Goal: Contribute content: Add original content to the website for others to see

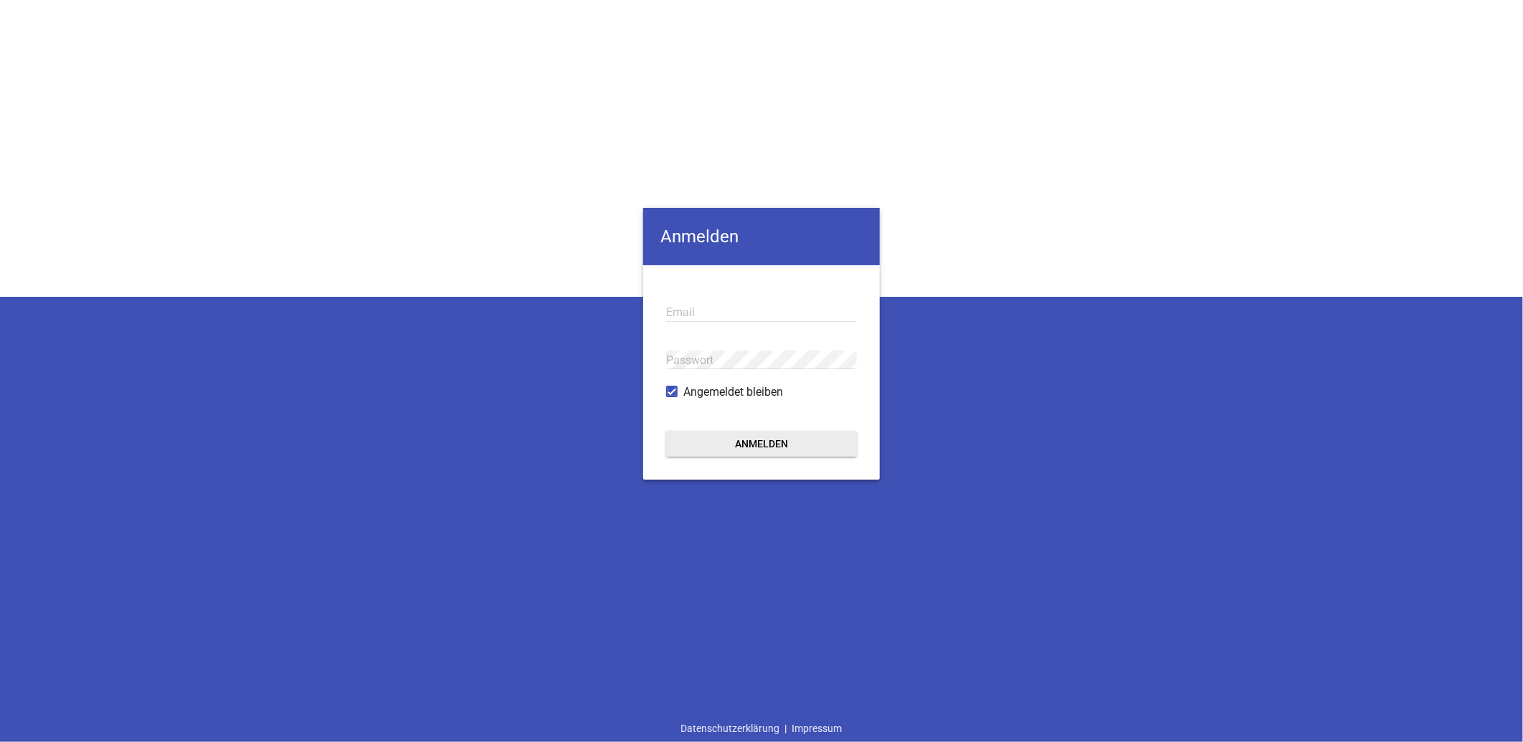
type input "info@landtechnik-lorch.de"
click at [783, 445] on button "Anmelden" at bounding box center [761, 444] width 191 height 26
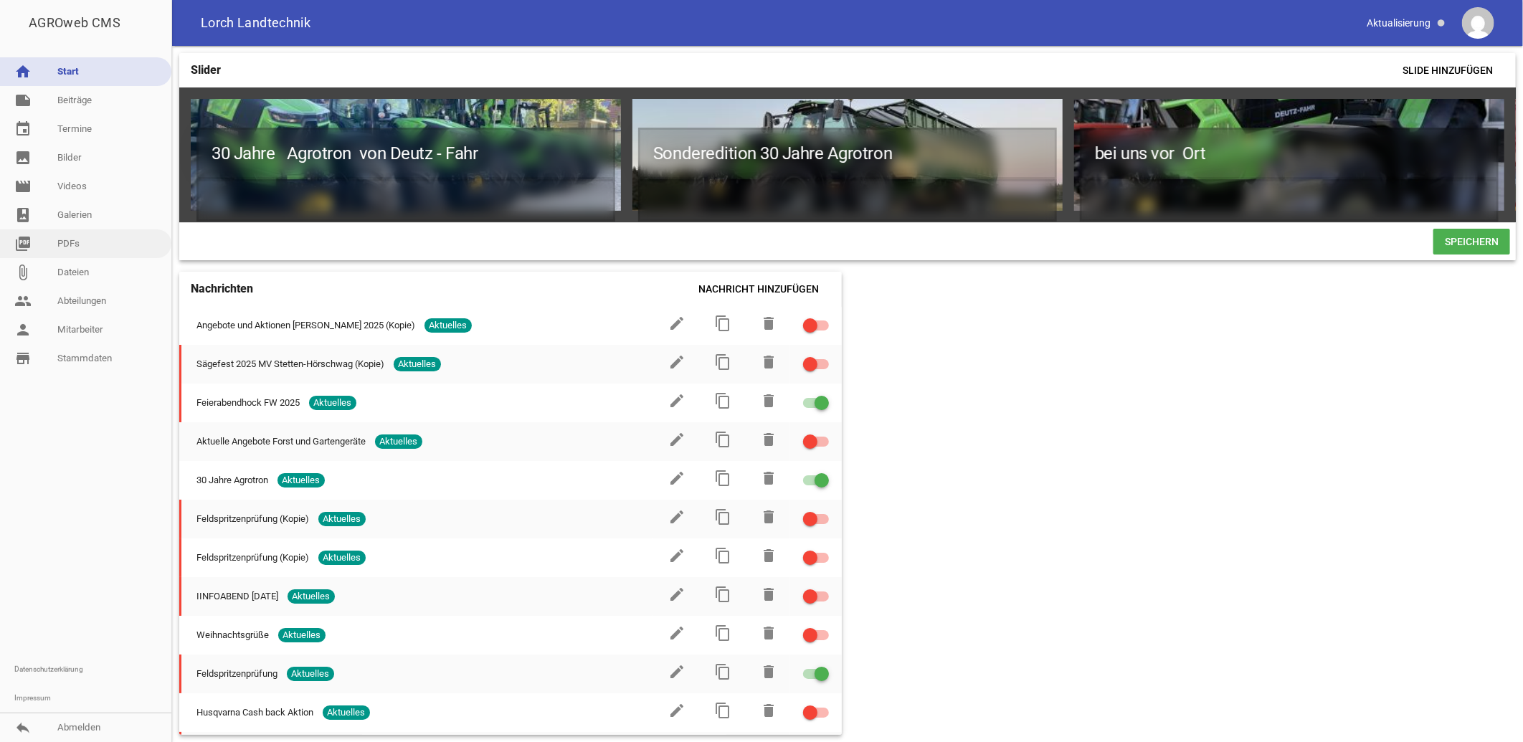
click at [72, 242] on link "picture_as_pdf PDFs" at bounding box center [85, 244] width 171 height 29
click at [77, 244] on link "picture_as_pdf PDFs" at bounding box center [85, 244] width 171 height 29
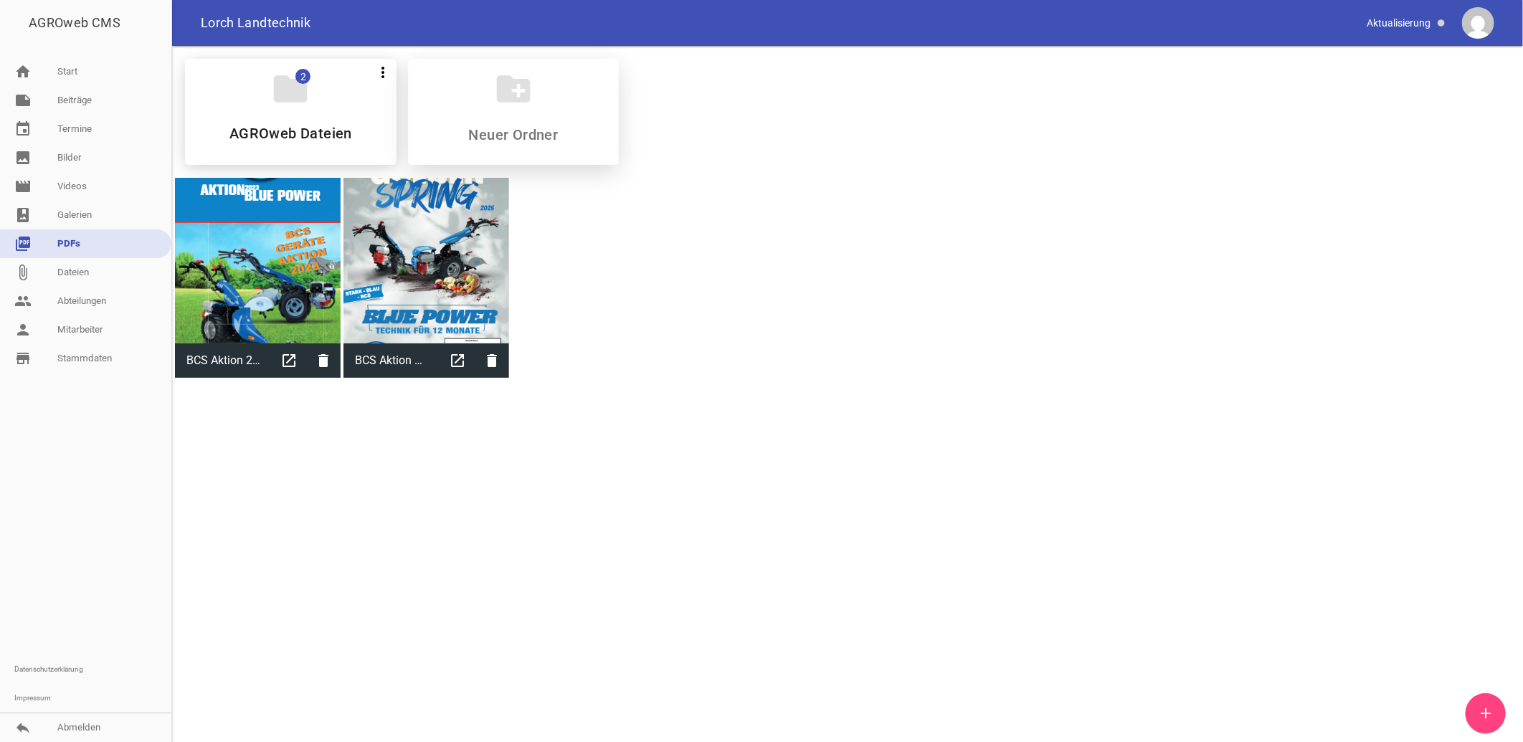
click at [517, 90] on icon "create_new_folder" at bounding box center [513, 89] width 40 height 40
click at [514, 88] on icon "create_new_folder" at bounding box center [513, 89] width 40 height 40
click at [77, 153] on link "image Bilder" at bounding box center [85, 157] width 171 height 29
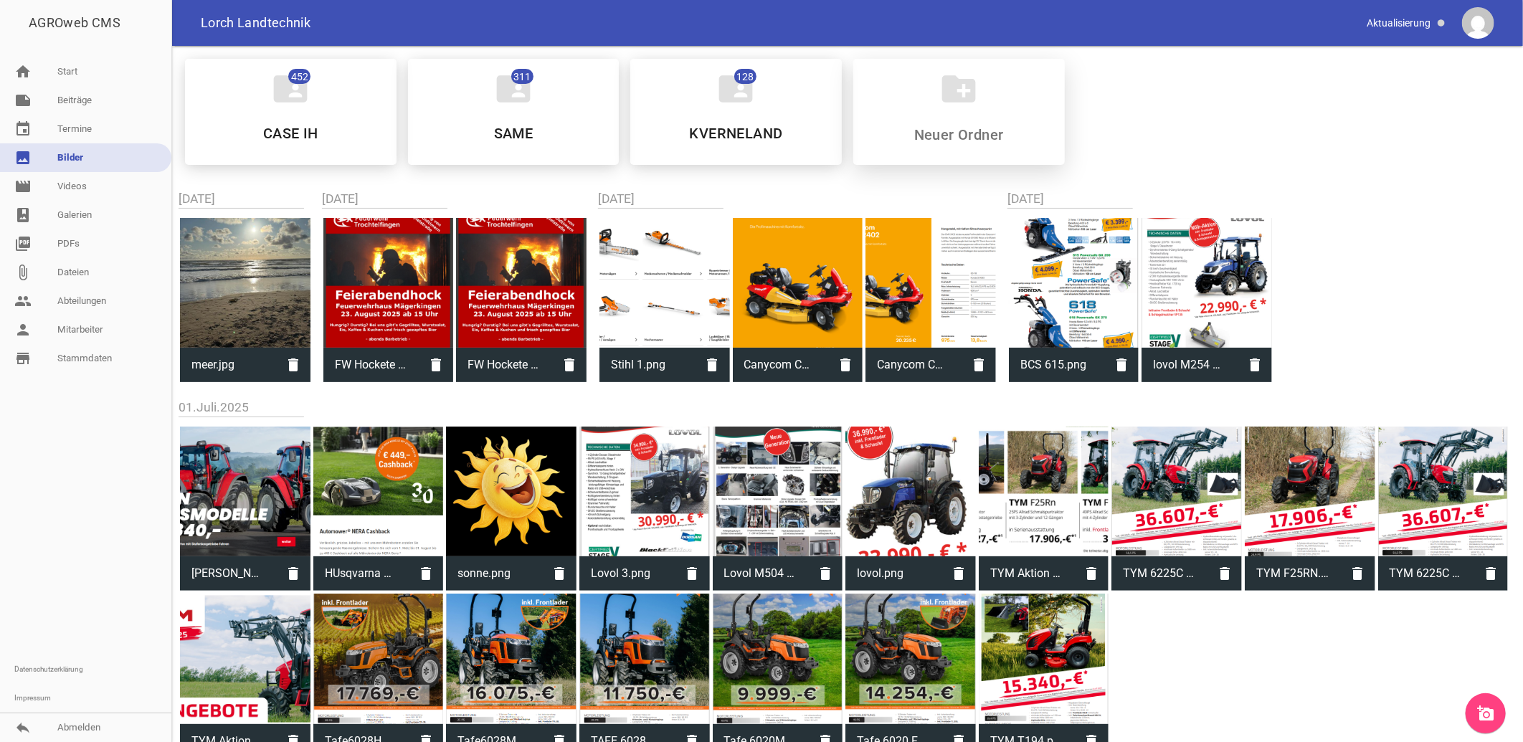
click at [960, 90] on icon "create_new_folder" at bounding box center [959, 89] width 40 height 40
click at [23, 69] on icon "home" at bounding box center [22, 71] width 17 height 17
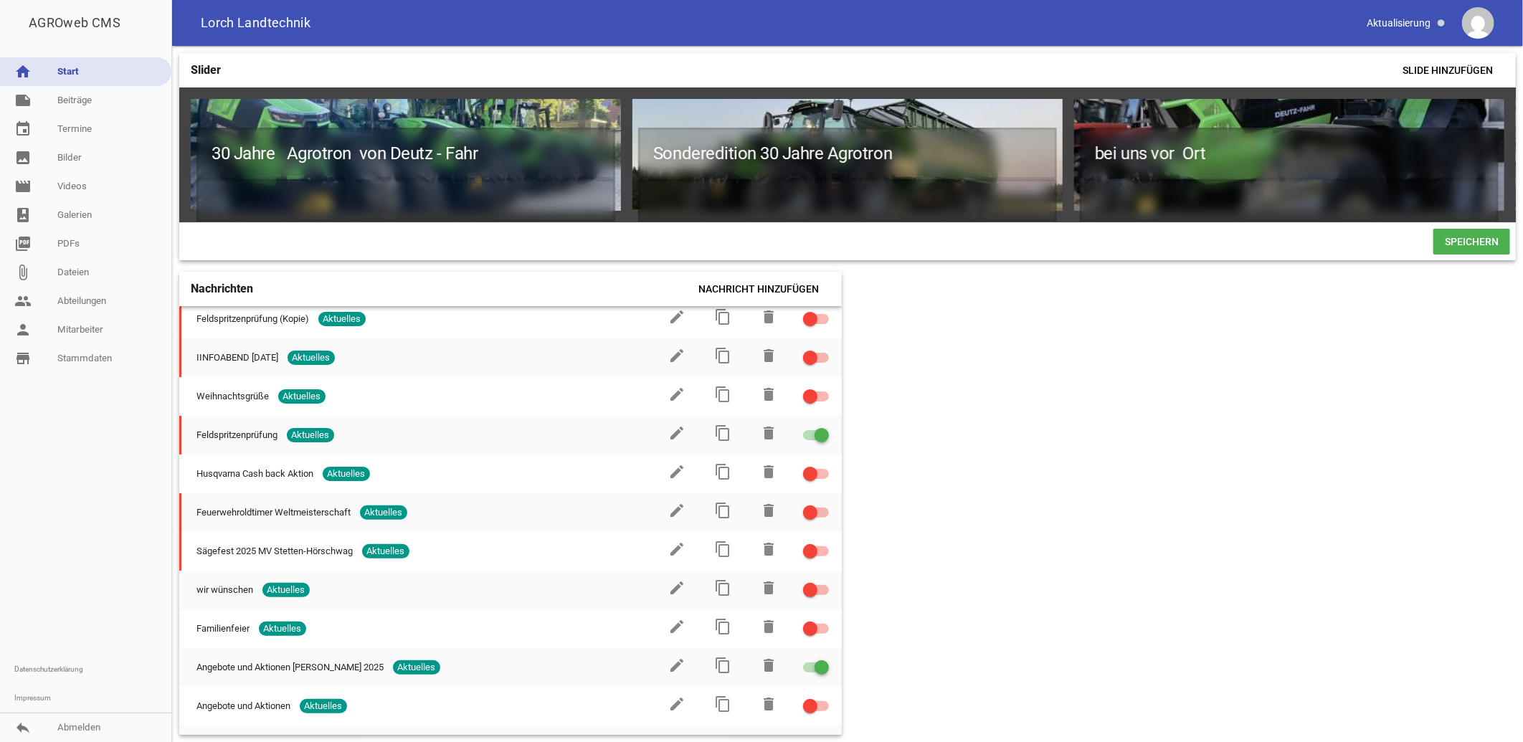
scroll to position [412, 0]
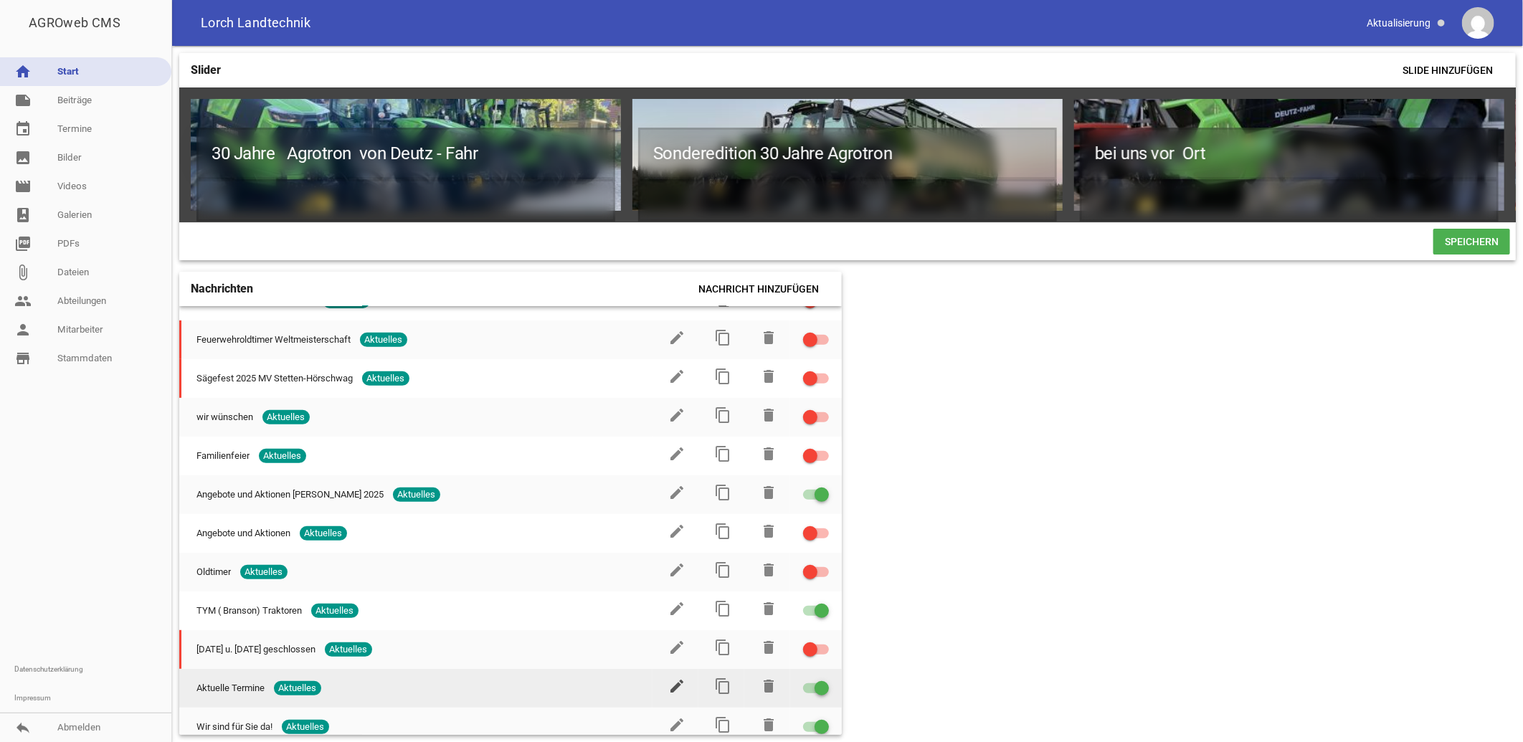
click at [670, 678] on icon "edit" at bounding box center [676, 686] width 17 height 17
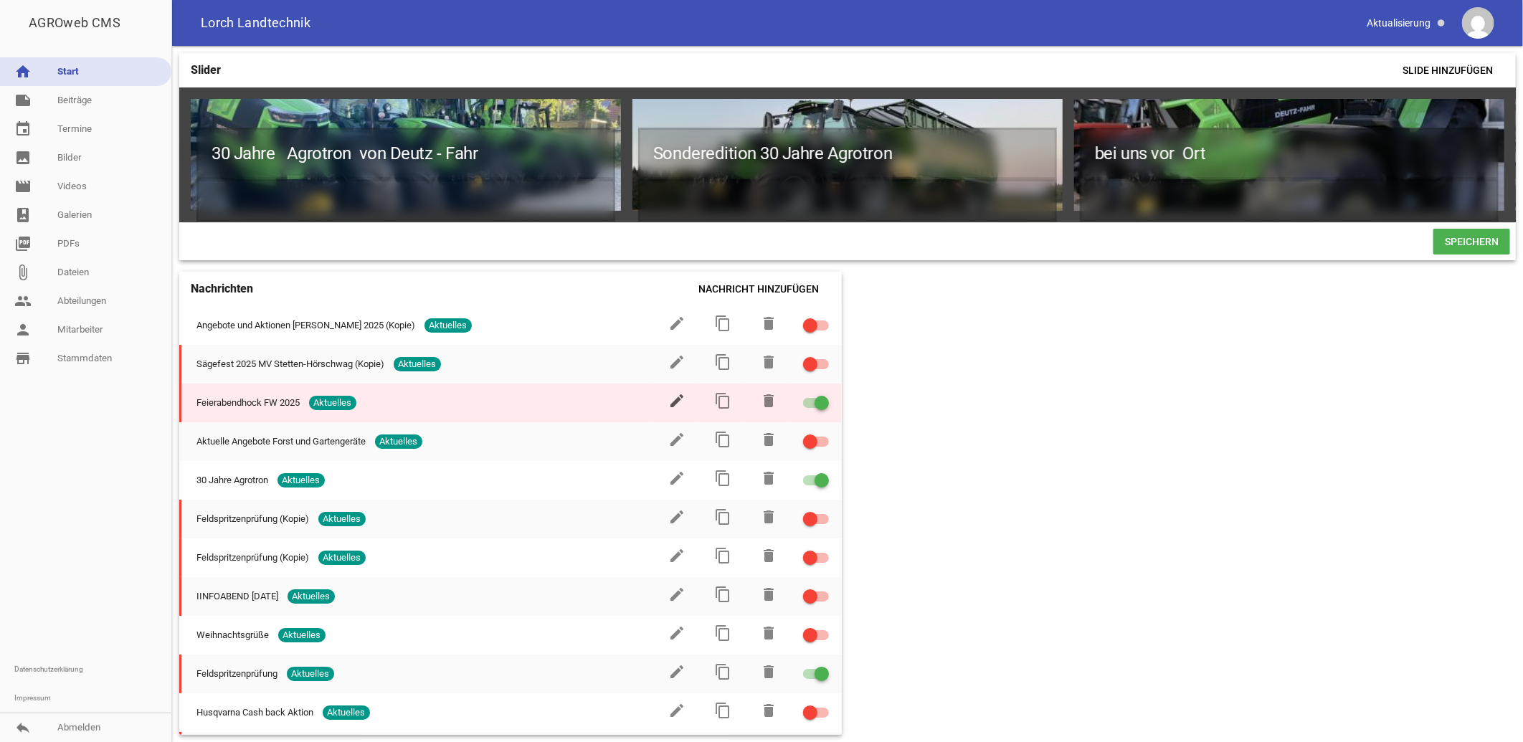
click at [671, 405] on icon "edit" at bounding box center [676, 400] width 17 height 17
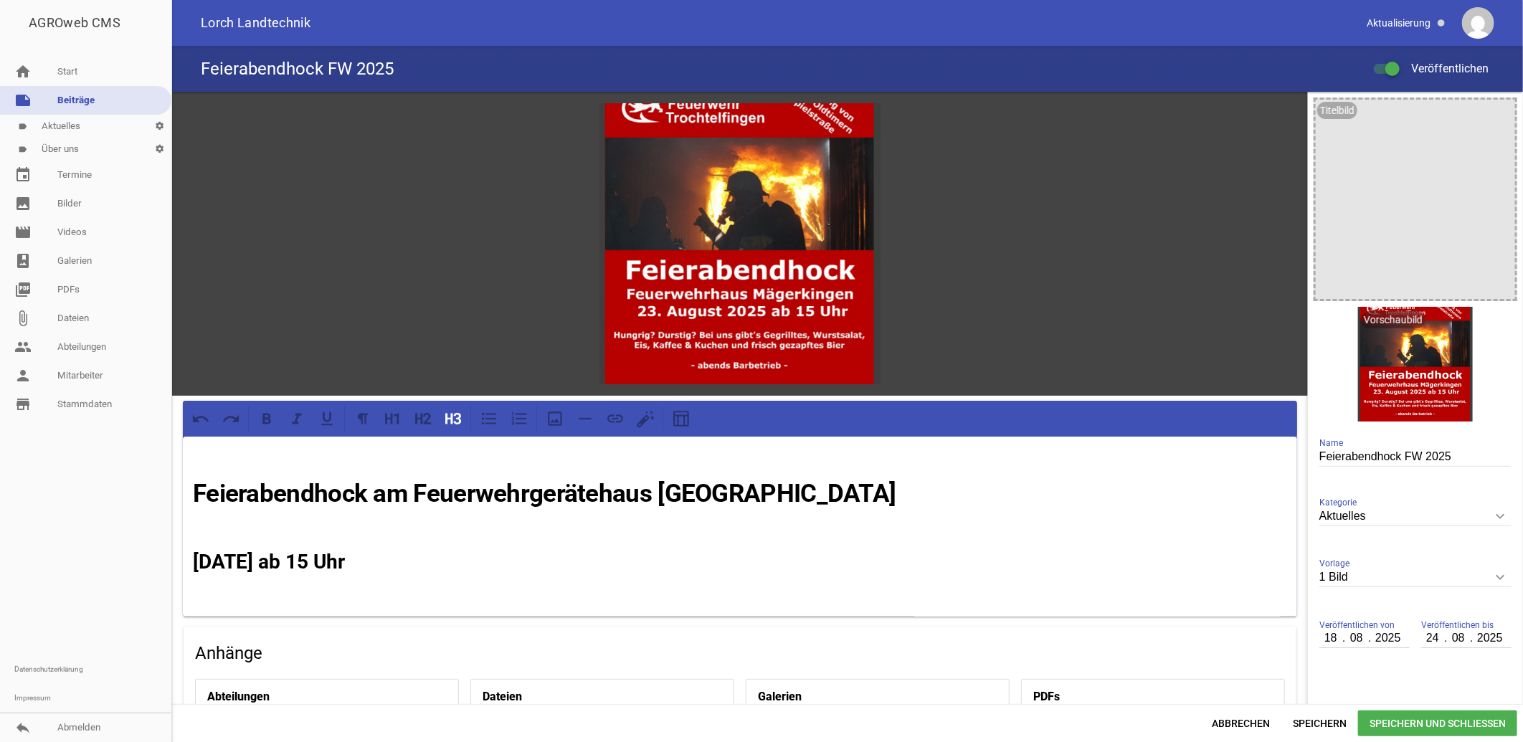
click at [434, 72] on div "Feierabendhock FW 2025 Veröffentlichen" at bounding box center [847, 69] width 1351 height 46
click at [1455, 454] on input "Feierabendhock FW 2025" at bounding box center [1416, 457] width 192 height 19
drag, startPoint x: 1452, startPoint y: 453, endPoint x: 1296, endPoint y: 471, distance: 157.3
click at [1296, 471] on div "games image Feierabendhock am Feuerwehrgerätehaus Mägerkingen Sa., 23 August 20…" at bounding box center [847, 398] width 1351 height 613
click at [1494, 111] on icon "image" at bounding box center [1500, 114] width 23 height 23
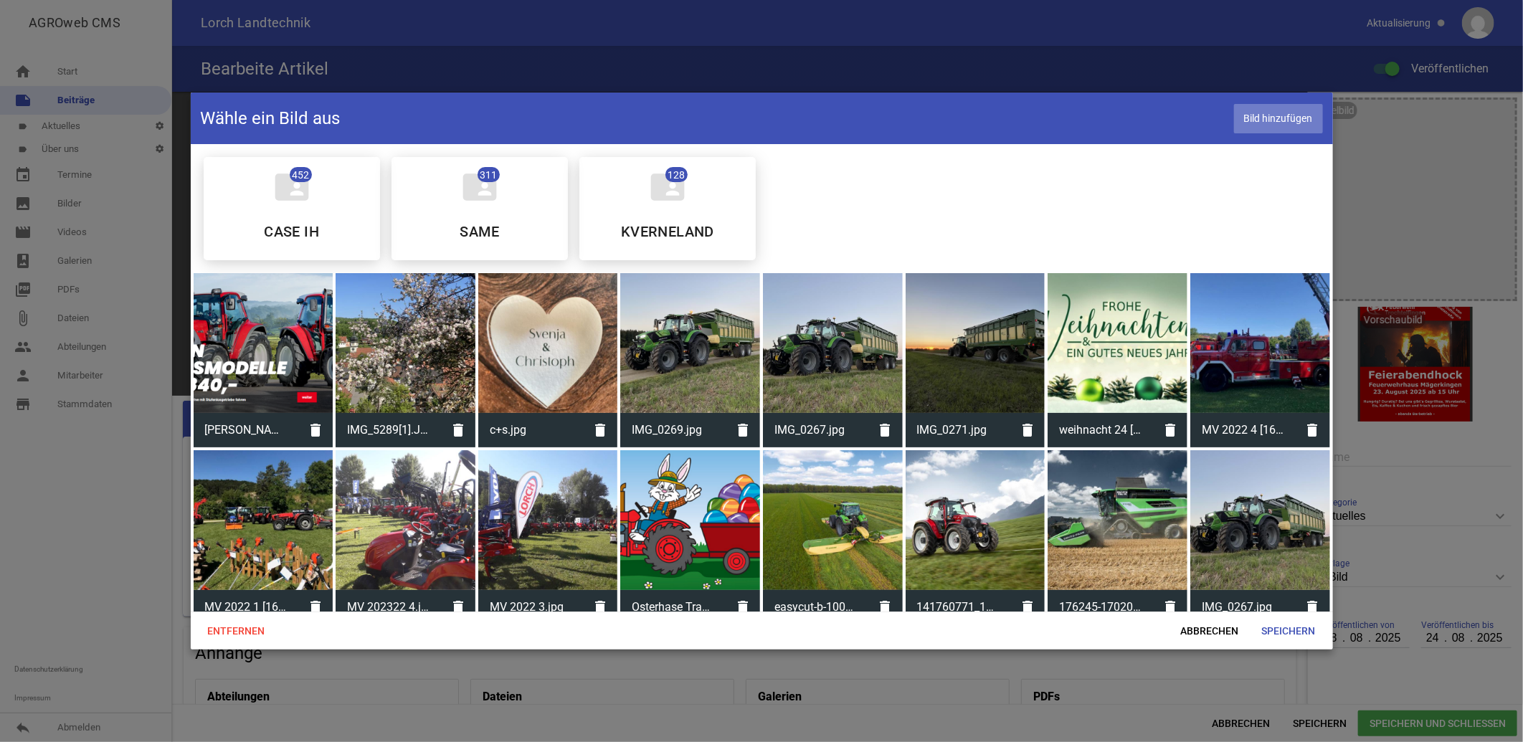
click at [1286, 118] on span "Bild hinzufügen" at bounding box center [1278, 118] width 89 height 29
click at [1414, 186] on div at bounding box center [761, 371] width 1523 height 742
click at [1278, 633] on span "Speichern" at bounding box center [1289, 631] width 77 height 26
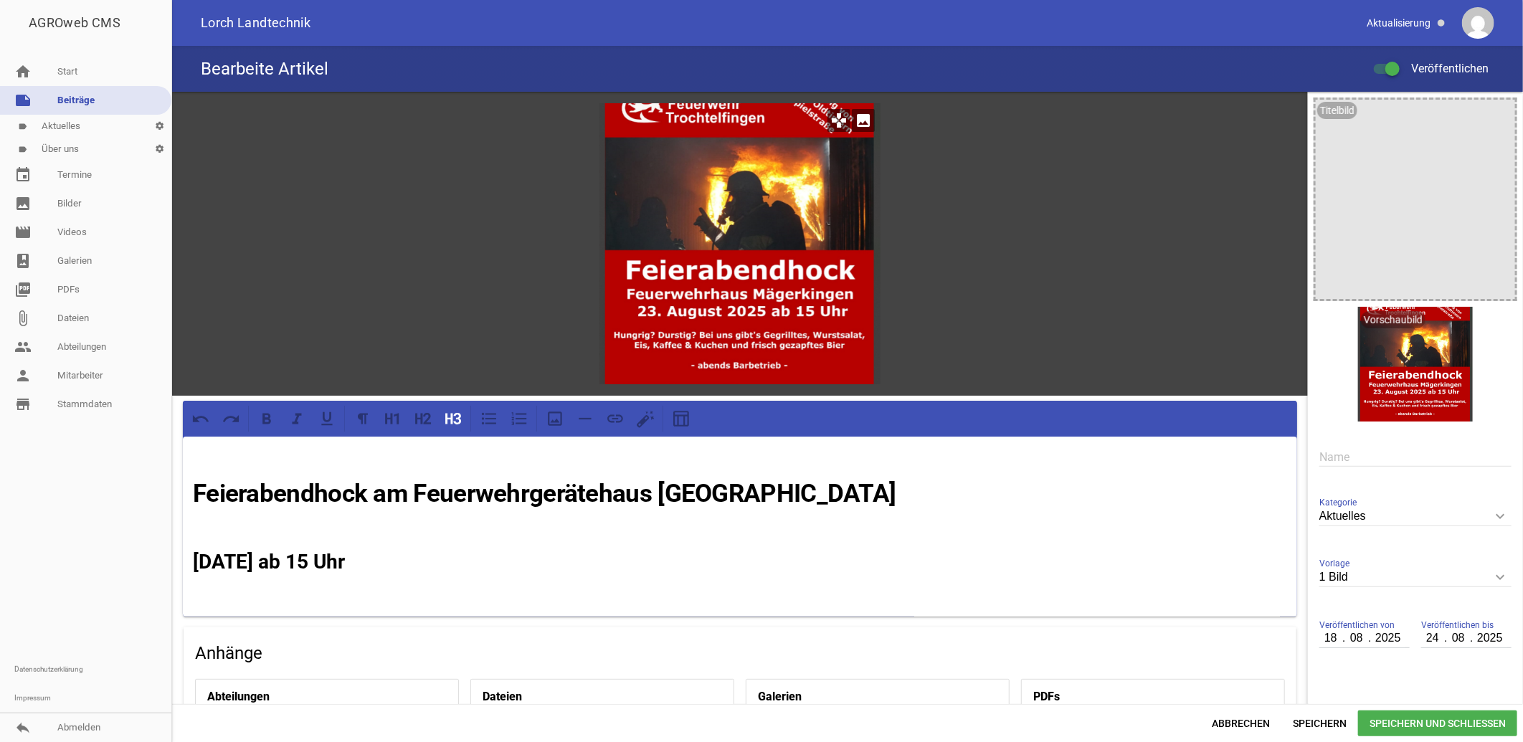
click at [750, 240] on div at bounding box center [740, 243] width 281 height 281
click at [556, 415] on icon at bounding box center [555, 419] width 19 height 19
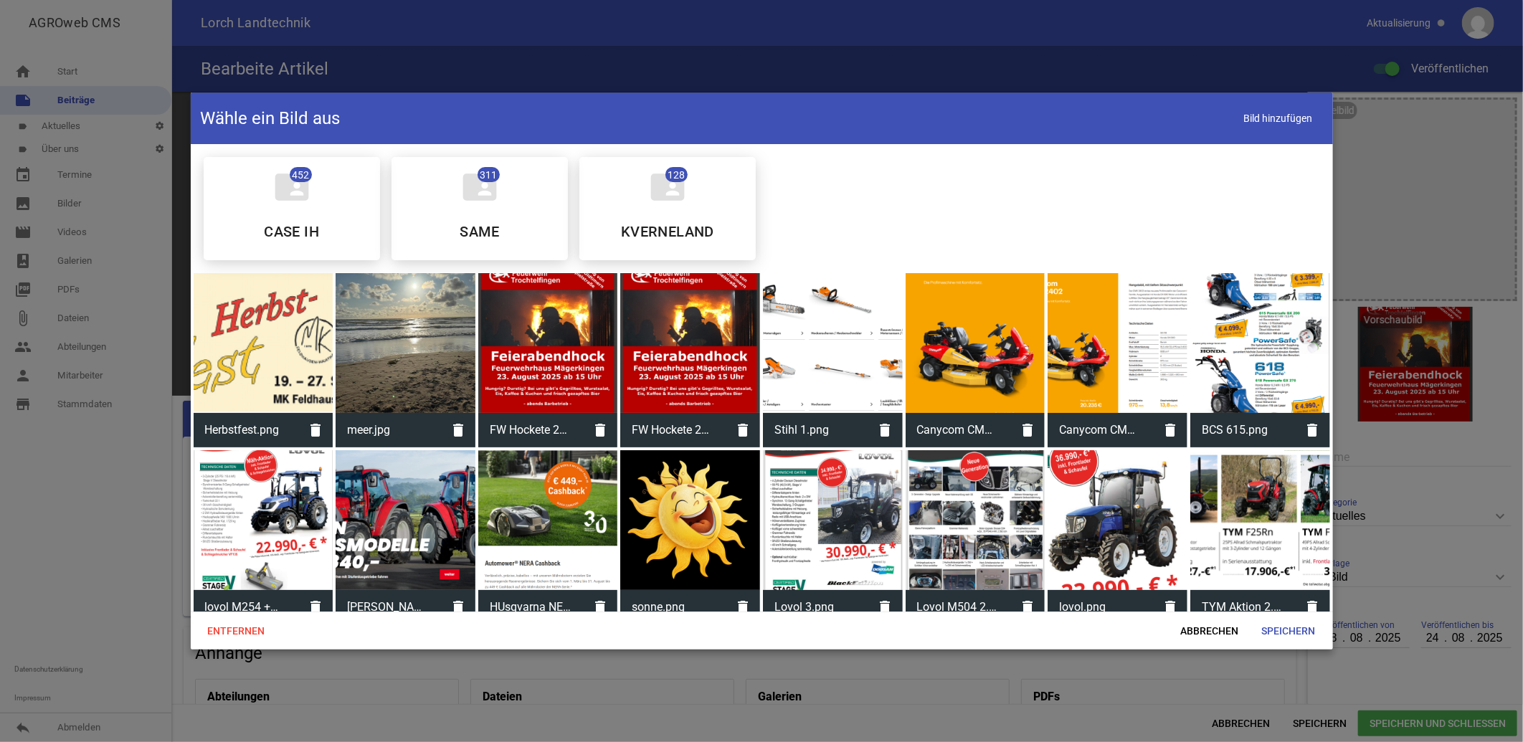
click at [297, 354] on div at bounding box center [264, 343] width 140 height 140
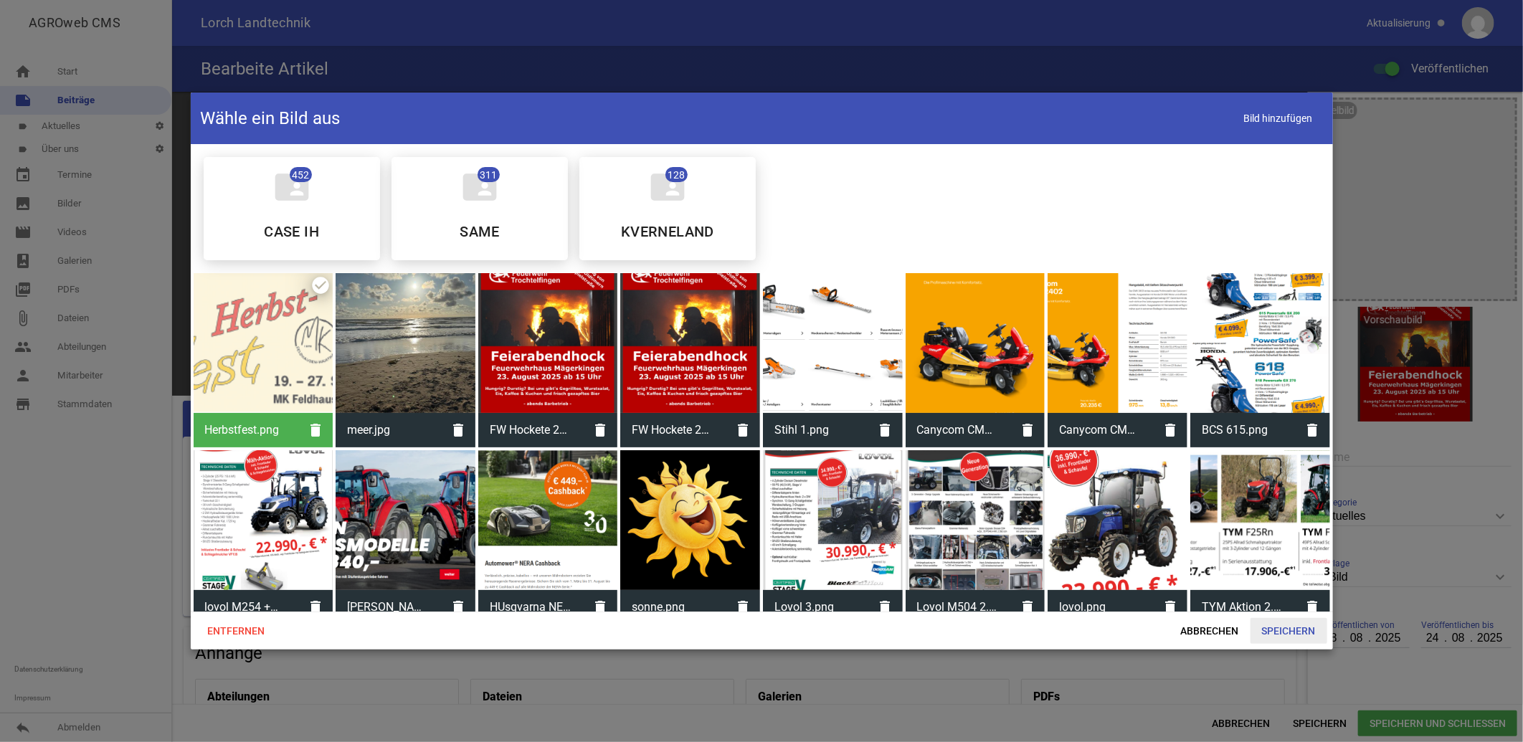
click at [1299, 627] on span "Speichern" at bounding box center [1289, 631] width 77 height 26
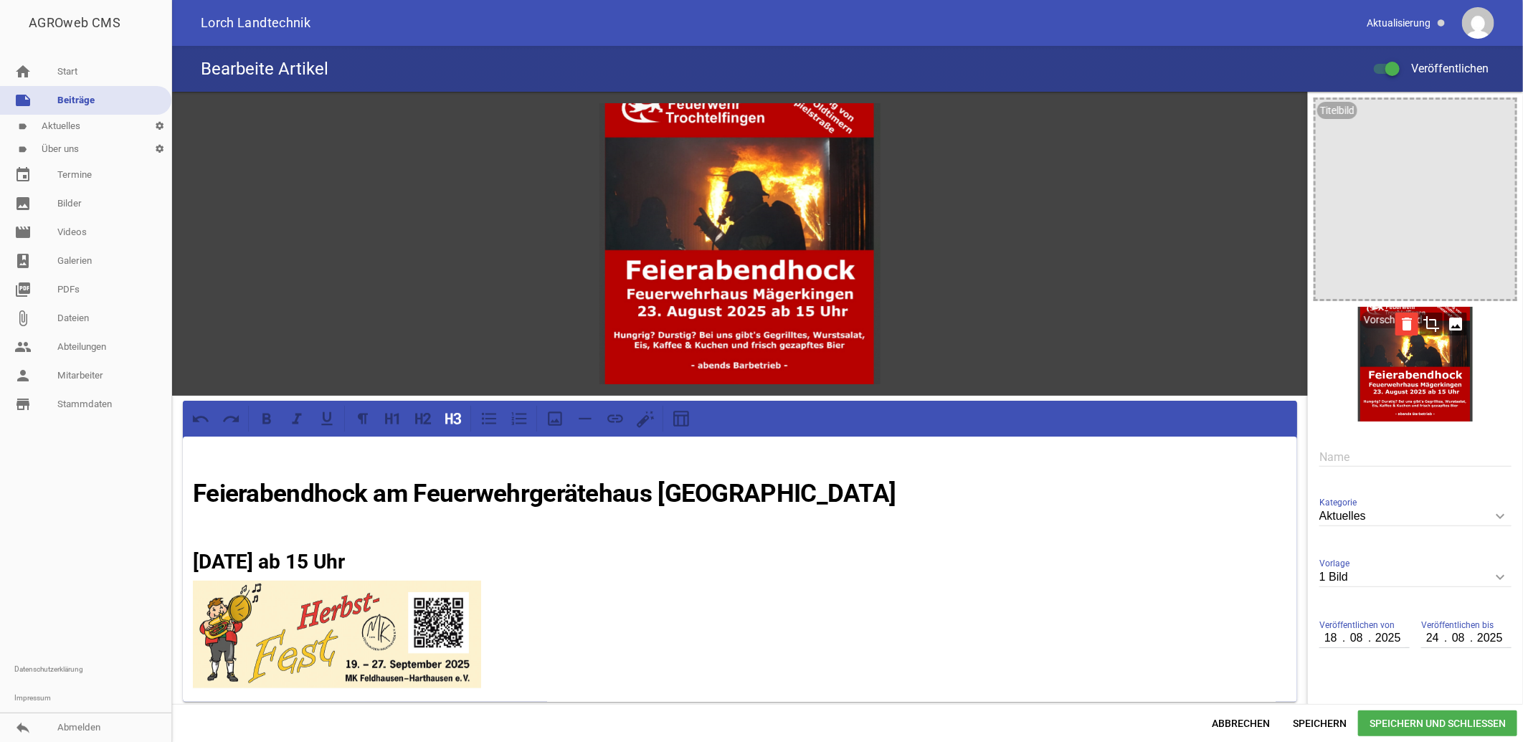
click at [1399, 326] on icon "delete" at bounding box center [1407, 324] width 23 height 23
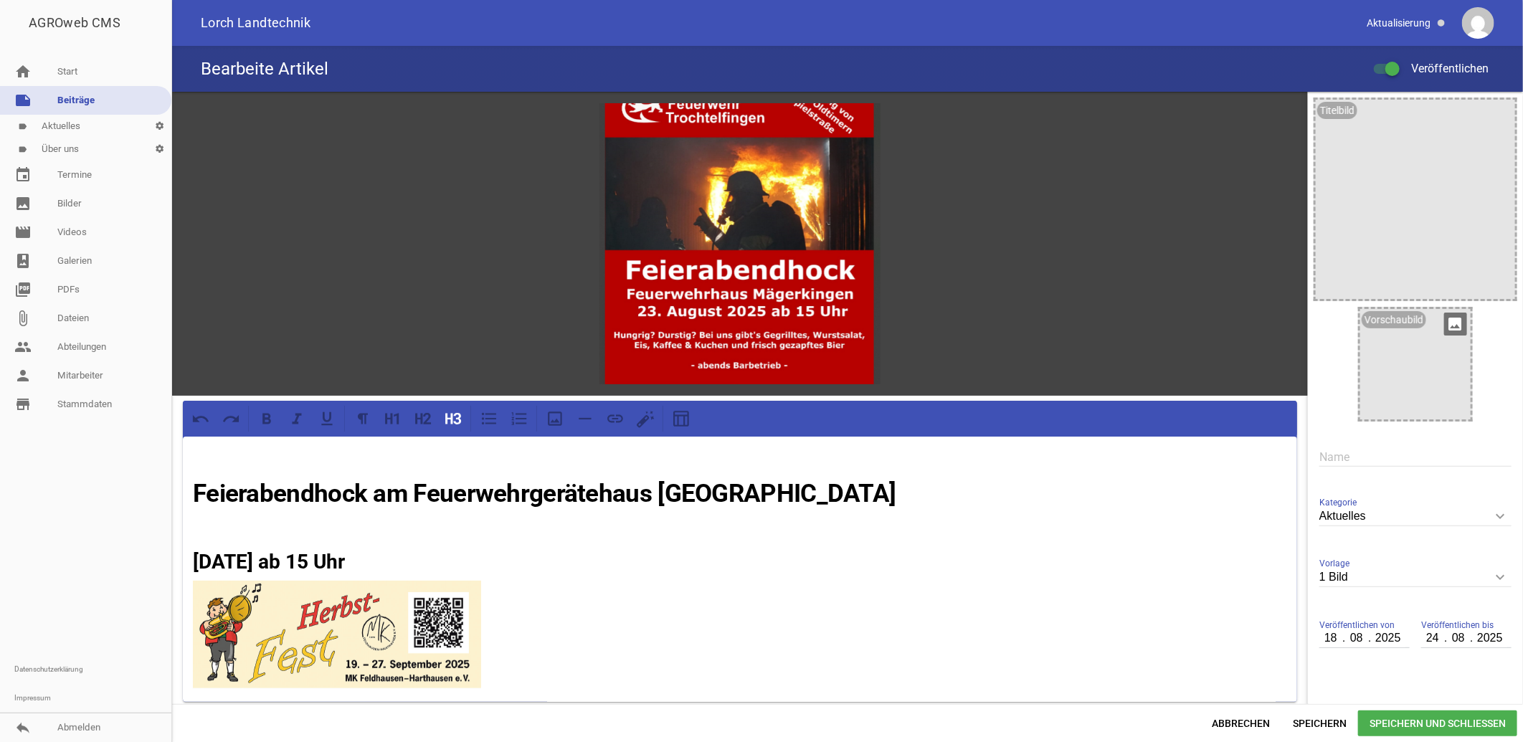
click at [1452, 320] on icon "image" at bounding box center [1456, 324] width 23 height 23
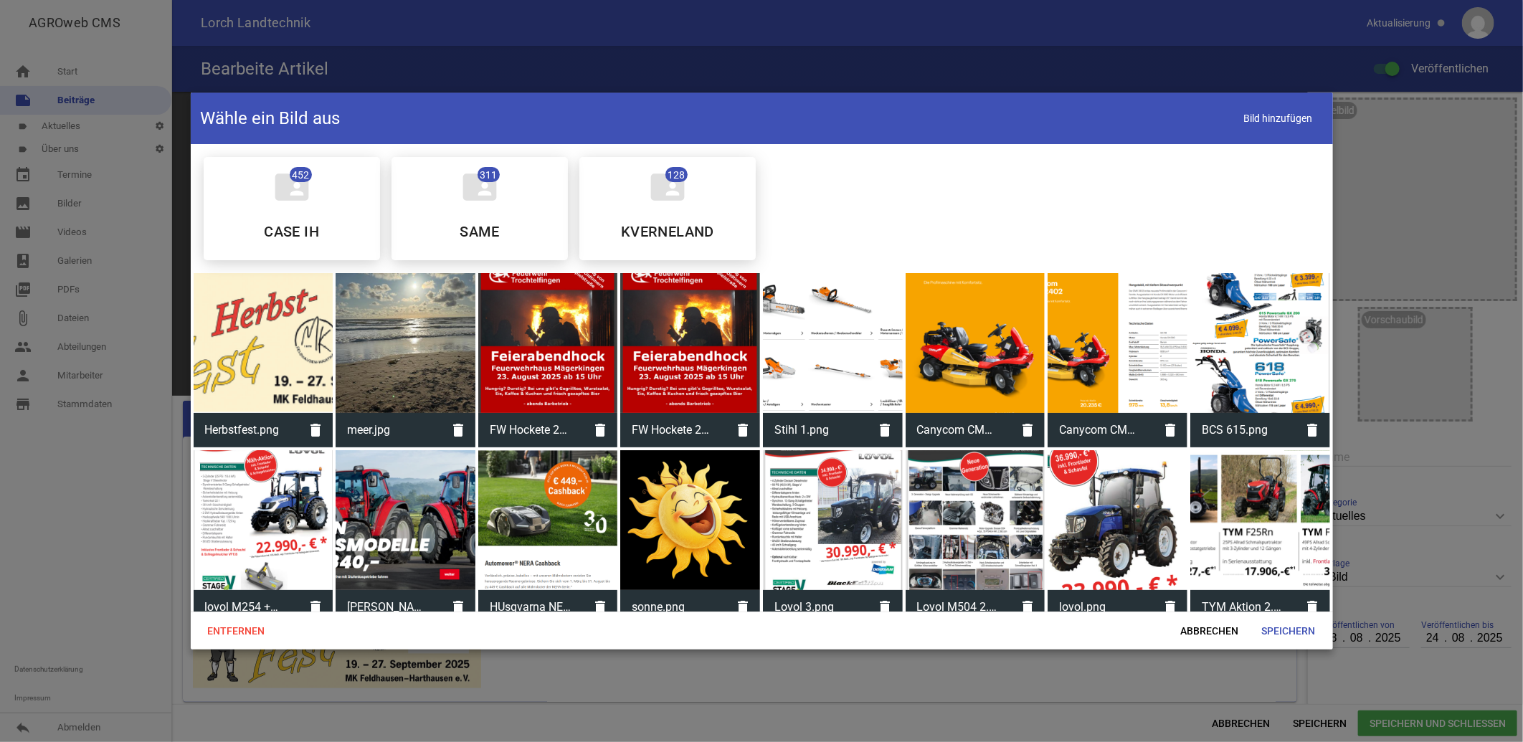
click at [285, 334] on div at bounding box center [264, 343] width 140 height 140
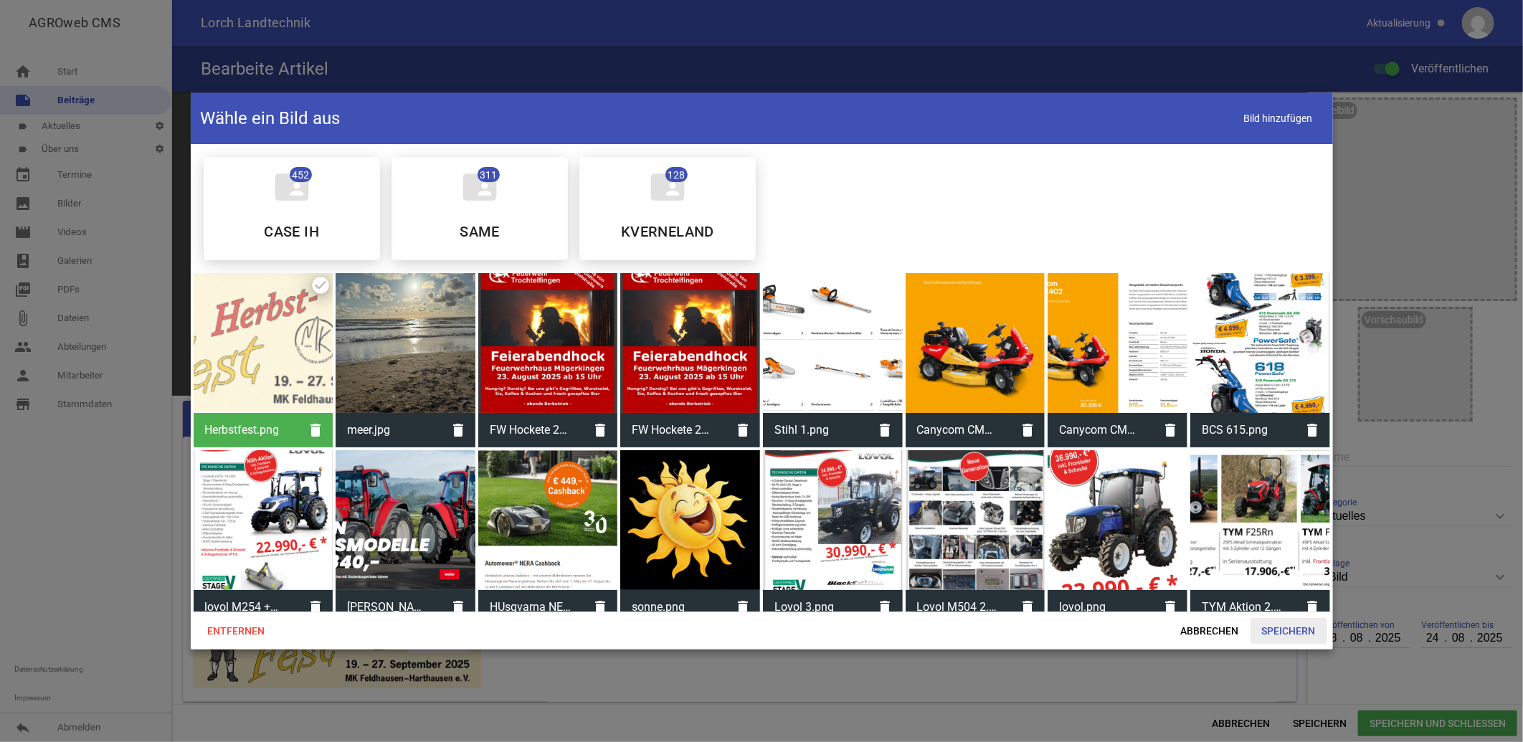
click at [1272, 628] on span "Speichern" at bounding box center [1289, 631] width 77 height 26
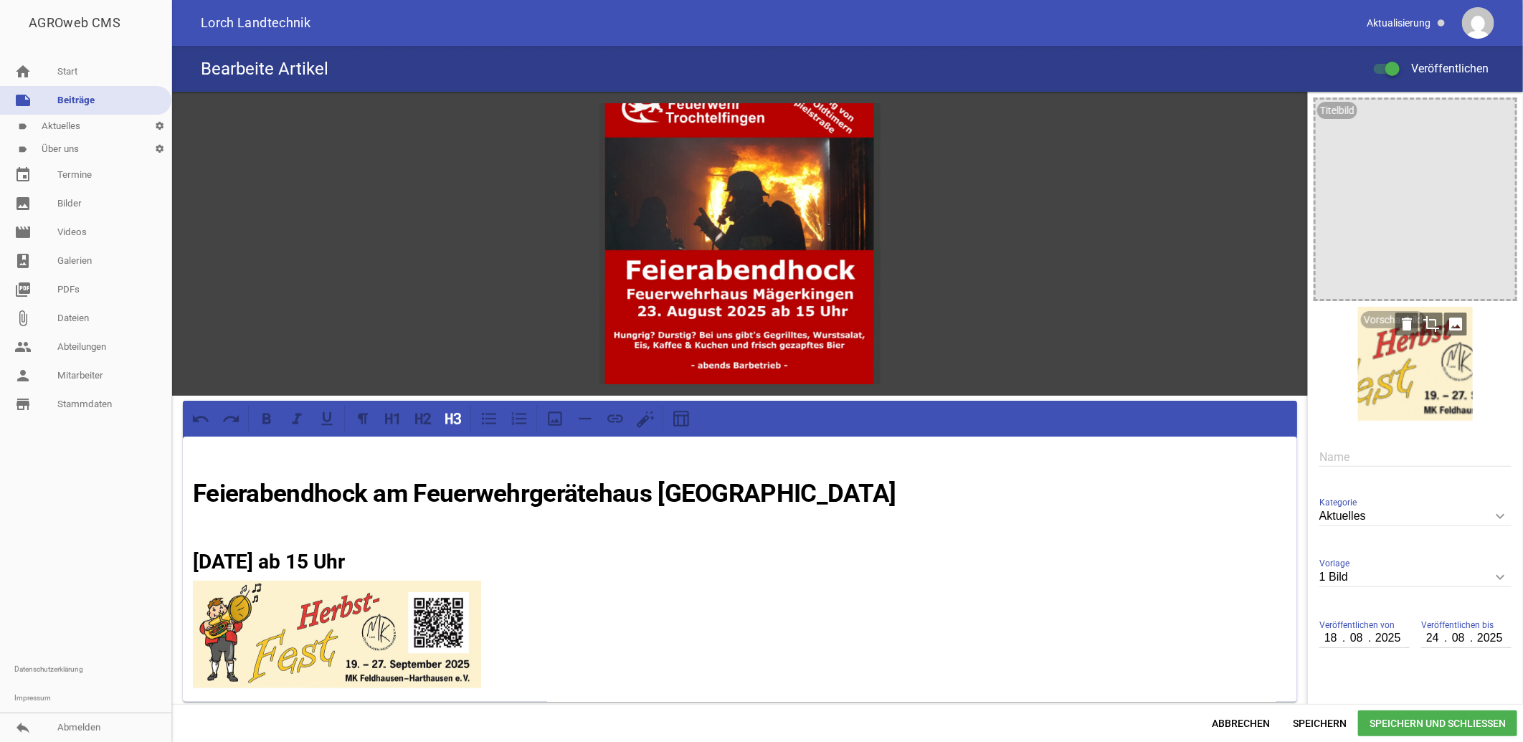
click at [1443, 409] on div at bounding box center [1416, 364] width 115 height 115
drag, startPoint x: 724, startPoint y: 198, endPoint x: 1156, endPoint y: 225, distance: 432.7
click at [1156, 225] on div "games image" at bounding box center [740, 244] width 1136 height 304
click at [1440, 727] on span "Speichern und Schließen" at bounding box center [1438, 724] width 159 height 26
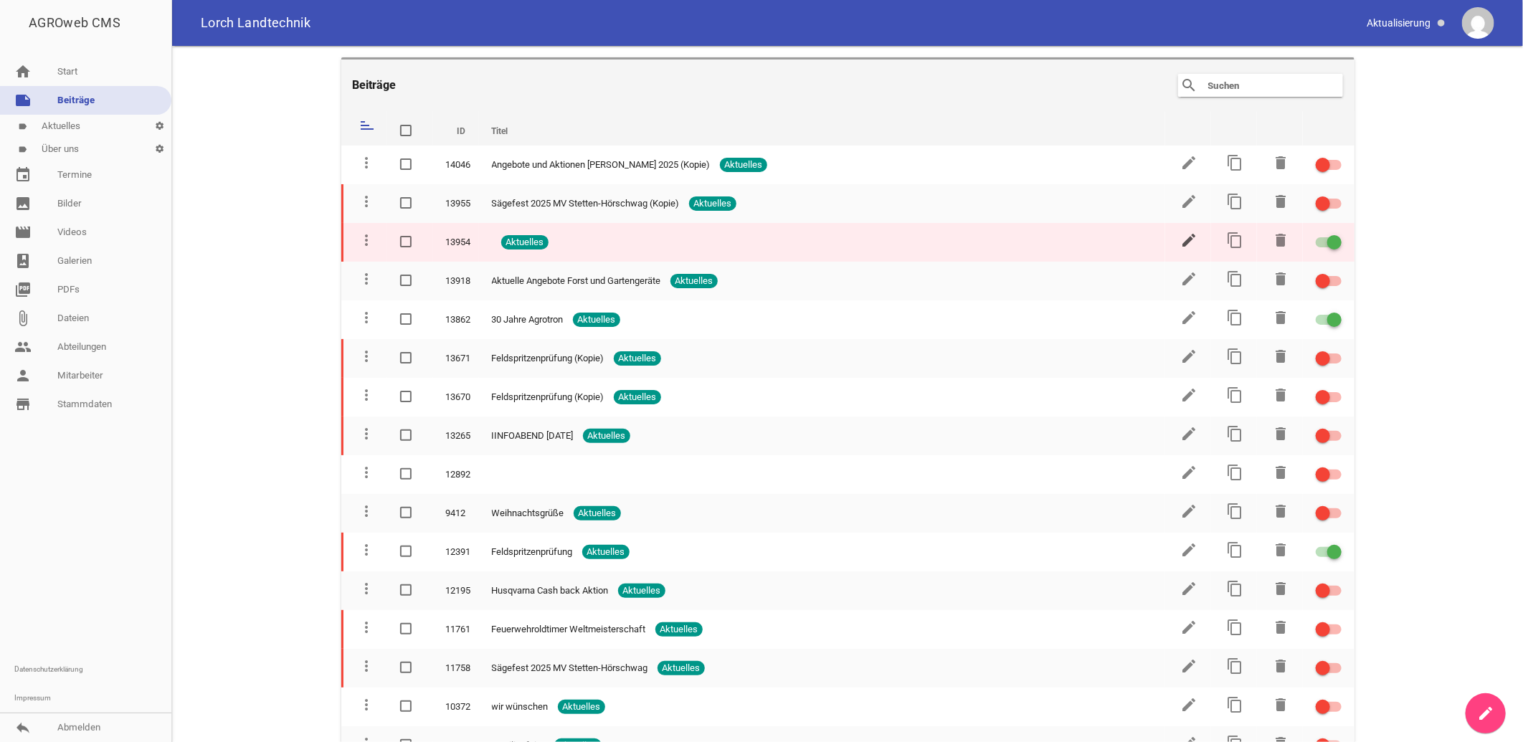
click at [1181, 239] on icon "edit" at bounding box center [1189, 240] width 17 height 17
click at [1316, 241] on div at bounding box center [1329, 242] width 26 height 10
click at [1338, 234] on input "checkbox" at bounding box center [1338, 234] width 0 height 0
click at [1186, 238] on icon "edit" at bounding box center [1189, 240] width 17 height 17
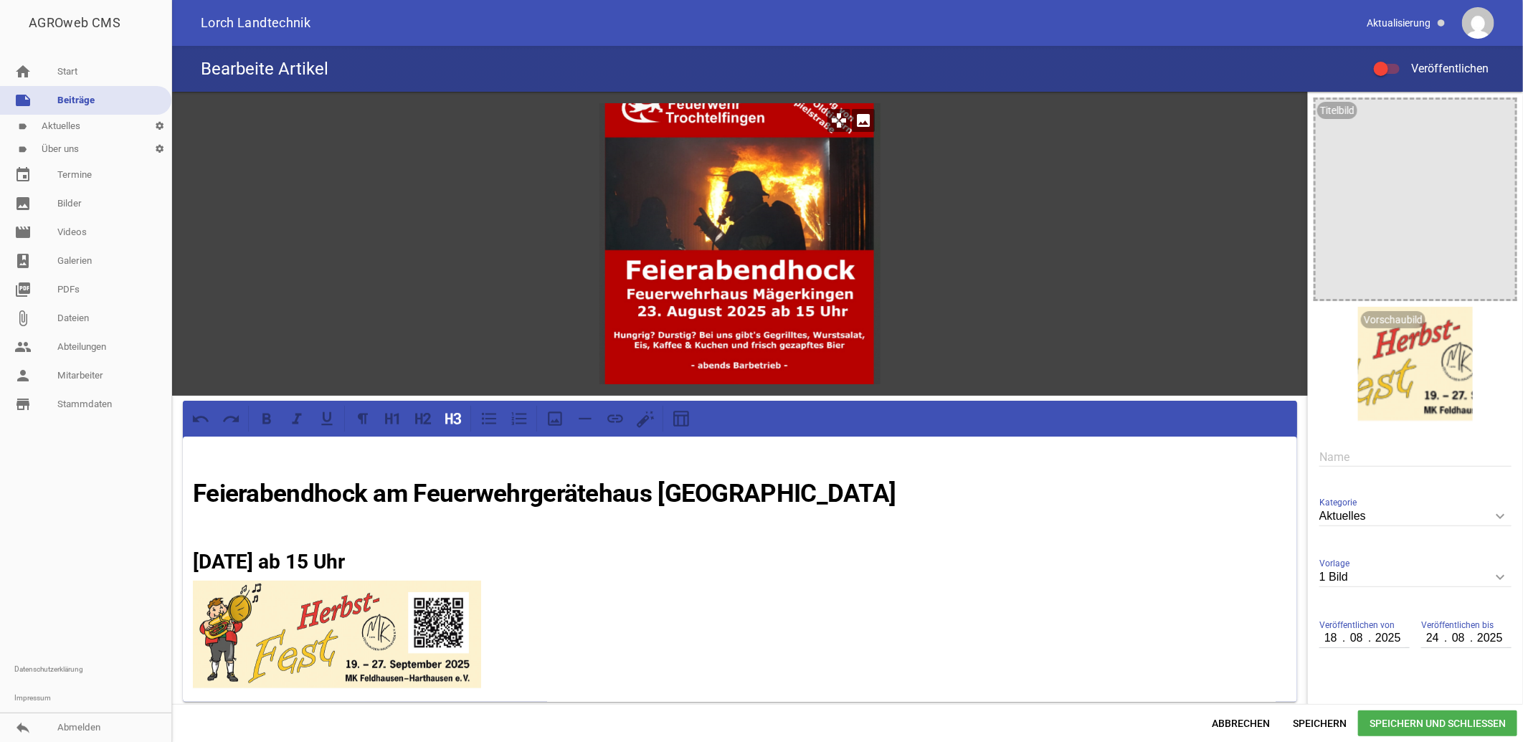
click at [862, 118] on icon "image" at bounding box center [863, 120] width 23 height 23
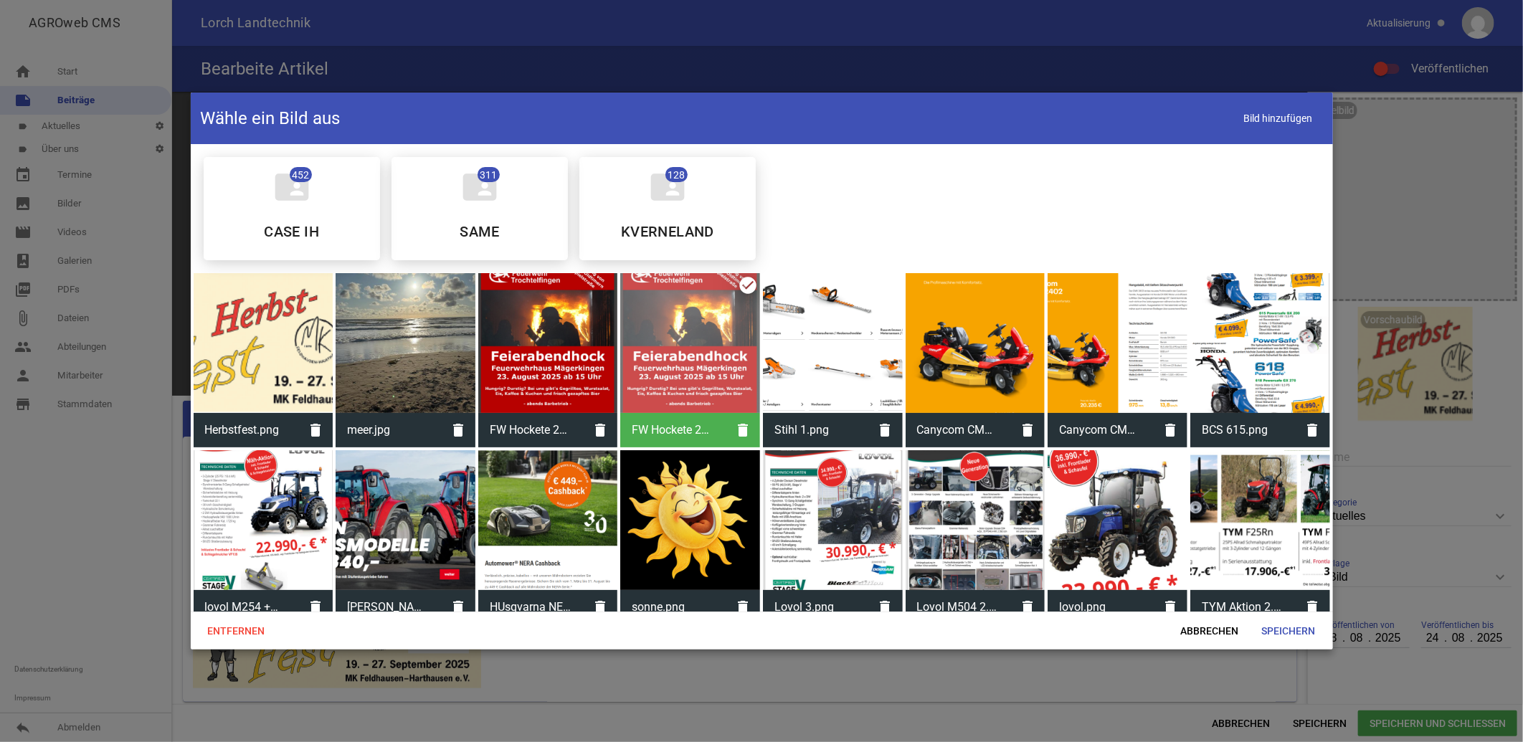
click at [284, 362] on div at bounding box center [264, 343] width 140 height 140
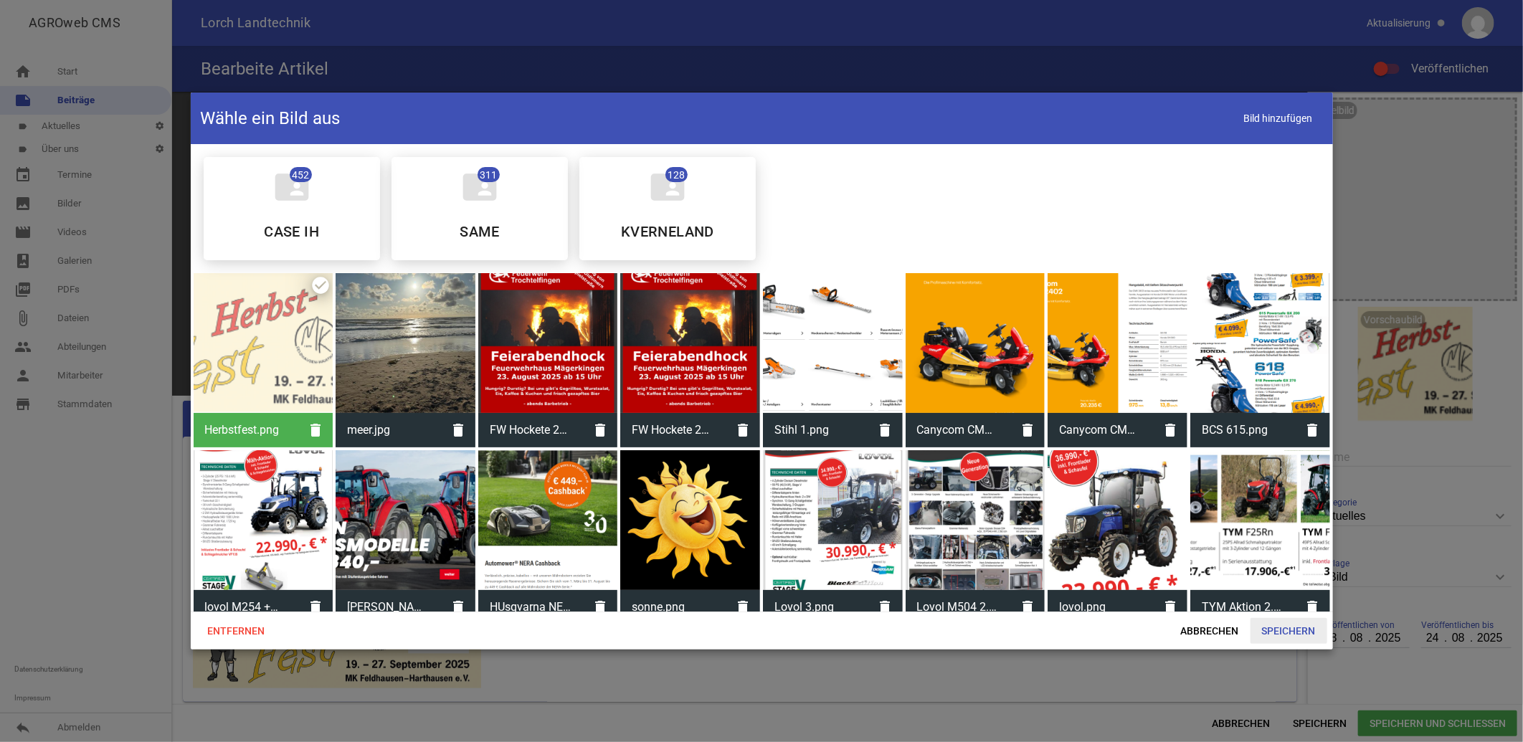
click at [1292, 629] on span "Speichern" at bounding box center [1289, 631] width 77 height 26
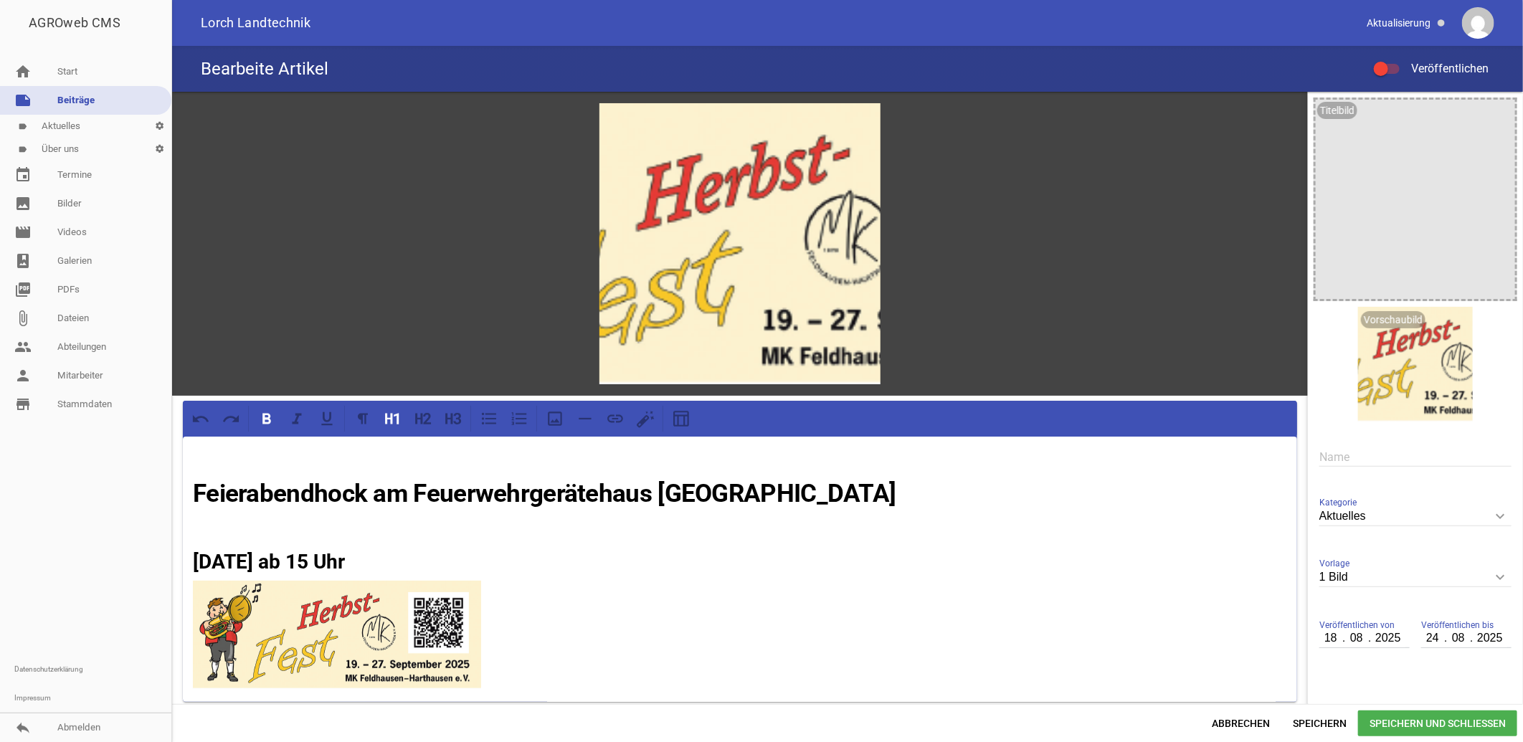
click at [198, 491] on strong "Feierabendhock am Feuerwehrgerätehaus Mägerkingen" at bounding box center [545, 493] width 704 height 29
drag, startPoint x: 197, startPoint y: 489, endPoint x: 800, endPoint y: 557, distance: 606.3
click at [800, 557] on div "Feierabendhock am Feuerwehrgerätehaus Mägerkingen Sa., 23 August 2025 ab 15 Uhr" at bounding box center [740, 569] width 1115 height 265
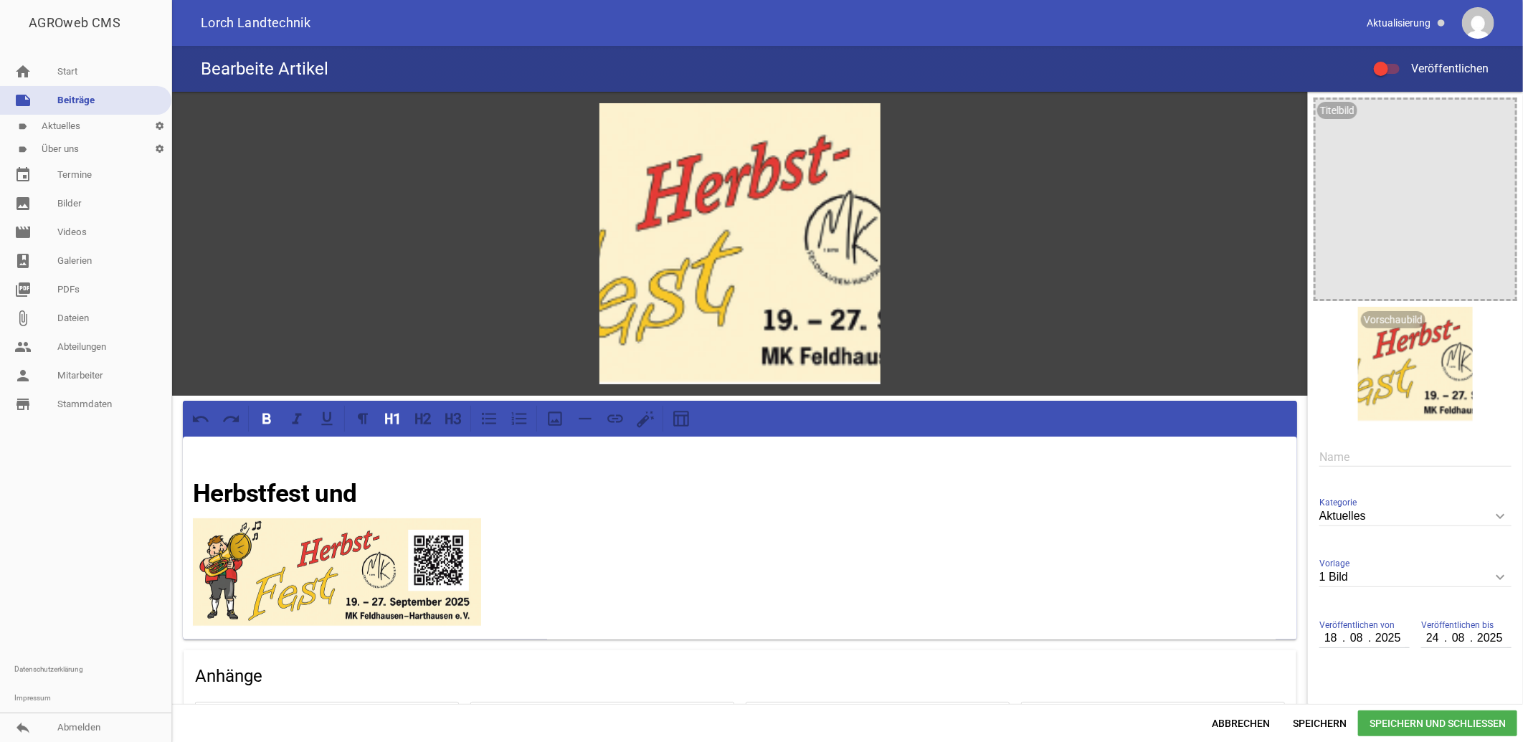
click at [374, 493] on h1 "Herbstfest und" at bounding box center [740, 495] width 1095 height 38
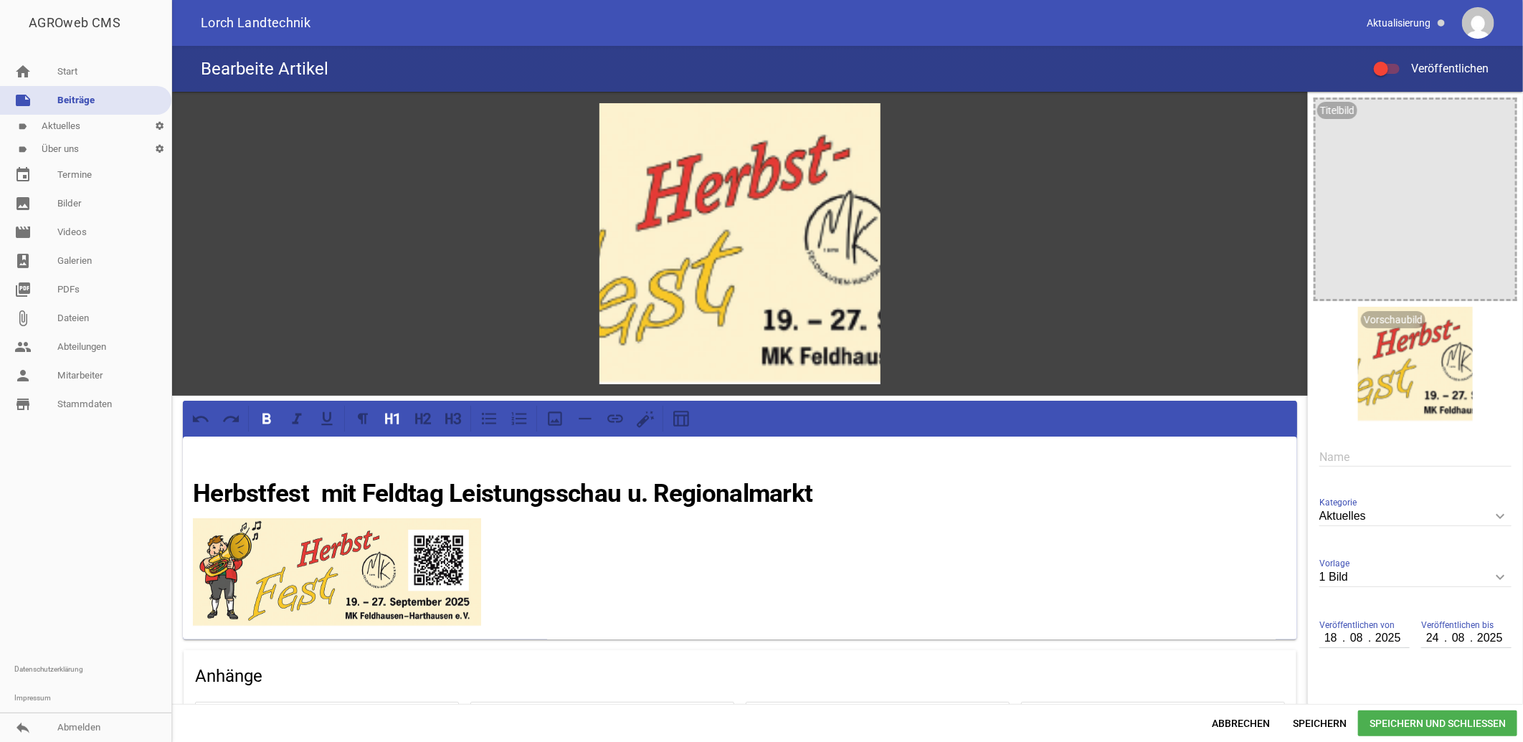
click at [825, 495] on h1 "Herbstfest mit Feldtag Leistungsschau u. Regionalmarkt" at bounding box center [740, 495] width 1095 height 38
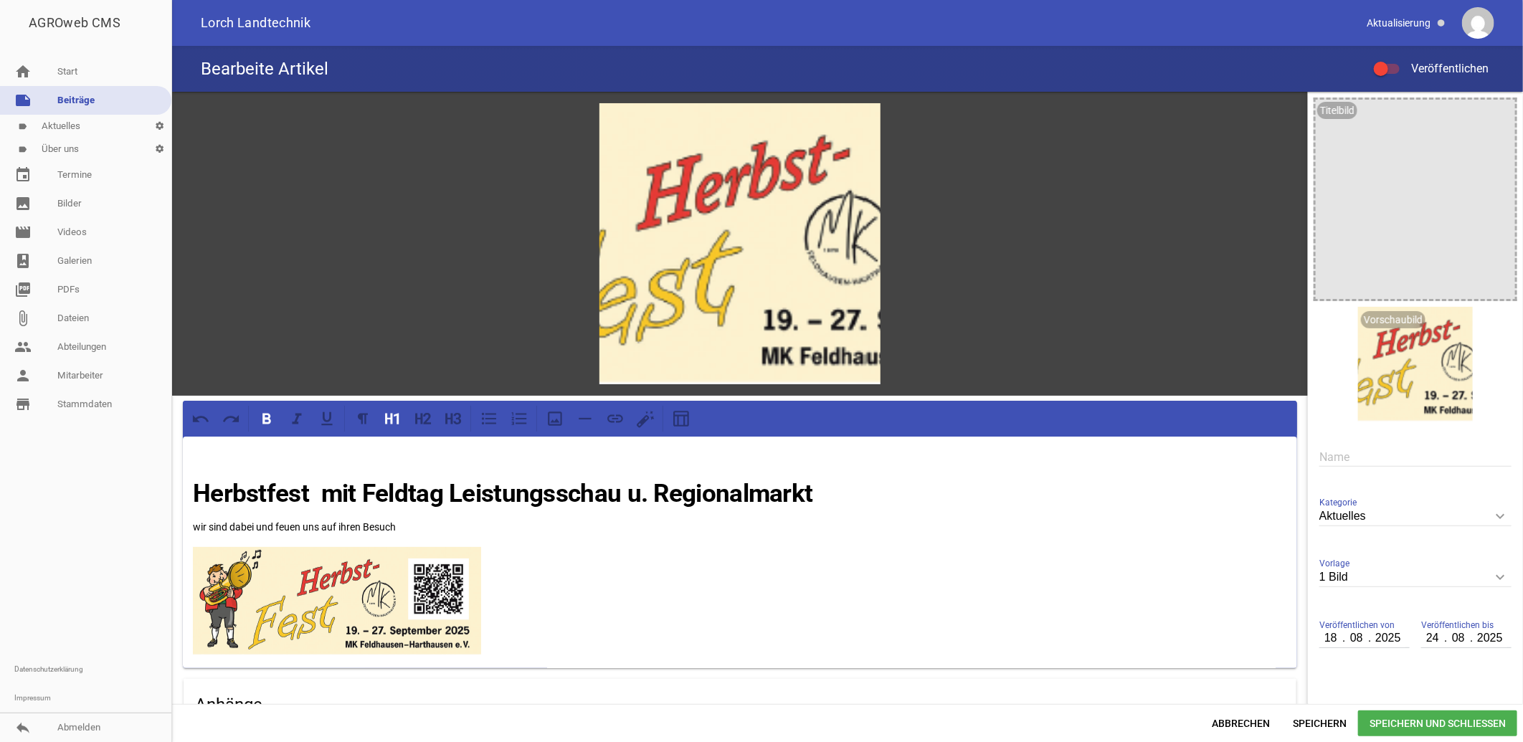
drag, startPoint x: 822, startPoint y: 498, endPoint x: 184, endPoint y: 483, distance: 638.6
click at [187, 488] on div "Herbstfest mit Feldtag Leistungsschau u. Regionalmarkt wir sind dabei und feuen…" at bounding box center [740, 553] width 1115 height 232
click at [427, 422] on icon at bounding box center [427, 418] width 8 height 11
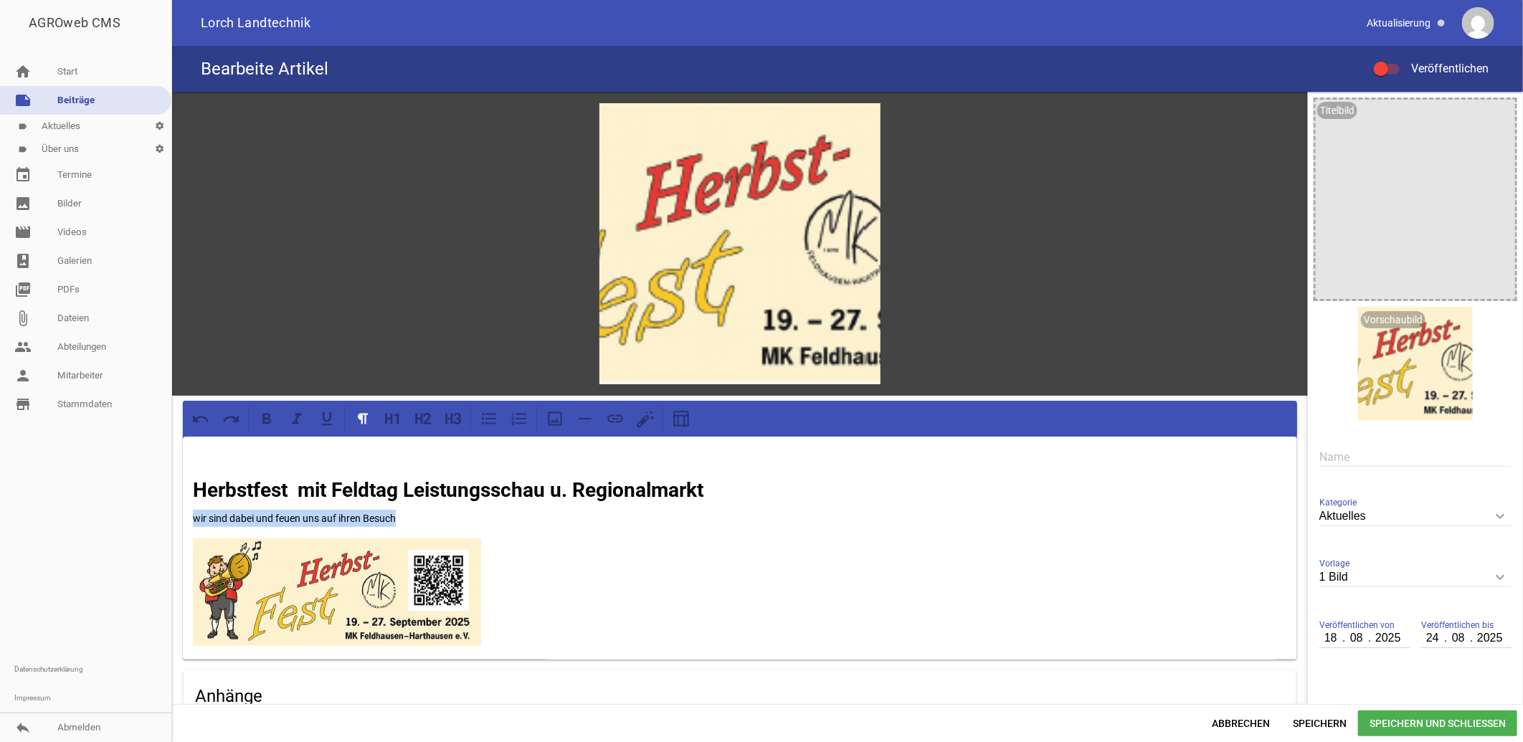
drag, startPoint x: 410, startPoint y: 516, endPoint x: 191, endPoint y: 521, distance: 218.8
click at [190, 517] on div "Herbstfest mit Feldtag Leistungsschau u. Regionalmarkt wir sind dabei und feuen…" at bounding box center [740, 548] width 1115 height 223
click at [425, 420] on icon at bounding box center [427, 418] width 8 height 11
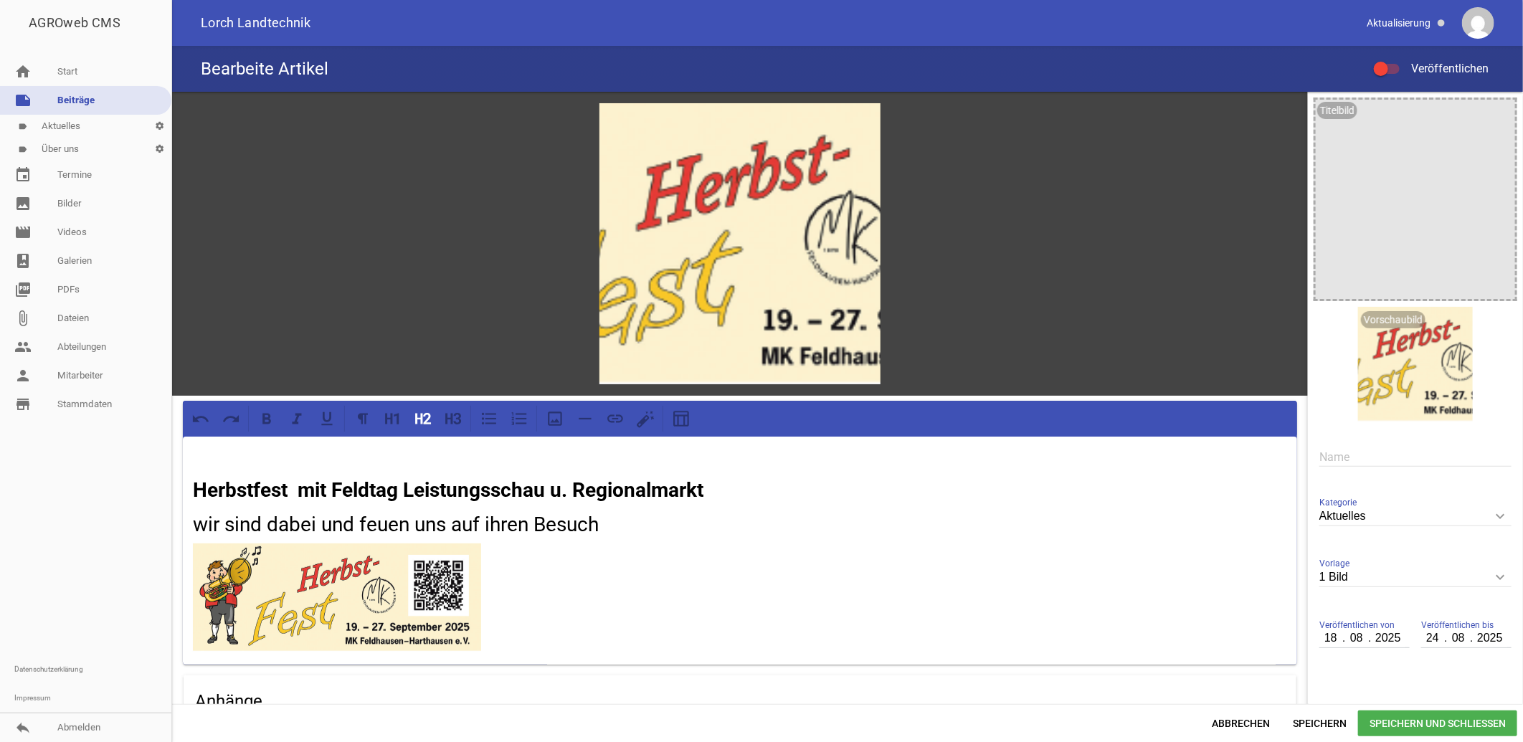
click at [661, 540] on div "Herbstfest mit Feldtag Leistungsschau u. Regionalmarkt wir sind dabei und feuen…" at bounding box center [740, 551] width 1115 height 228
click at [620, 524] on h2 "wir sind dabei und feuen uns auf ihren Besuch" at bounding box center [740, 525] width 1095 height 30
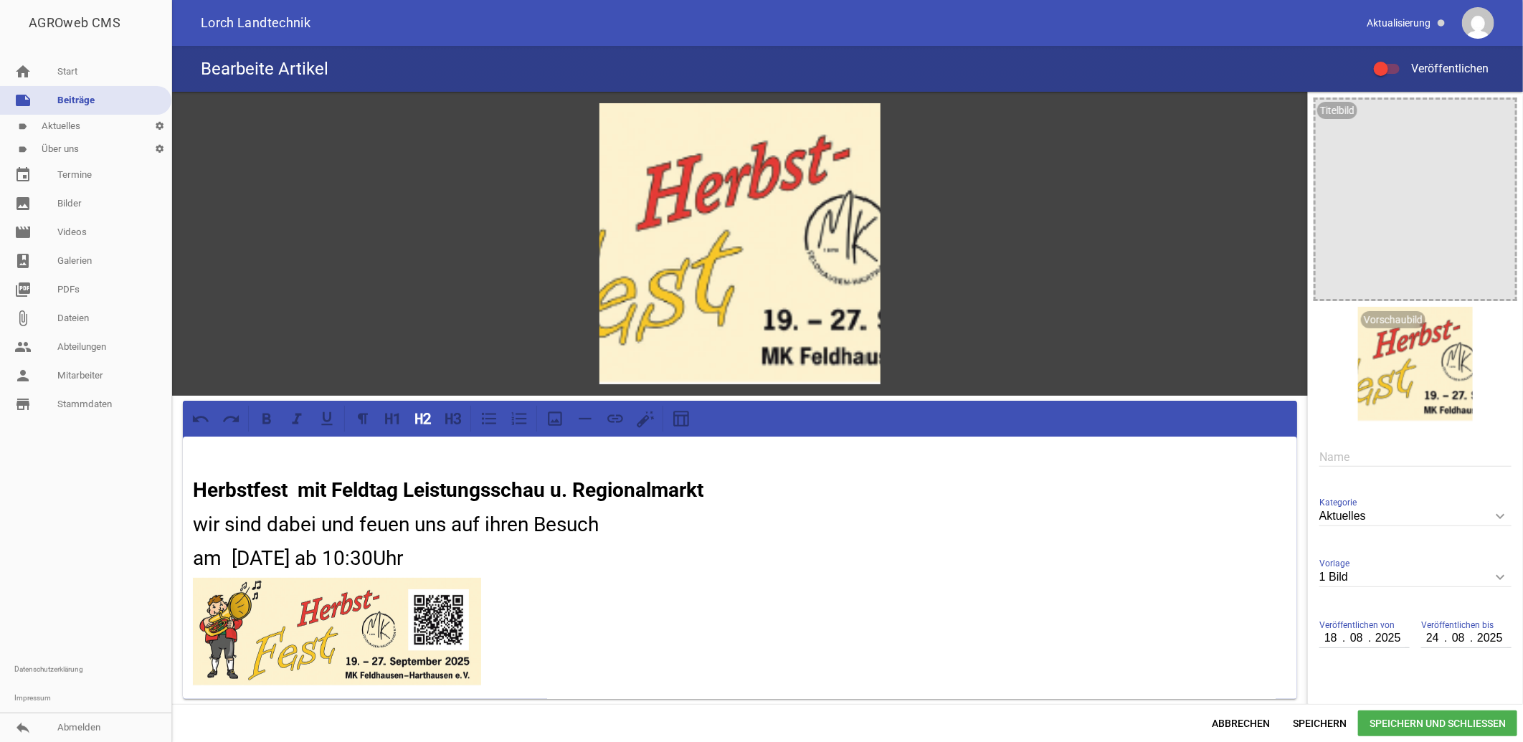
click at [1425, 719] on span "Speichern und Schließen" at bounding box center [1438, 724] width 159 height 26
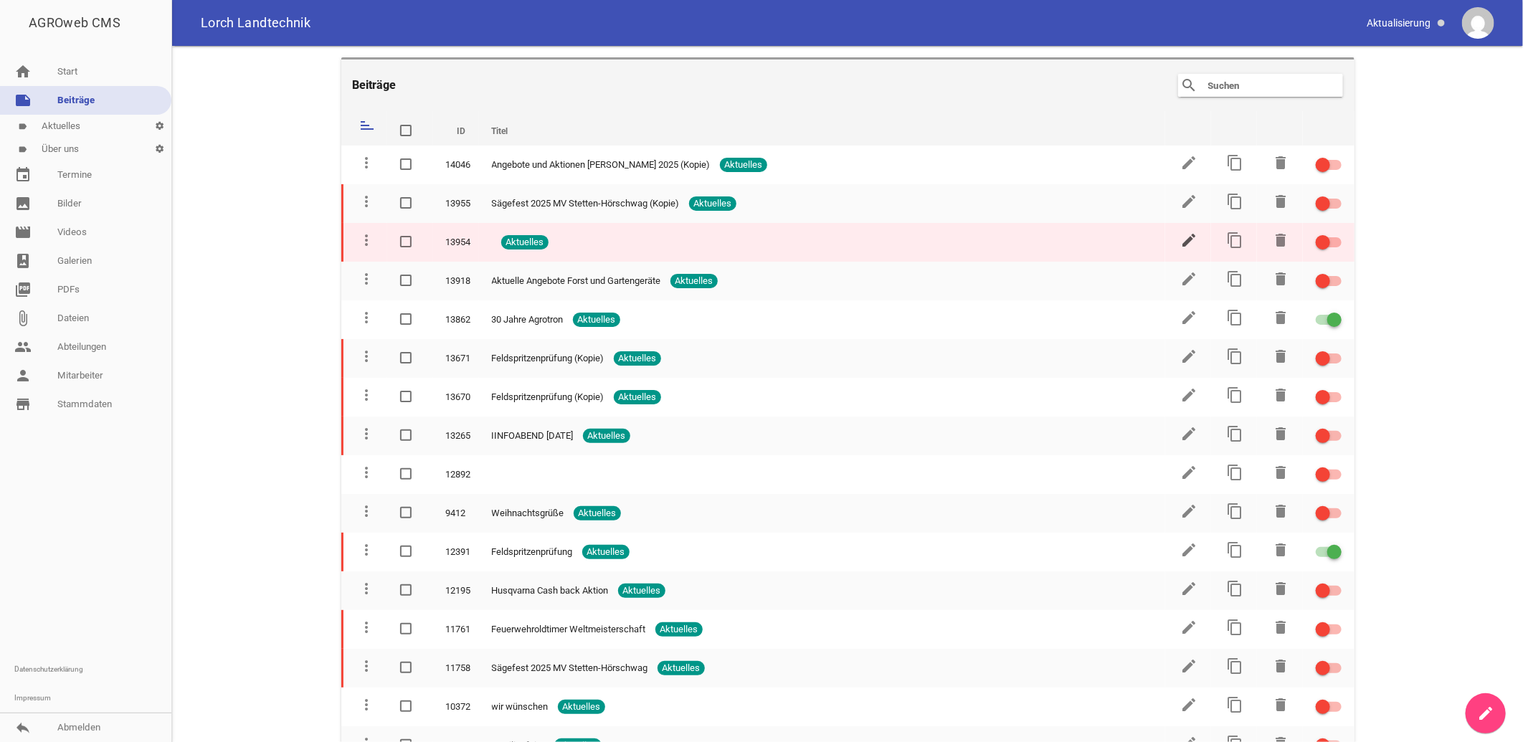
click at [1185, 235] on icon "edit" at bounding box center [1189, 240] width 17 height 17
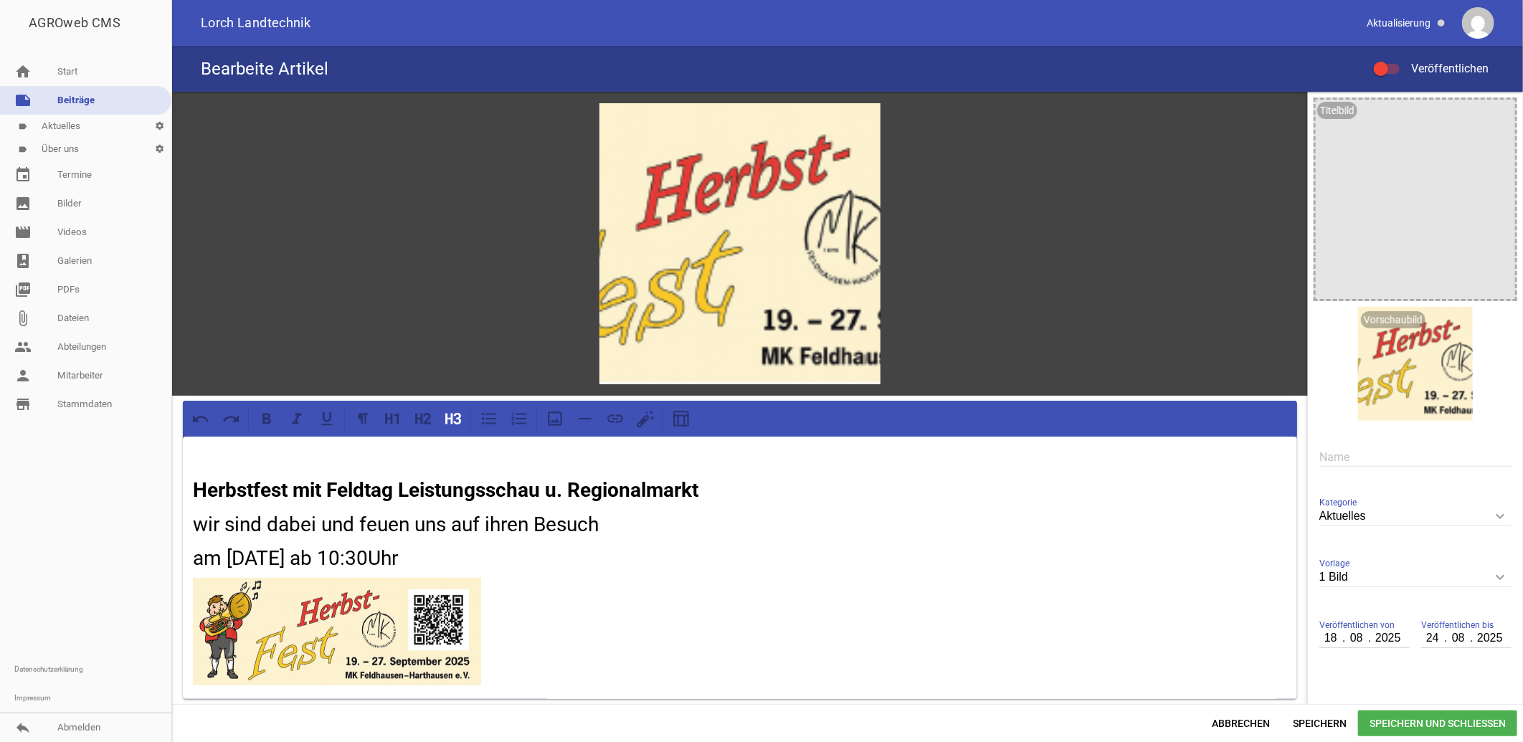
click at [1395, 65] on div at bounding box center [1387, 69] width 26 height 10
click at [1394, 60] on input "Veröffentlichen" at bounding box center [1394, 60] width 0 height 0
click at [1320, 457] on input "text" at bounding box center [1416, 457] width 192 height 19
type input "Herbstfest"
click at [717, 488] on h2 "Herbstfest mit Feldtag Leistungsschau u. Regionalmarkt" at bounding box center [740, 491] width 1095 height 30
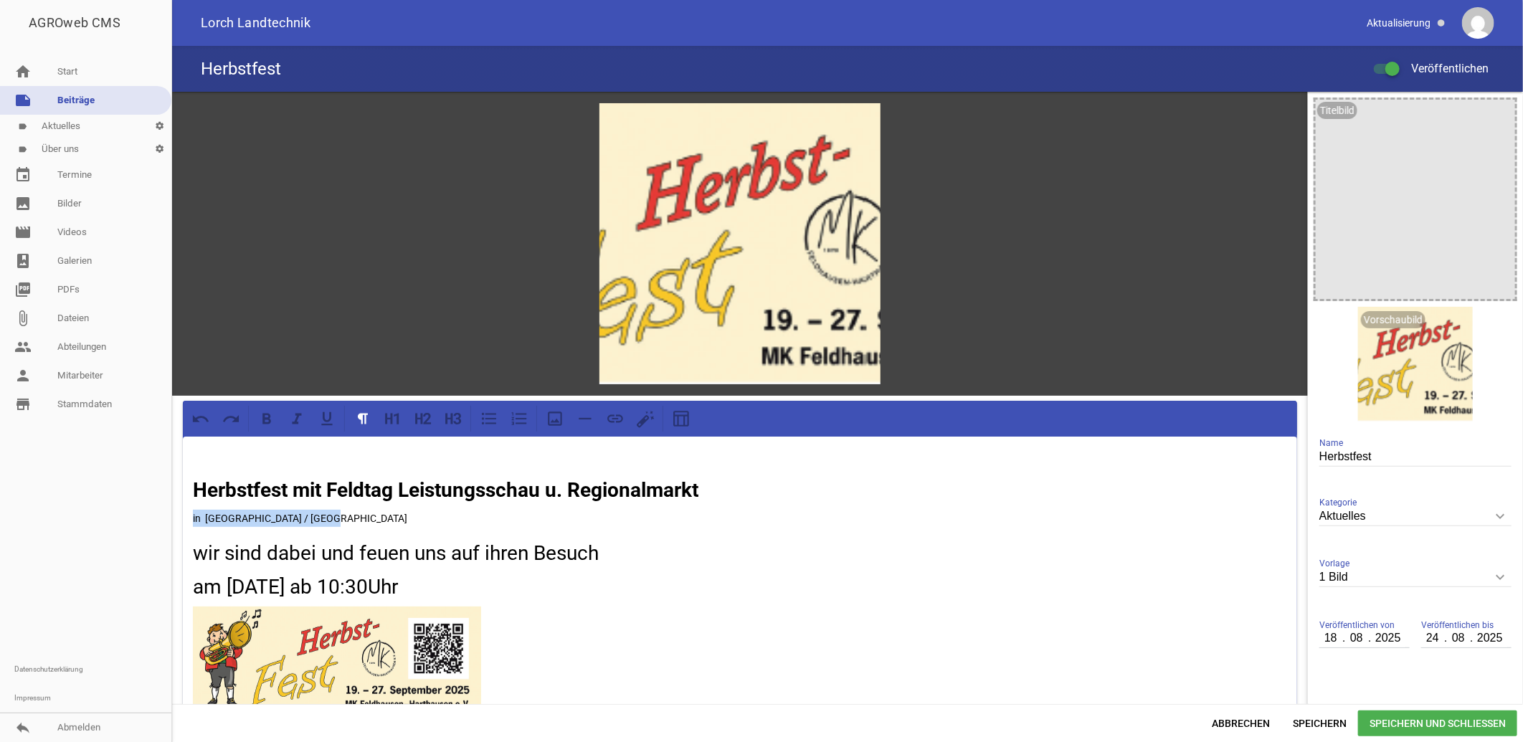
drag, startPoint x: 340, startPoint y: 516, endPoint x: 189, endPoint y: 519, distance: 151.4
click at [189, 519] on div "Herbstfest mit Feldtag Leistungsschau u. Regionalmarkt in Gammertingen / Feldha…" at bounding box center [740, 582] width 1115 height 291
click at [450, 420] on icon at bounding box center [453, 419] width 19 height 19
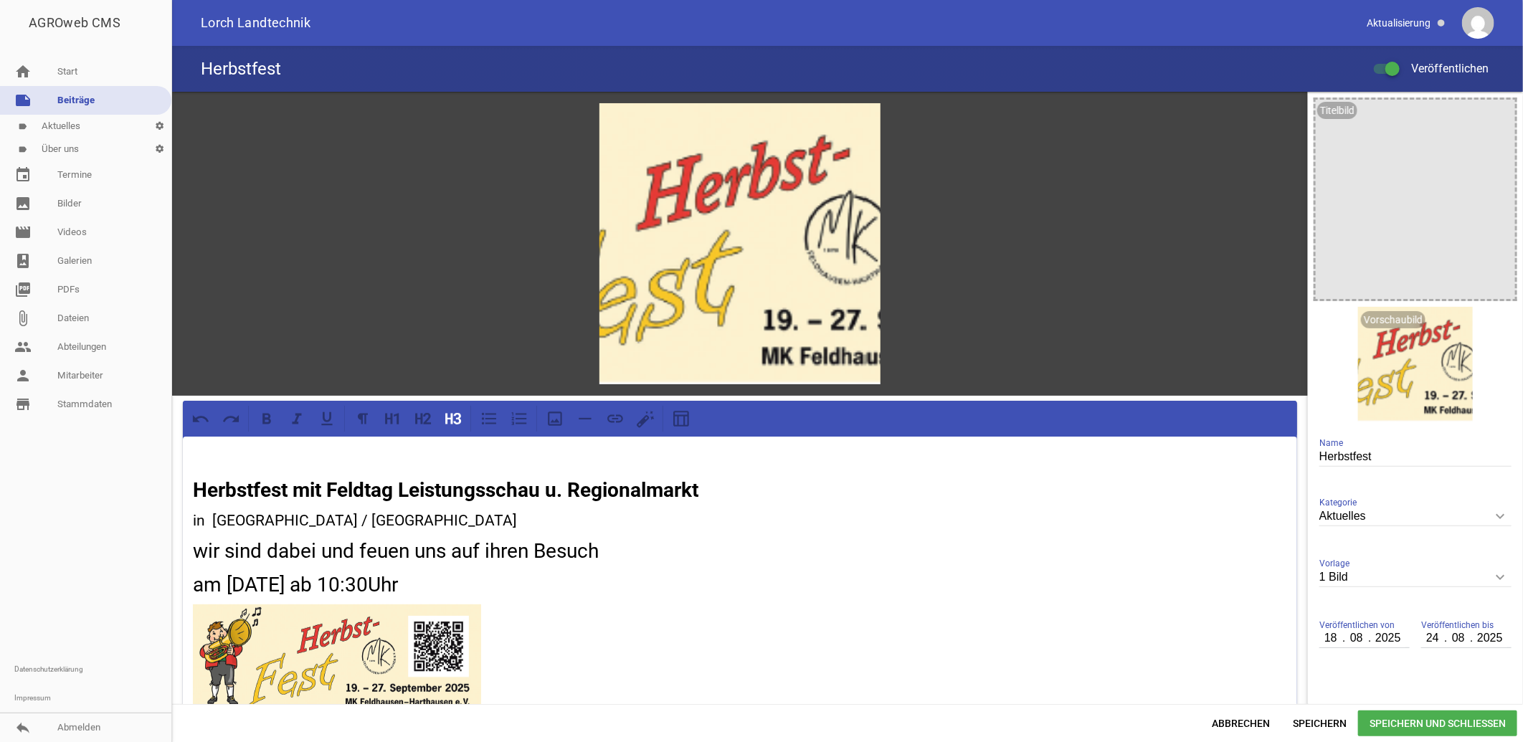
click at [435, 522] on h3 "in Gammertingen / Feldhausen" at bounding box center [740, 521] width 1095 height 23
click at [431, 520] on h3 "in Gammertingen / Feldhausen" at bounding box center [740, 521] width 1095 height 23
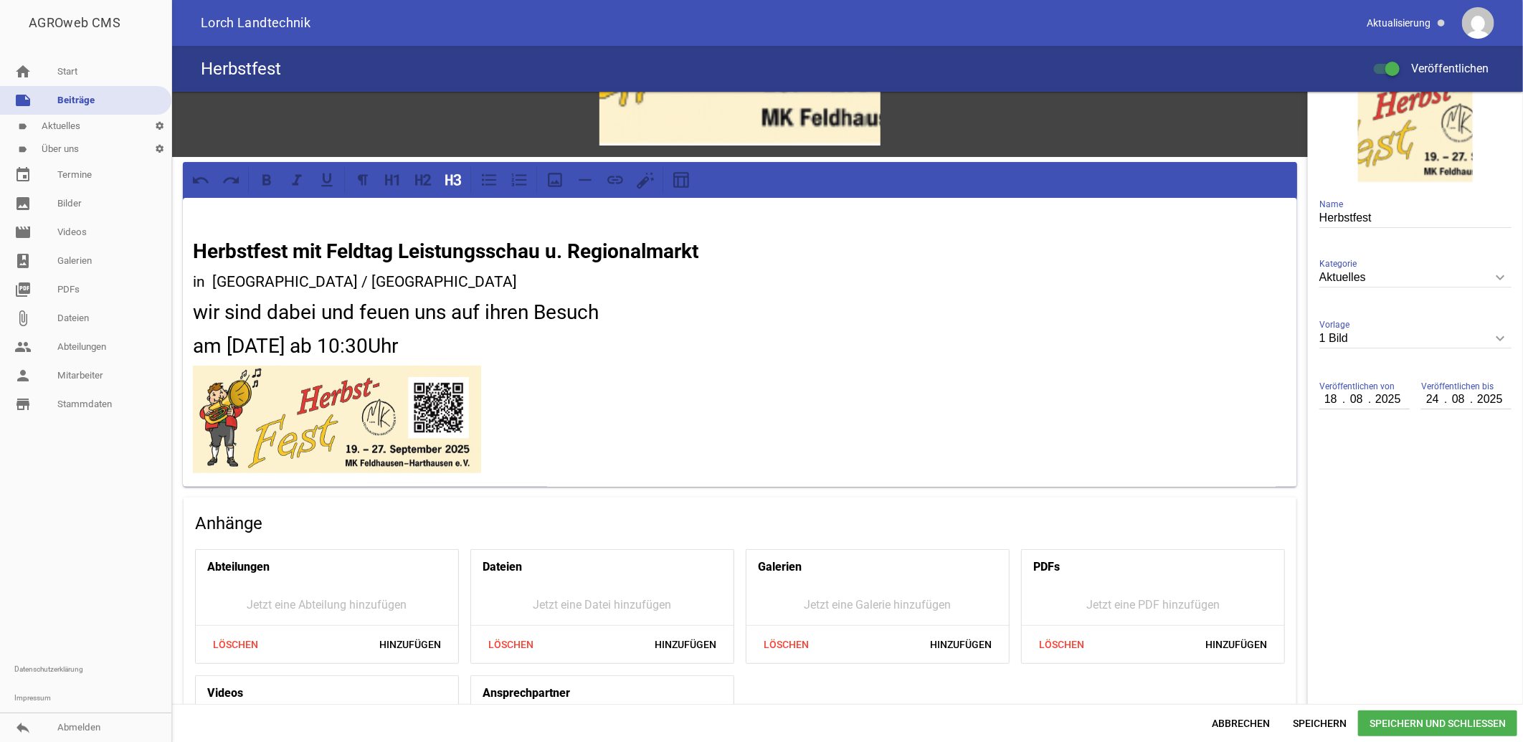
click at [1423, 722] on span "Speichern und Schließen" at bounding box center [1438, 724] width 159 height 26
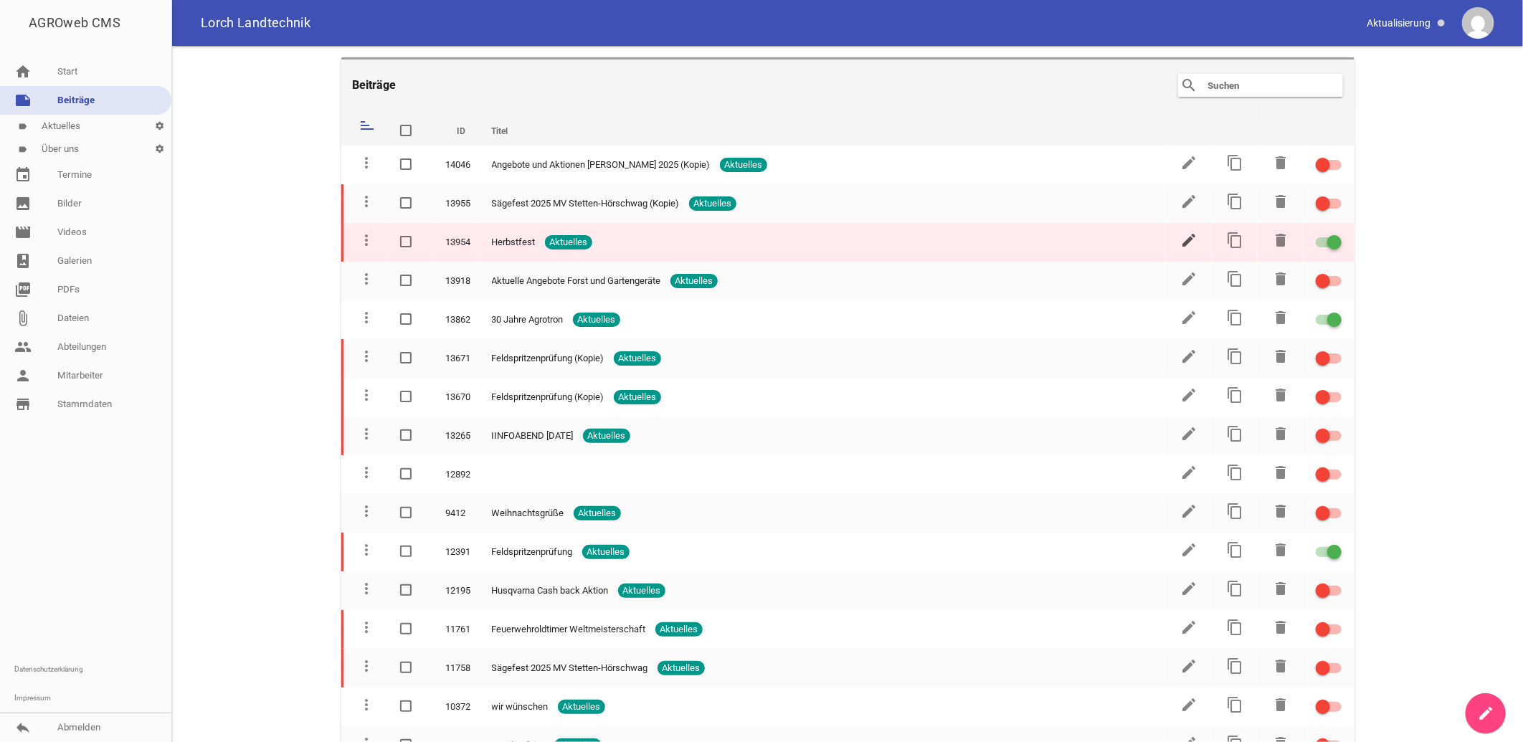
click at [1181, 240] on icon "edit" at bounding box center [1189, 240] width 17 height 17
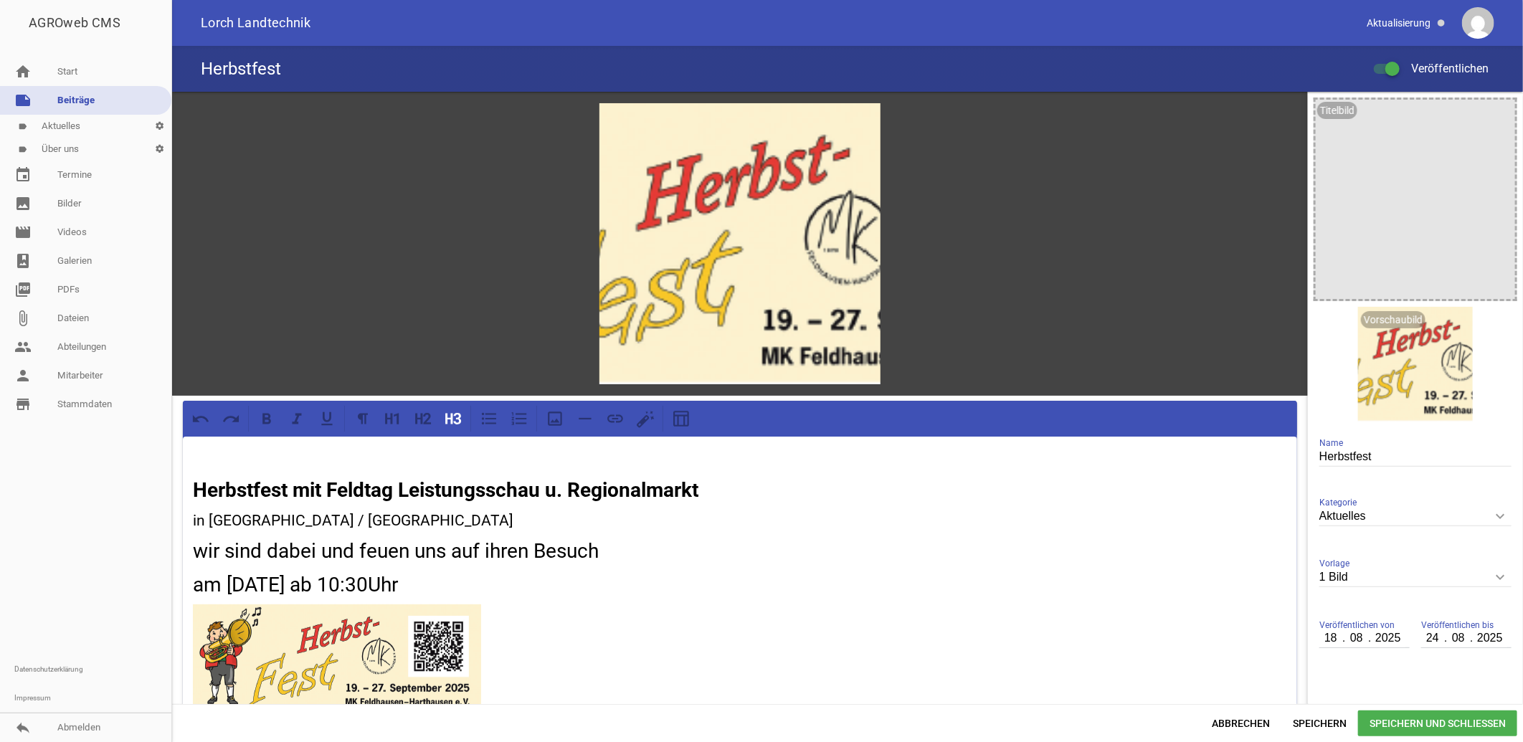
click at [1358, 637] on input "08" at bounding box center [1357, 638] width 26 height 19
click at [1397, 636] on input "2025" at bounding box center [1388, 638] width 36 height 19
drag, startPoint x: 1397, startPoint y: 636, endPoint x: 1299, endPoint y: 641, distance: 97.7
click at [1299, 641] on div "games image Herbstfest mit Feldtag Leistungsschau u. Regionalmarkt in Gammertin…" at bounding box center [847, 398] width 1351 height 613
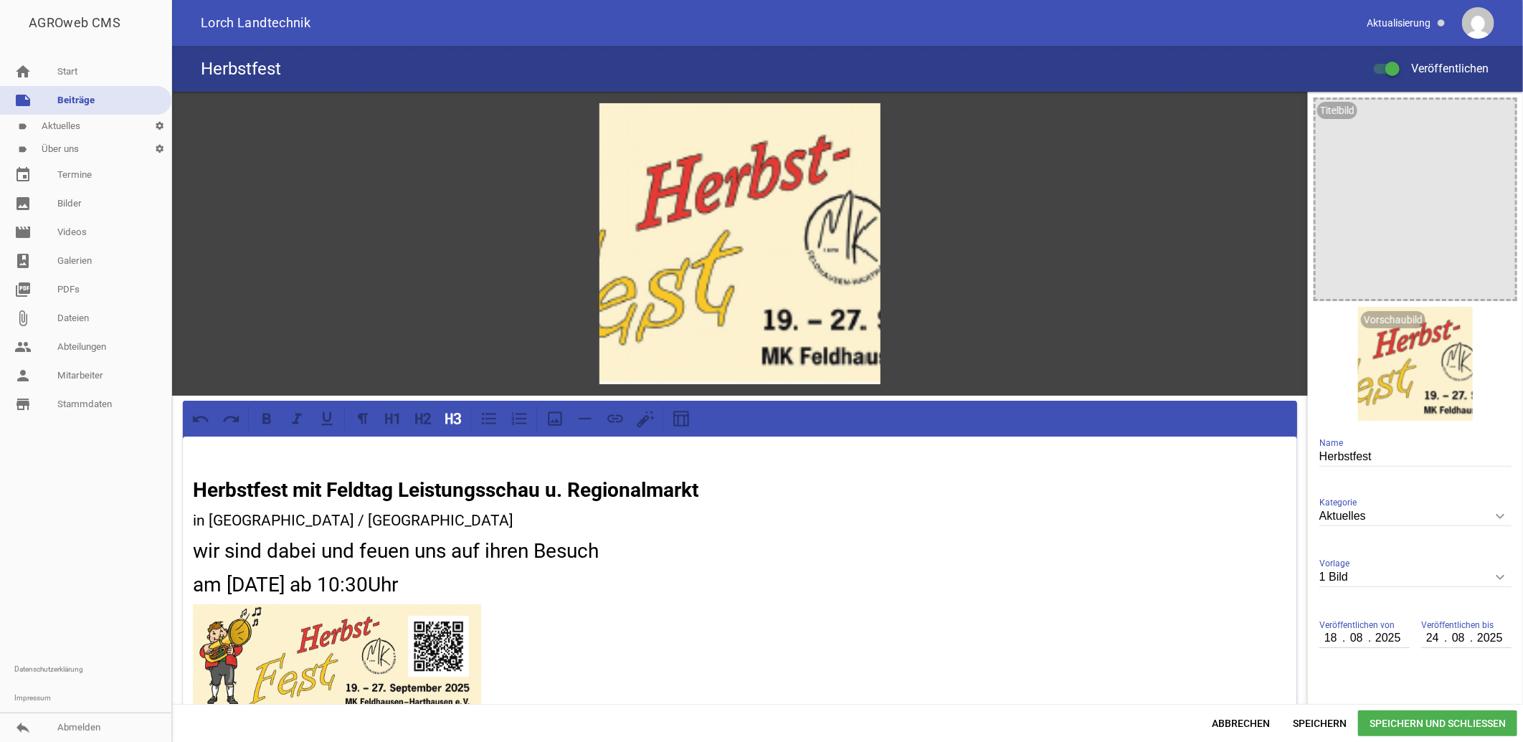
click at [1329, 636] on input "18" at bounding box center [1332, 638] width 24 height 19
type input "10"
click at [1356, 635] on input "08" at bounding box center [1357, 638] width 26 height 19
type input "09"
click at [1432, 636] on input "24" at bounding box center [1434, 638] width 24 height 19
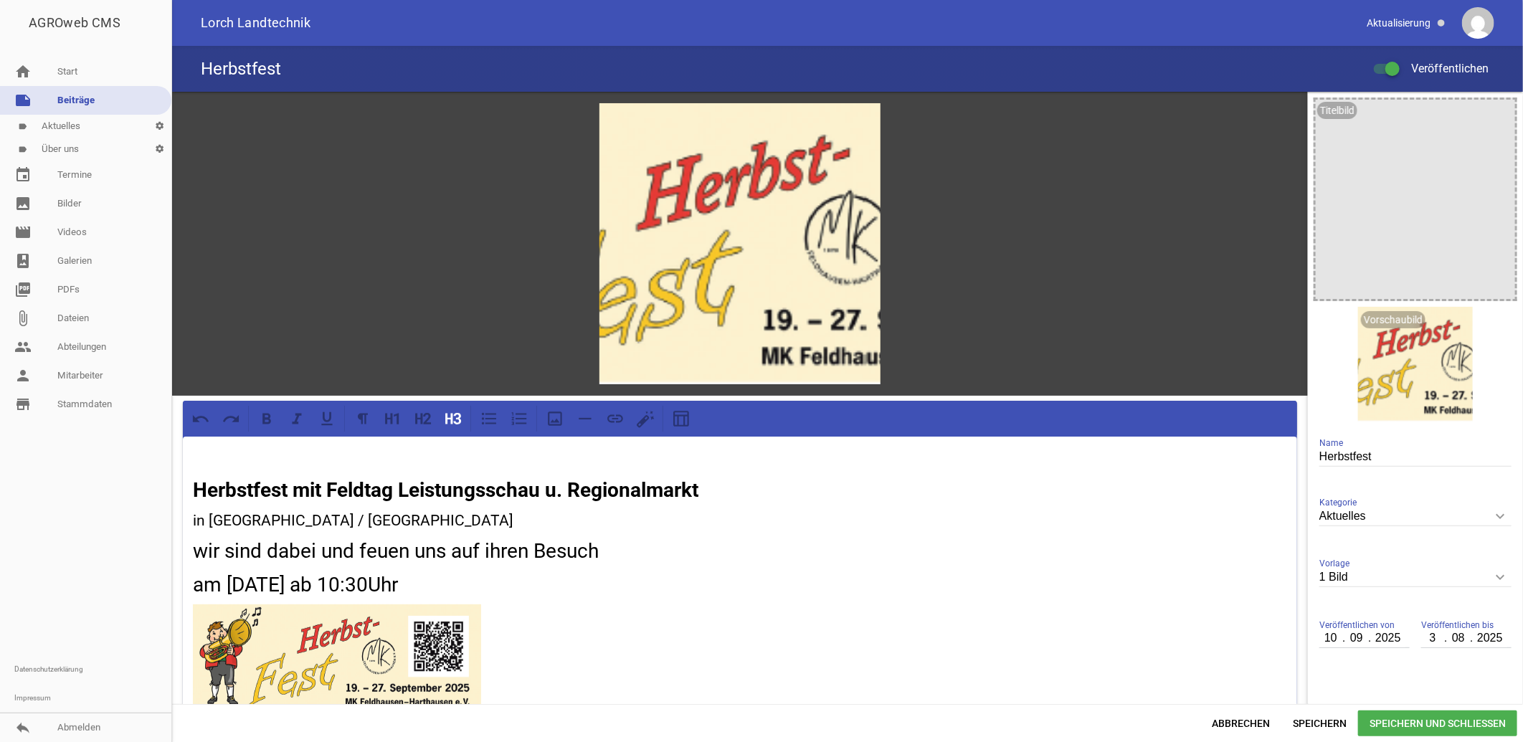
type input "30"
type input "09"
click at [1453, 680] on aside "Titelbild image Vorschaubild delete crop image Herbstfest Name Aktuelles keyboa…" at bounding box center [1415, 569] width 215 height 955
click at [1450, 723] on span "Speichern und Schließen" at bounding box center [1438, 724] width 159 height 26
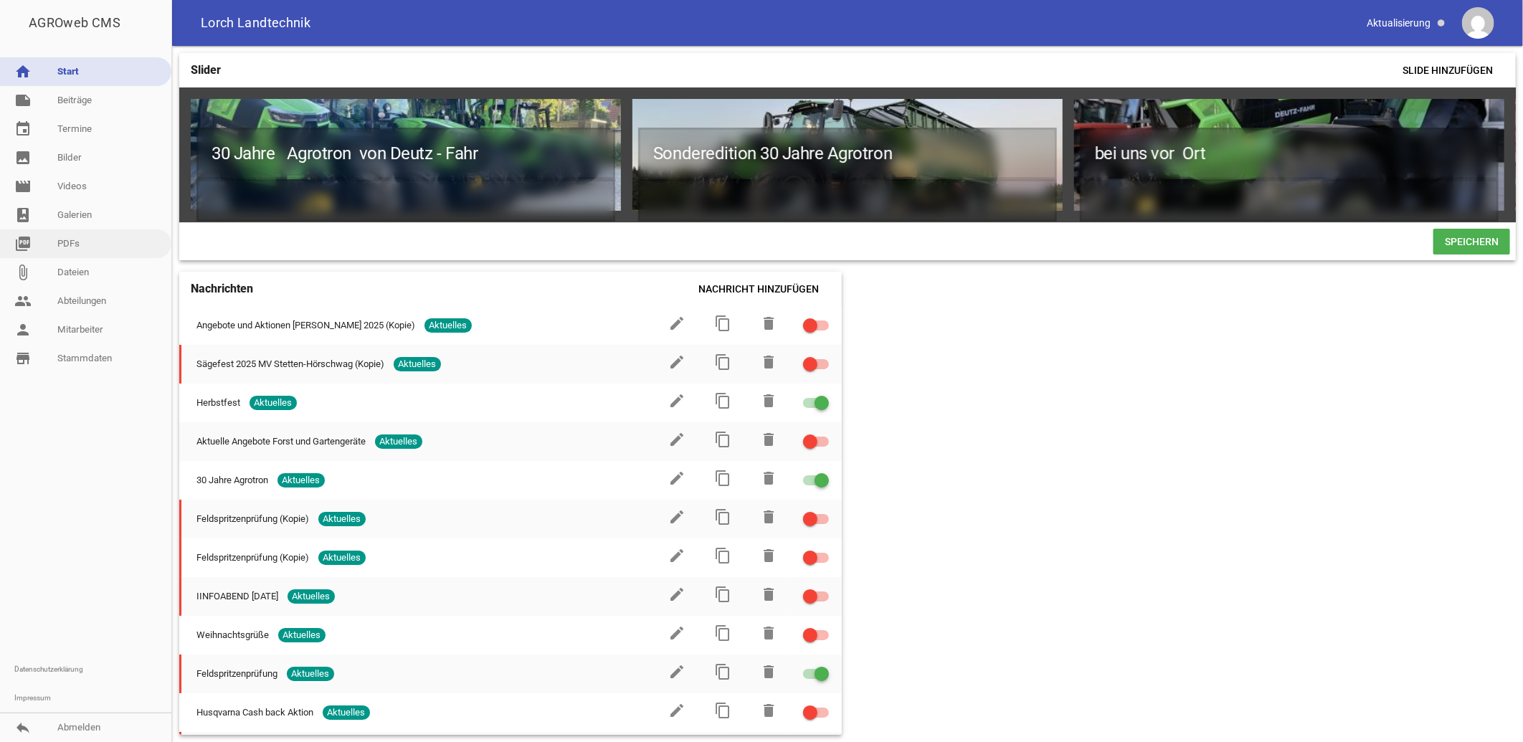
click at [69, 245] on link "picture_as_pdf PDFs" at bounding box center [85, 244] width 171 height 29
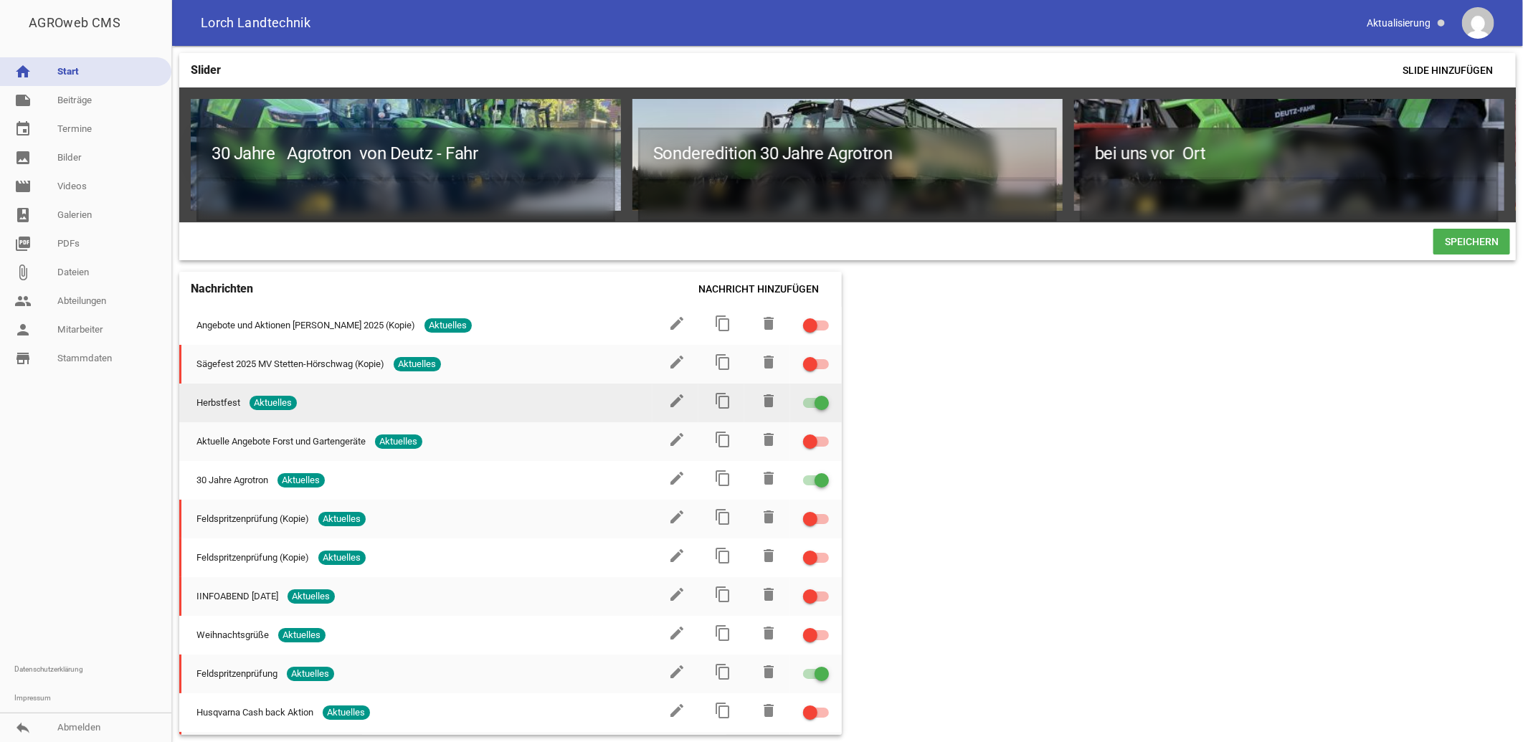
click at [806, 407] on div at bounding box center [816, 403] width 26 height 10
click at [825, 394] on input "checkbox" at bounding box center [825, 394] width 0 height 0
click at [669, 407] on icon "edit" at bounding box center [676, 400] width 17 height 17
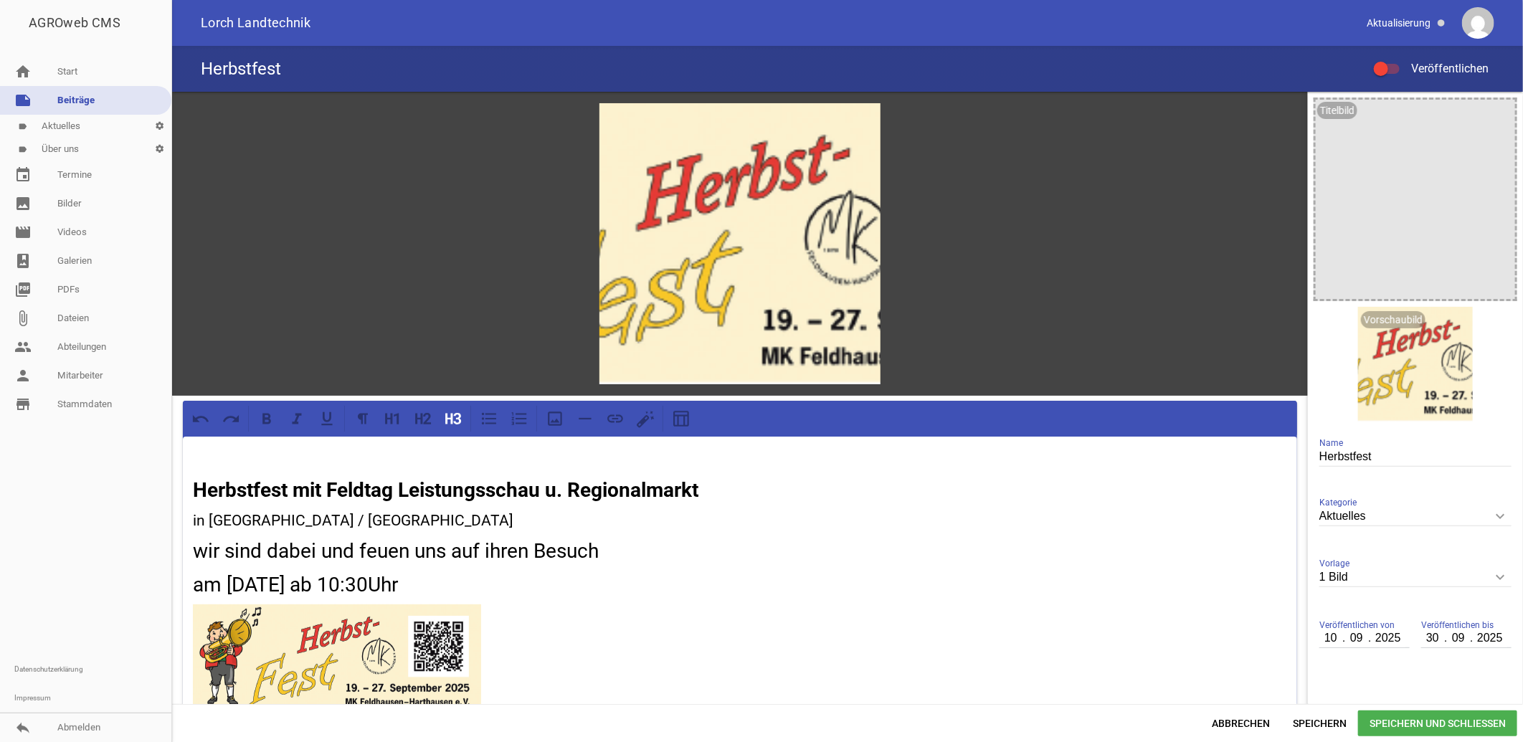
scroll to position [80, 0]
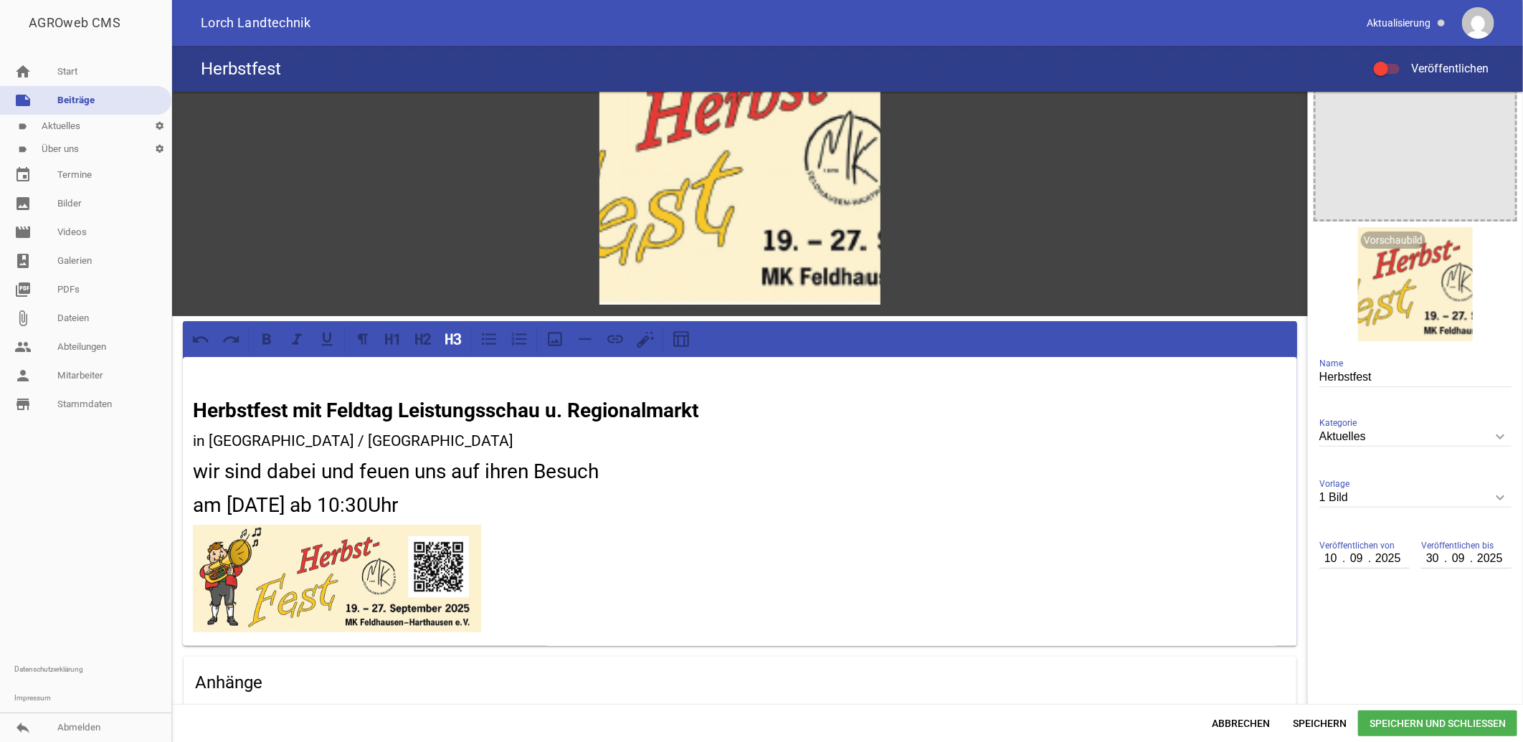
click at [1496, 496] on icon "keyboard_arrow_down" at bounding box center [1500, 497] width 23 height 23
click at [1496, 496] on input "1 Bild" at bounding box center [1416, 497] width 192 height 19
click at [1435, 479] on div "1 Bild keyboard_arrow_down Vorlage Nur Text 1 Bild 3 Bilder 5 Bilder" at bounding box center [1416, 498] width 192 height 49
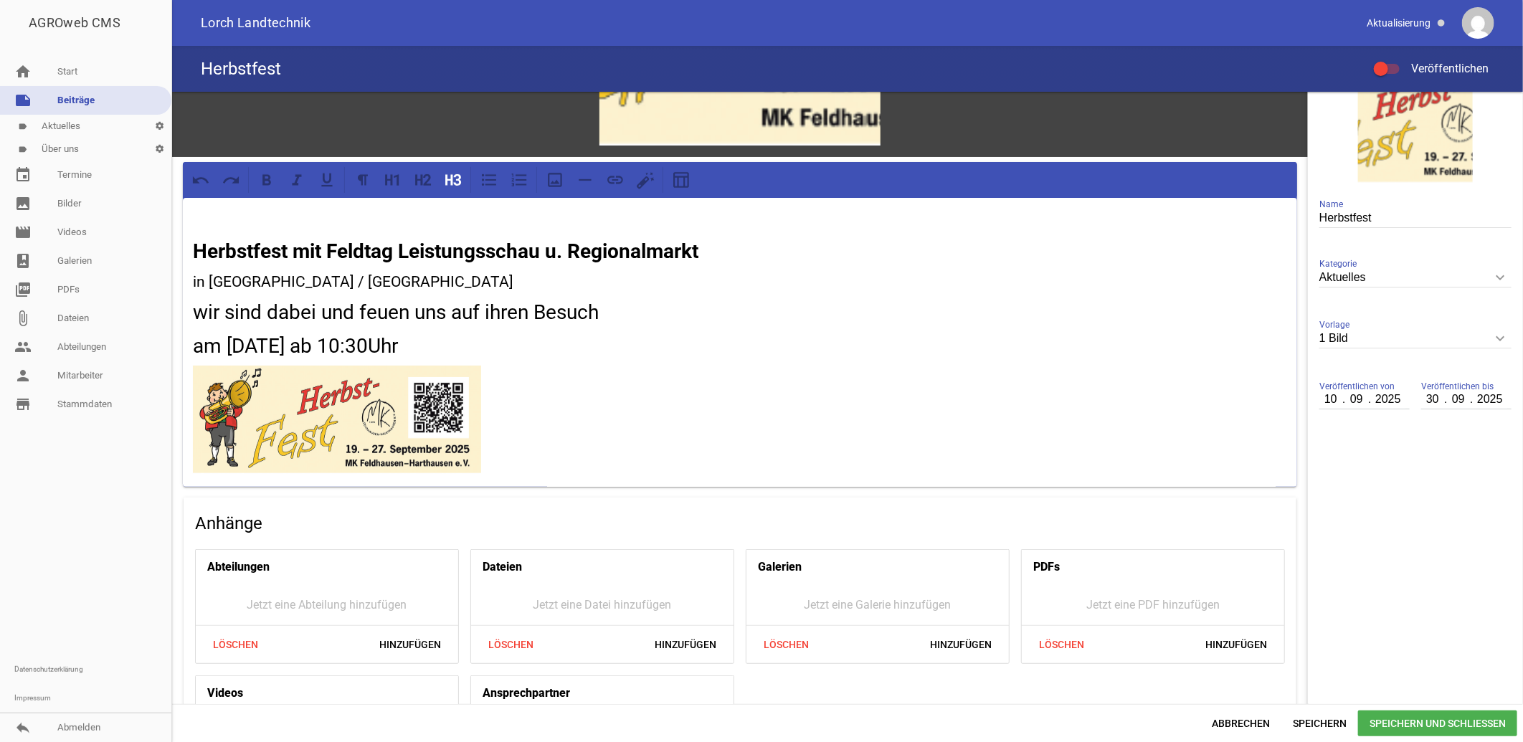
scroll to position [340, 0]
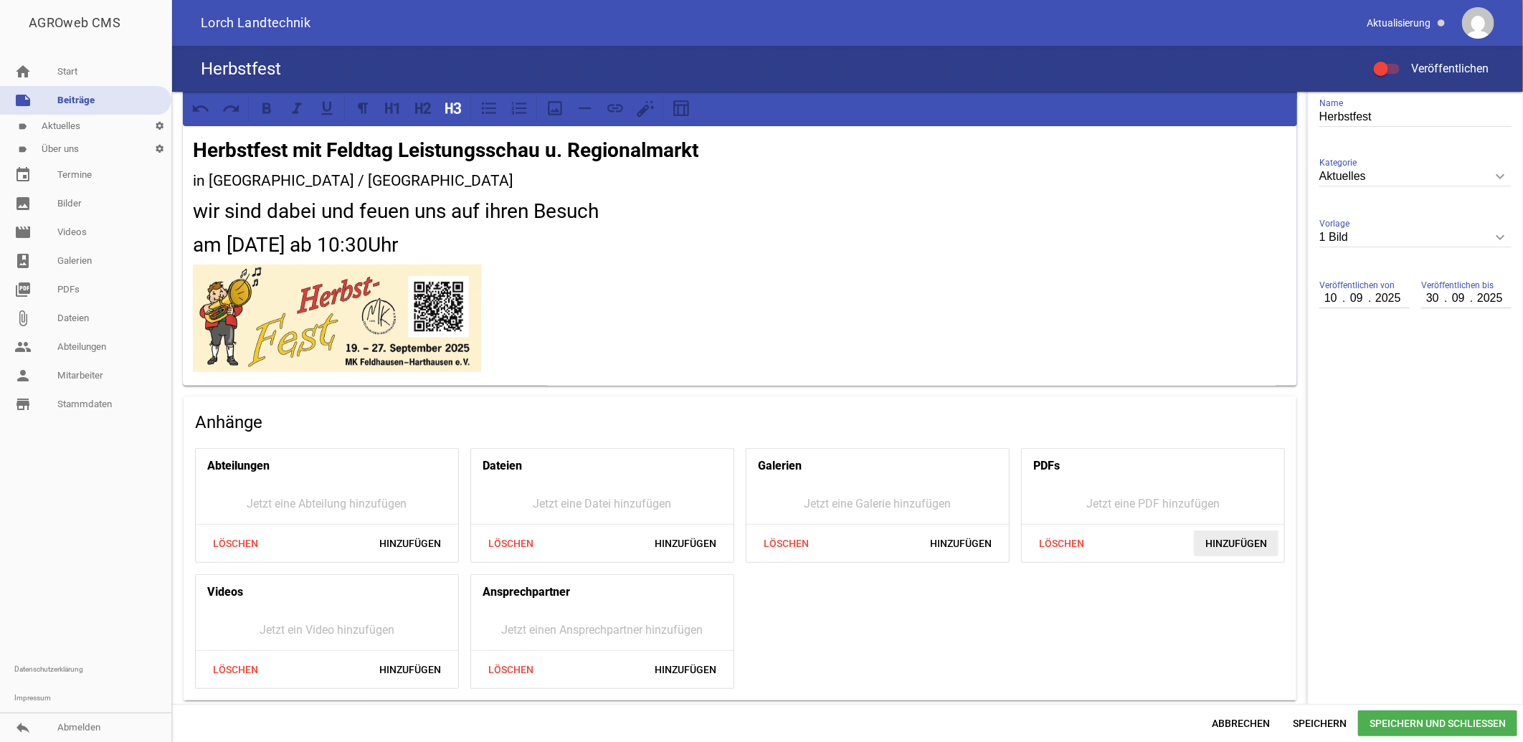
click at [1231, 538] on span "Hinzufügen" at bounding box center [1236, 544] width 85 height 26
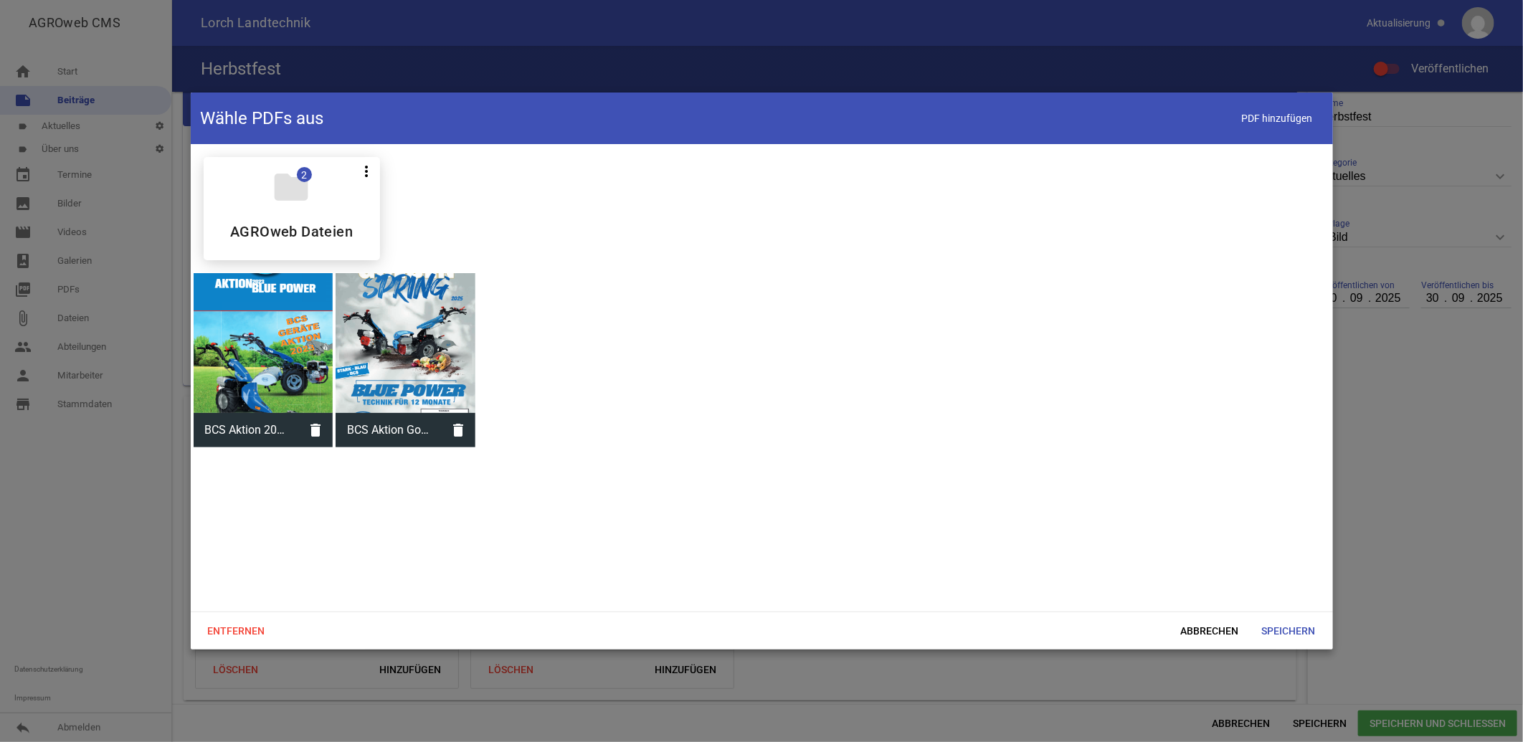
click at [588, 339] on div "folder 2 more_vert Teilen Bearbeiten Löschen AGROweb Dateien BCS Aktion 2023 Bl…" at bounding box center [762, 377] width 1143 height 467
click at [1288, 118] on span "PDF hinzufügen" at bounding box center [1277, 118] width 91 height 29
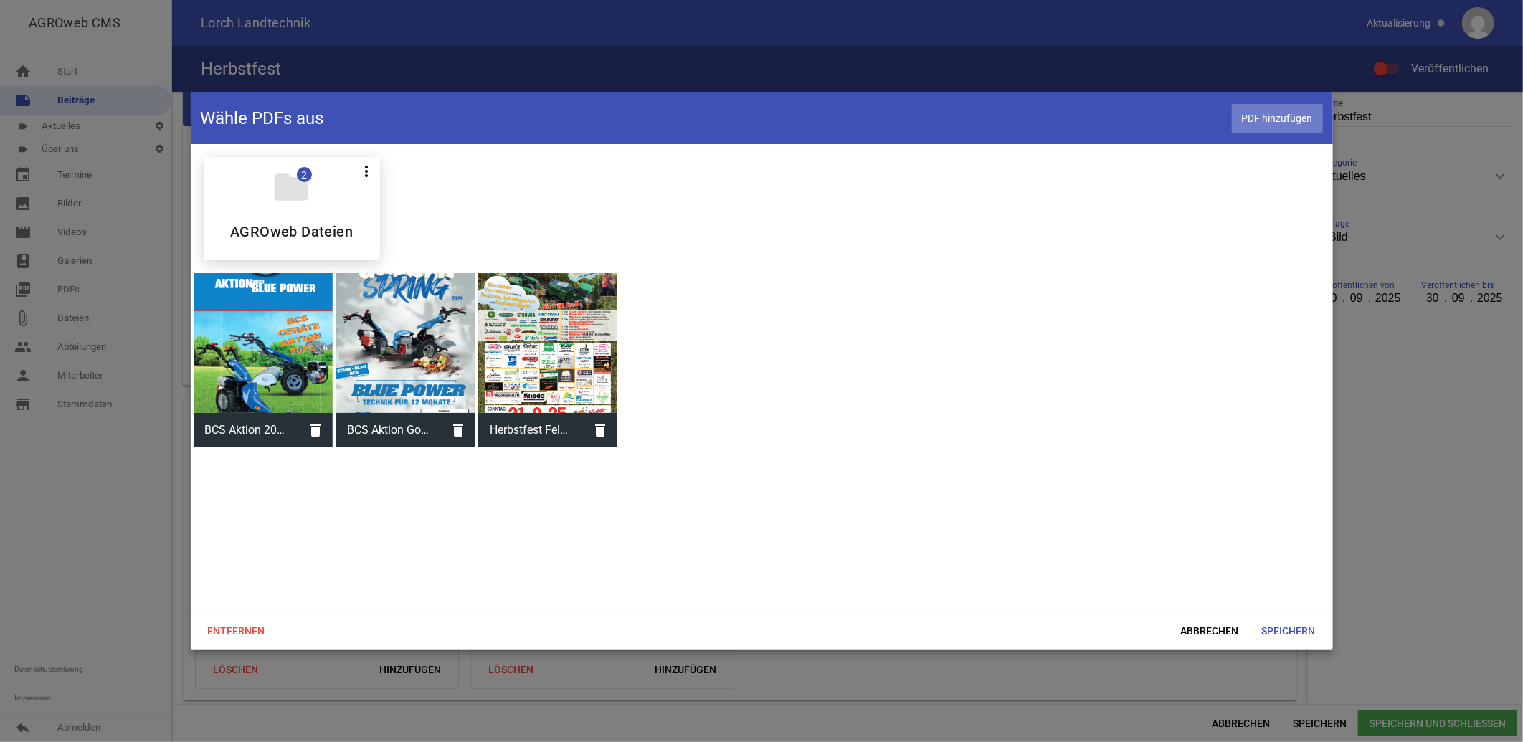
click at [1275, 115] on span "PDF hinzufügen" at bounding box center [1277, 118] width 91 height 29
click at [1280, 117] on span "PDF hinzufügen" at bounding box center [1277, 118] width 91 height 29
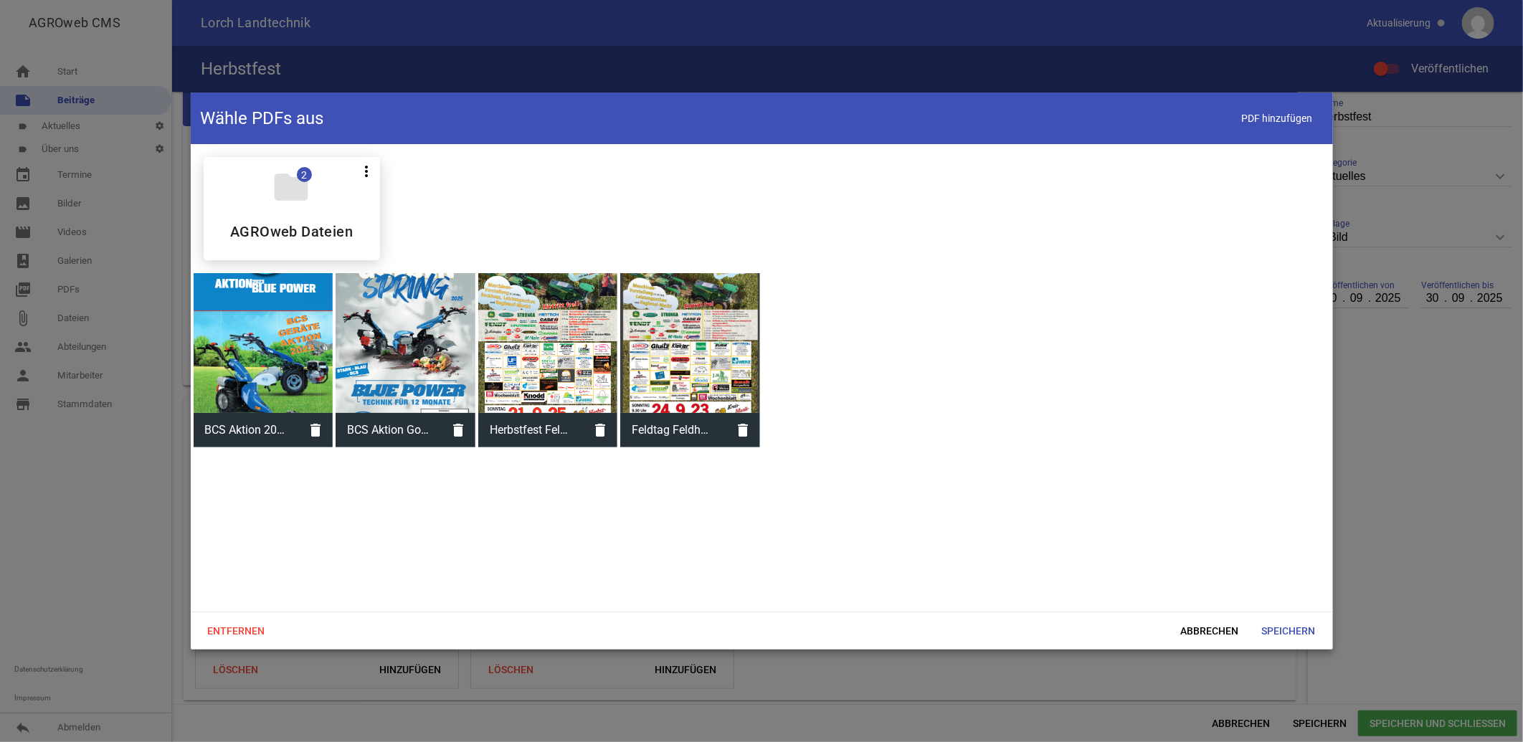
click at [712, 369] on div at bounding box center [690, 343] width 140 height 140
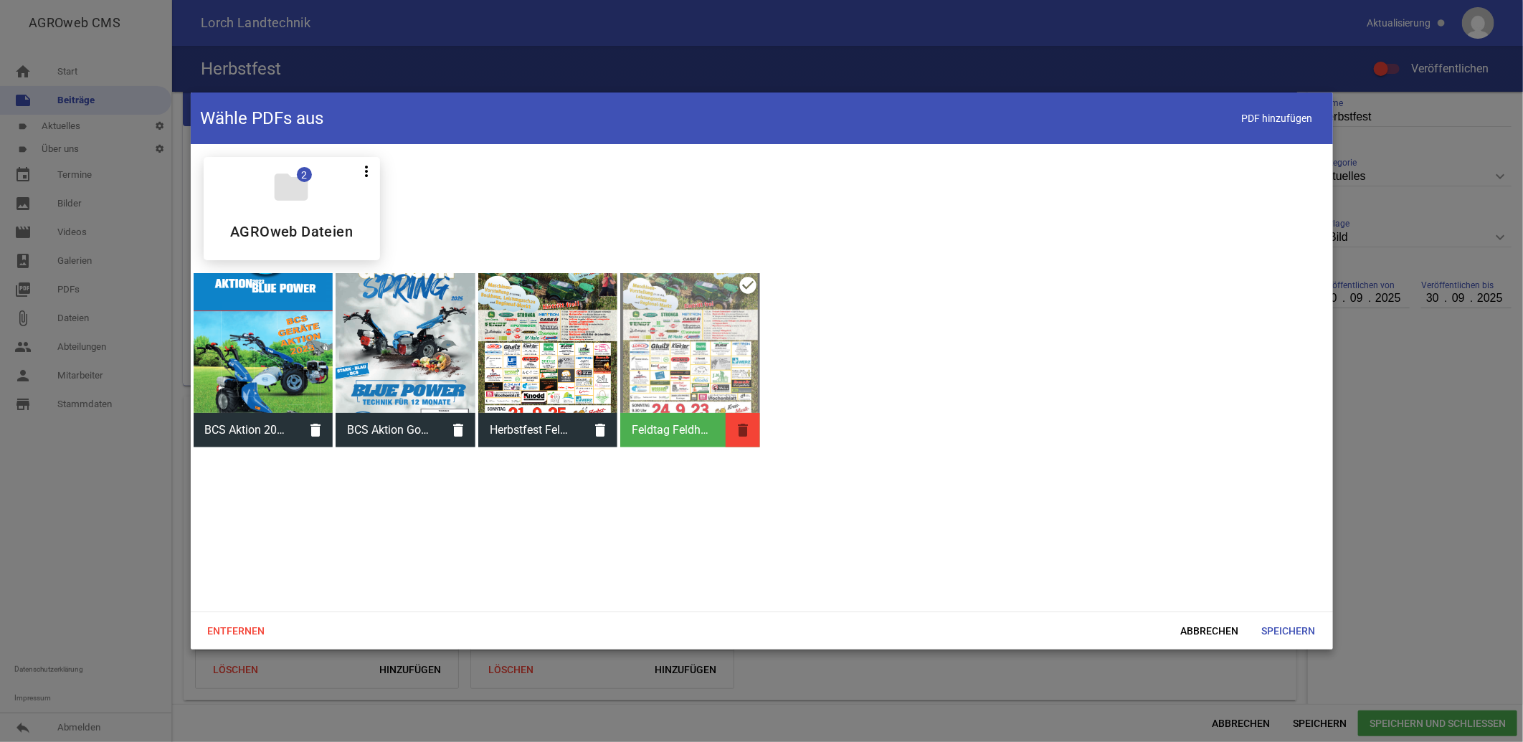
click at [749, 429] on icon "delete" at bounding box center [743, 430] width 34 height 34
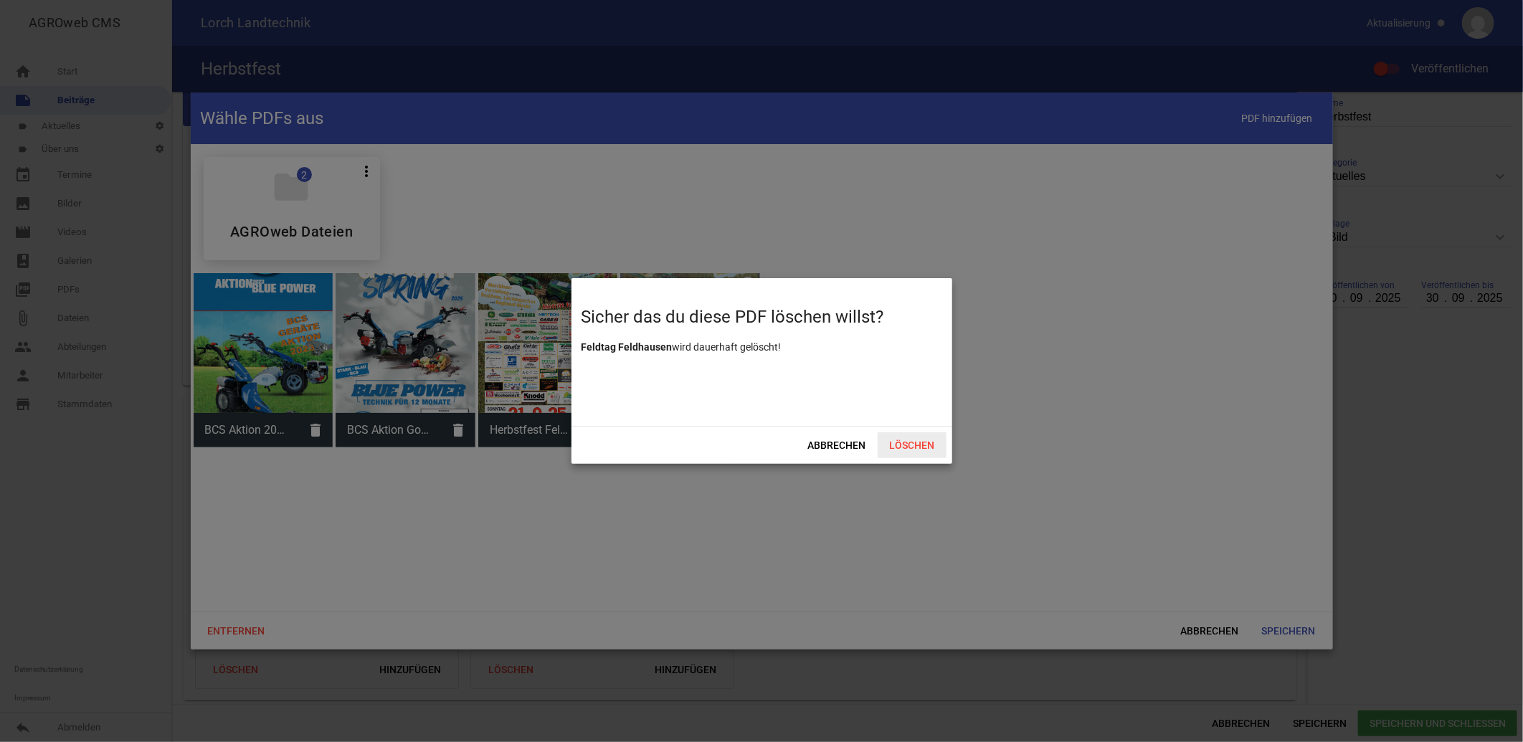
click at [908, 450] on span "Löschen" at bounding box center [912, 446] width 69 height 26
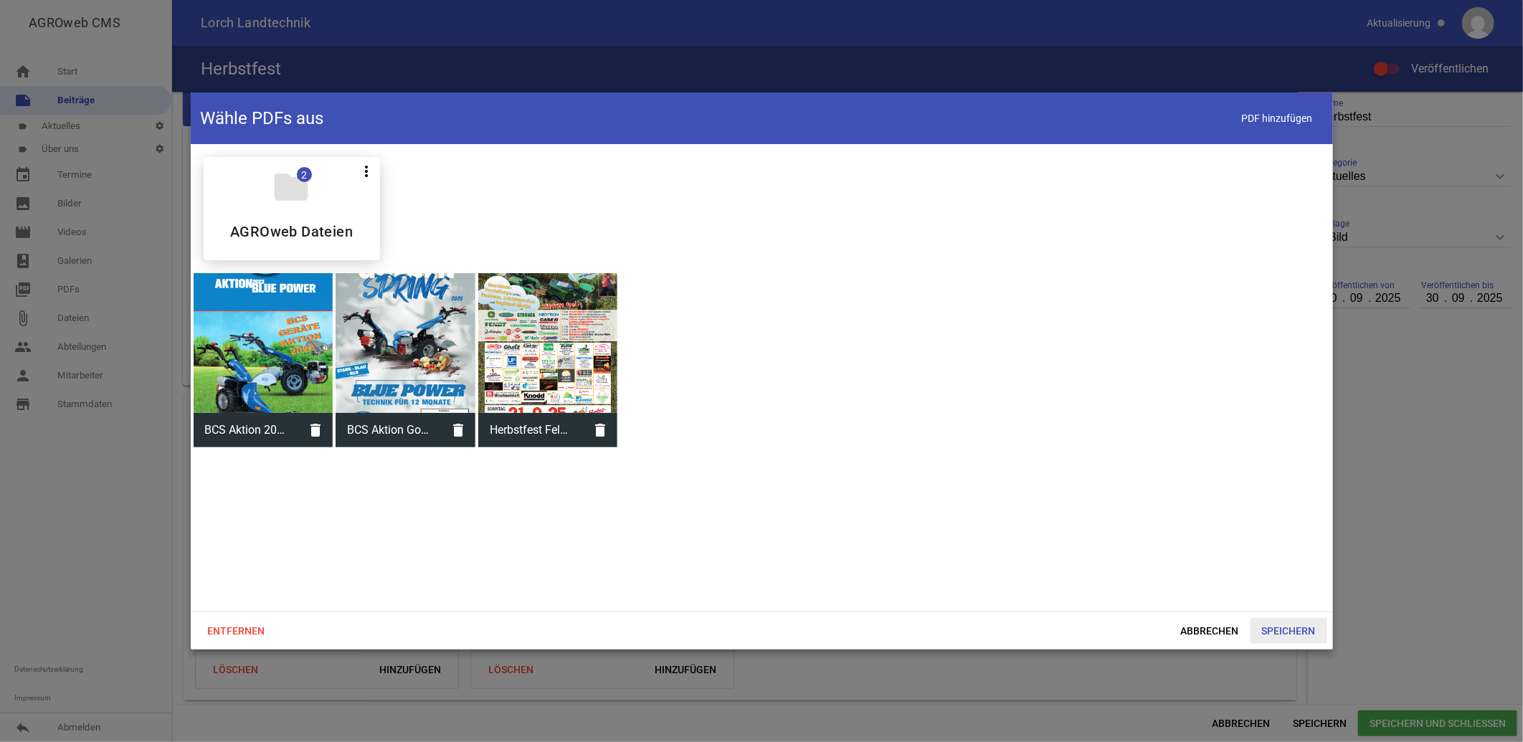
click at [1290, 633] on span "Speichern" at bounding box center [1289, 631] width 77 height 26
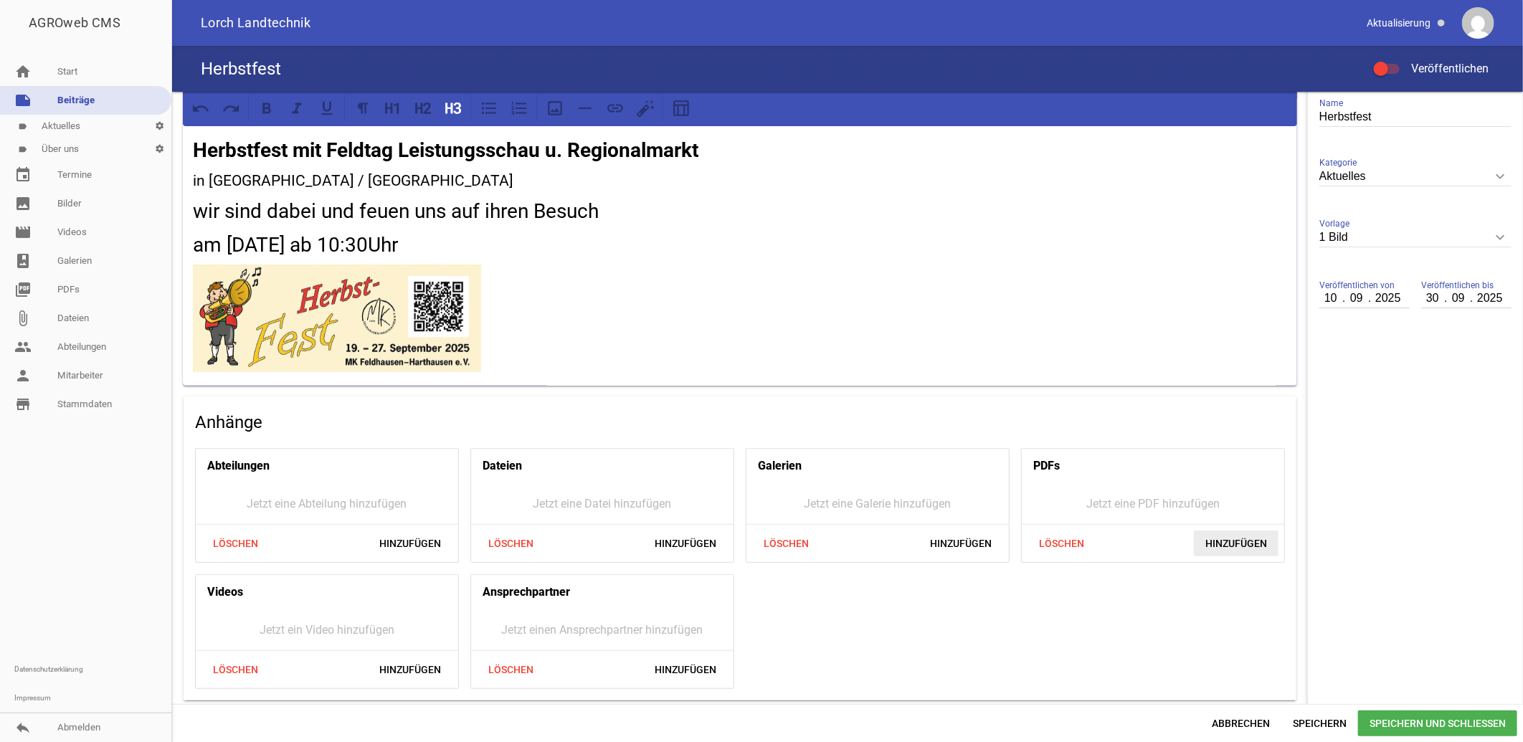
click at [1220, 541] on span "Hinzufügen" at bounding box center [1236, 544] width 85 height 26
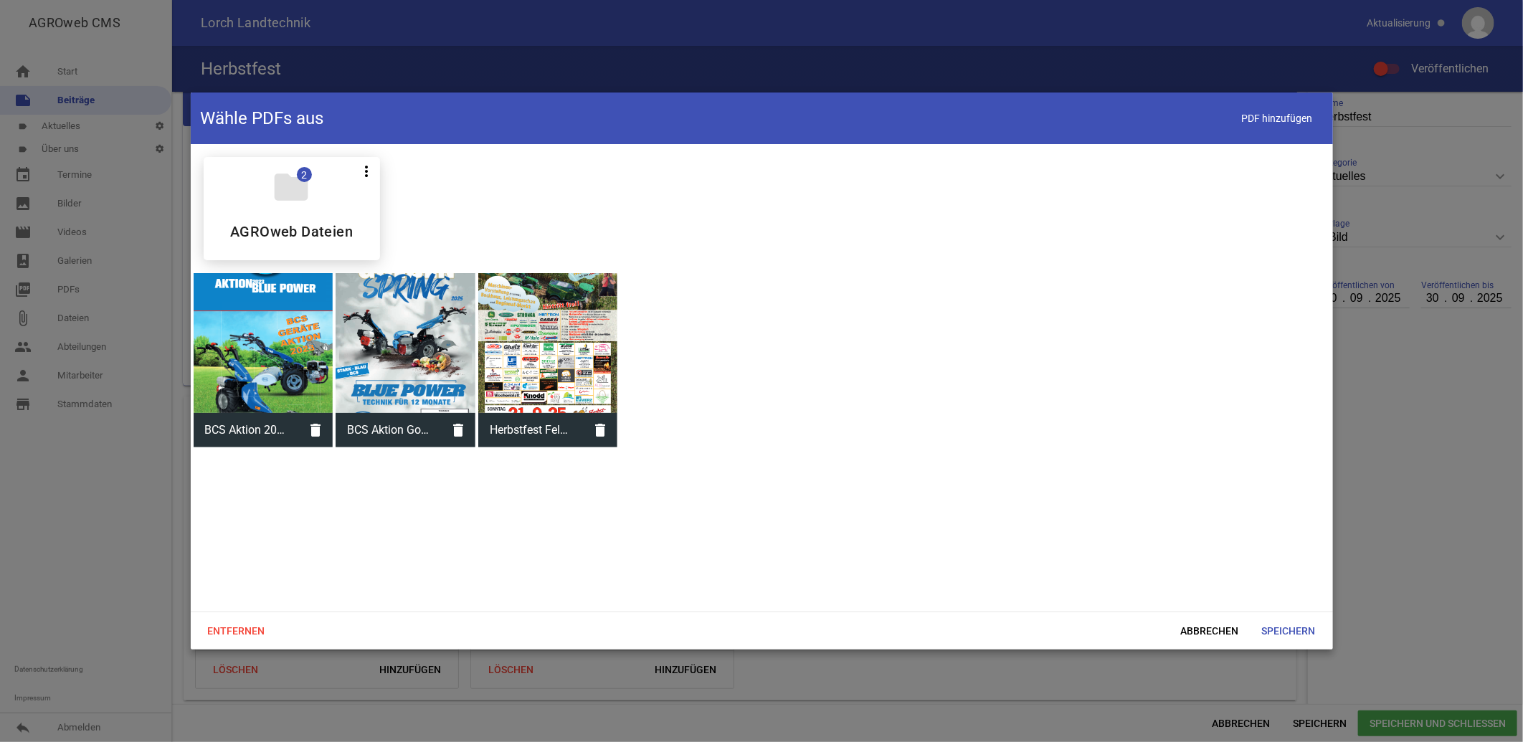
click at [554, 362] on div at bounding box center [548, 343] width 140 height 140
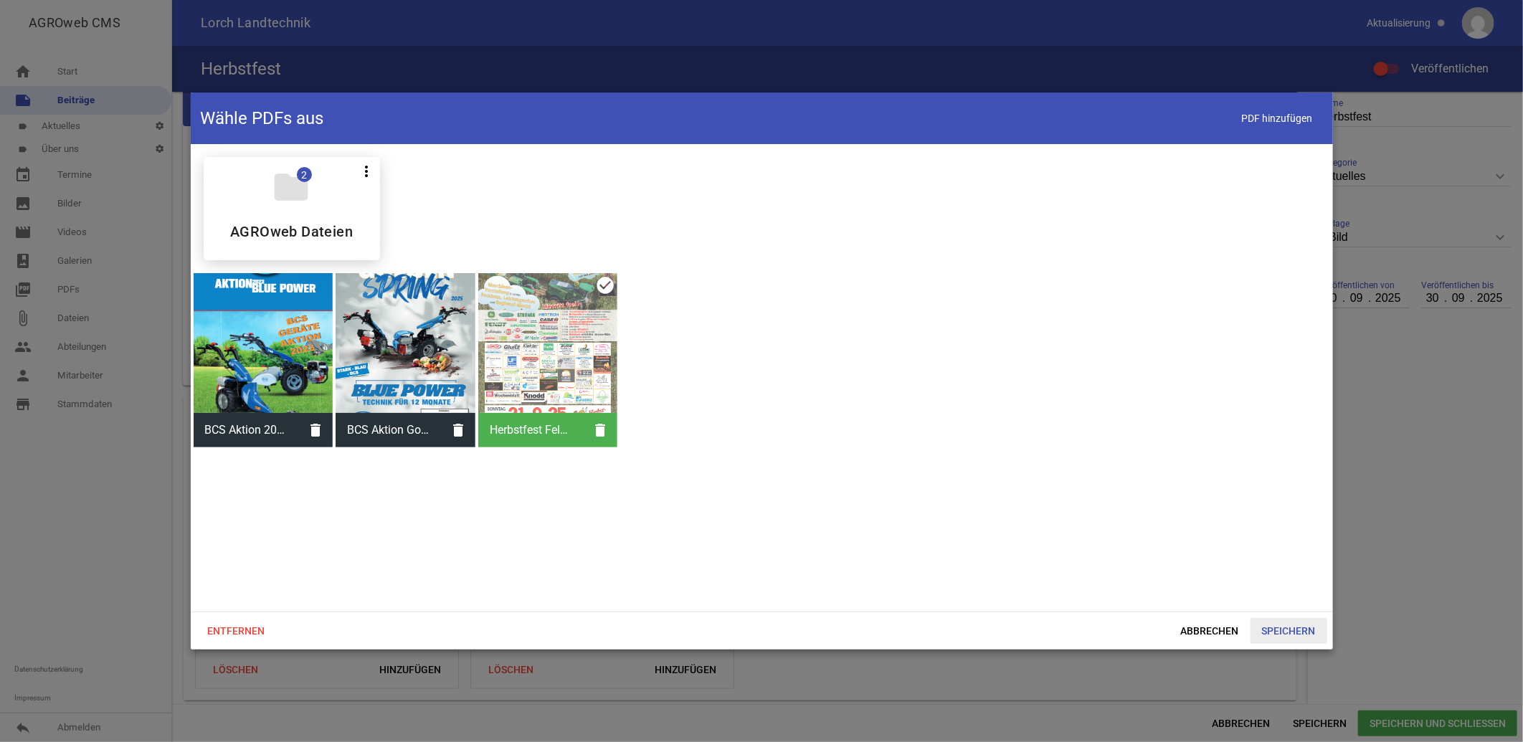
click at [1295, 634] on span "Speichern" at bounding box center [1289, 631] width 77 height 26
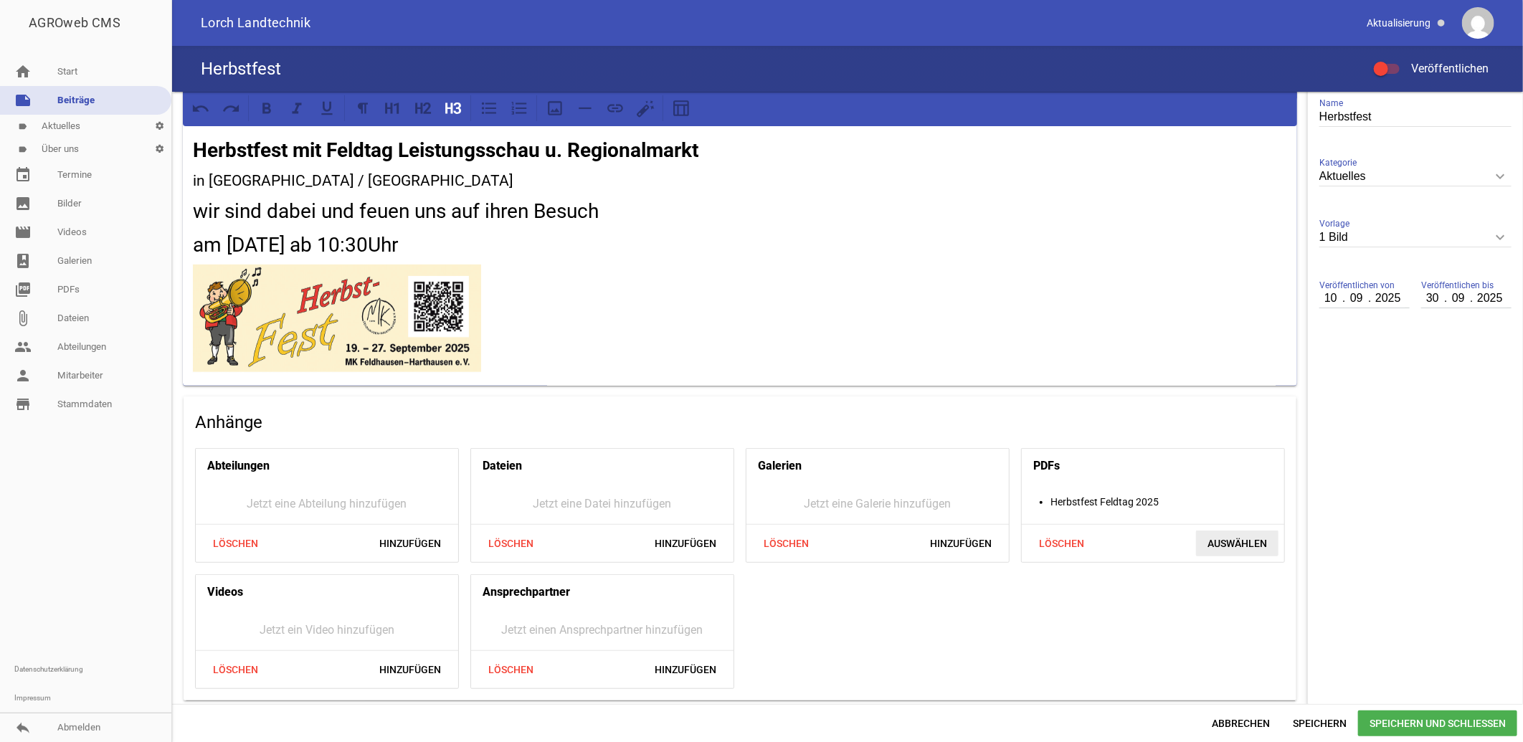
click at [1228, 542] on span "Auswählen" at bounding box center [1237, 544] width 82 height 26
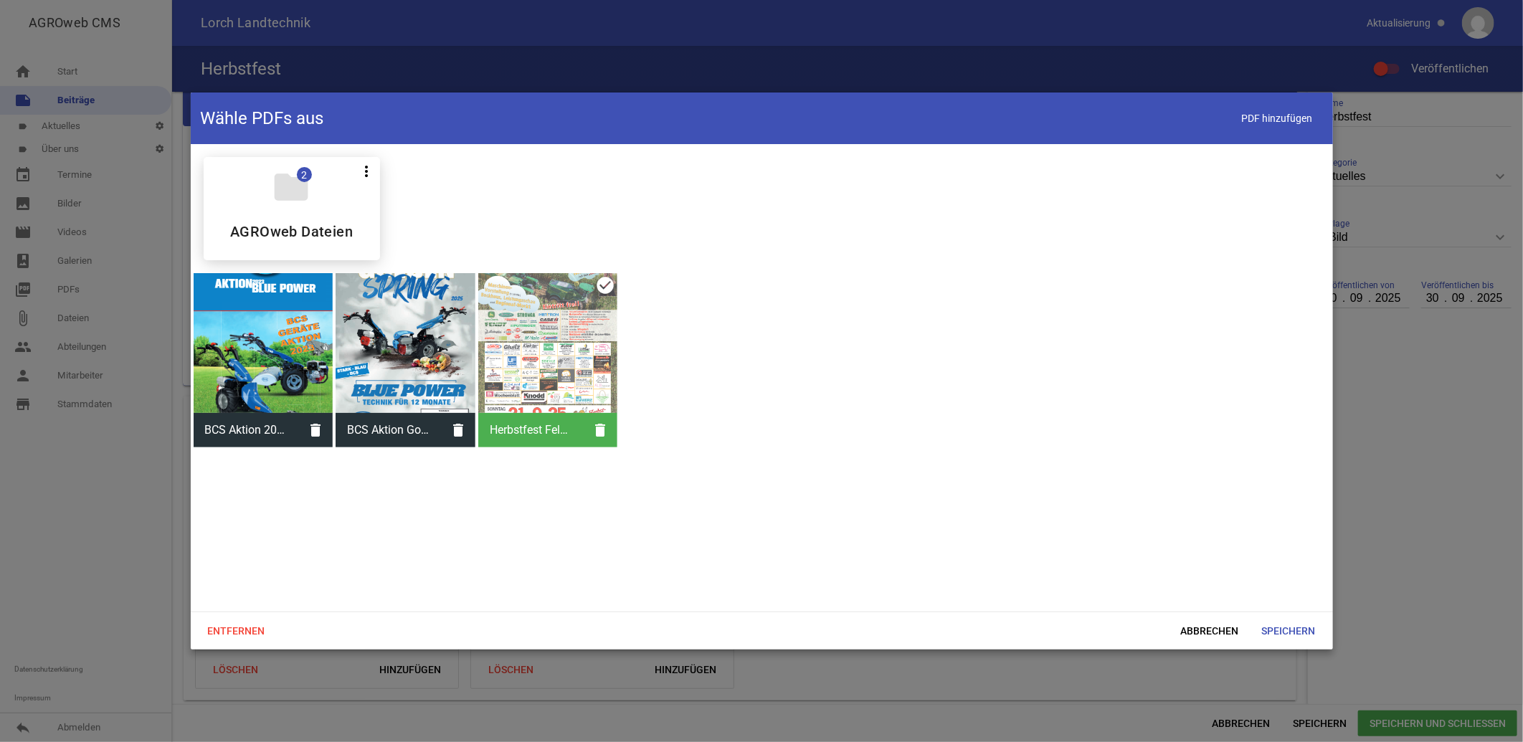
click at [529, 377] on div at bounding box center [548, 343] width 140 height 140
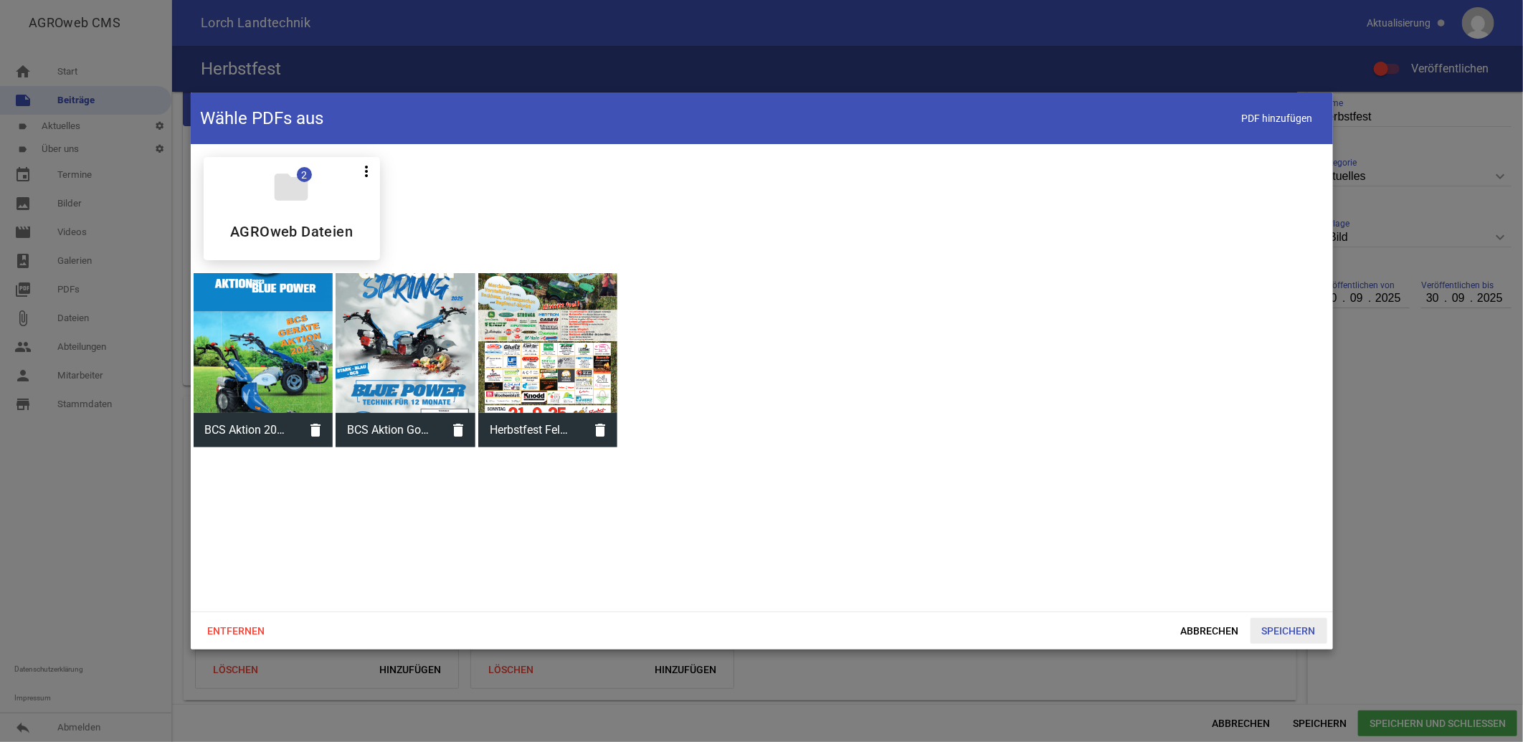
click at [1285, 631] on span "Speichern" at bounding box center [1289, 631] width 77 height 26
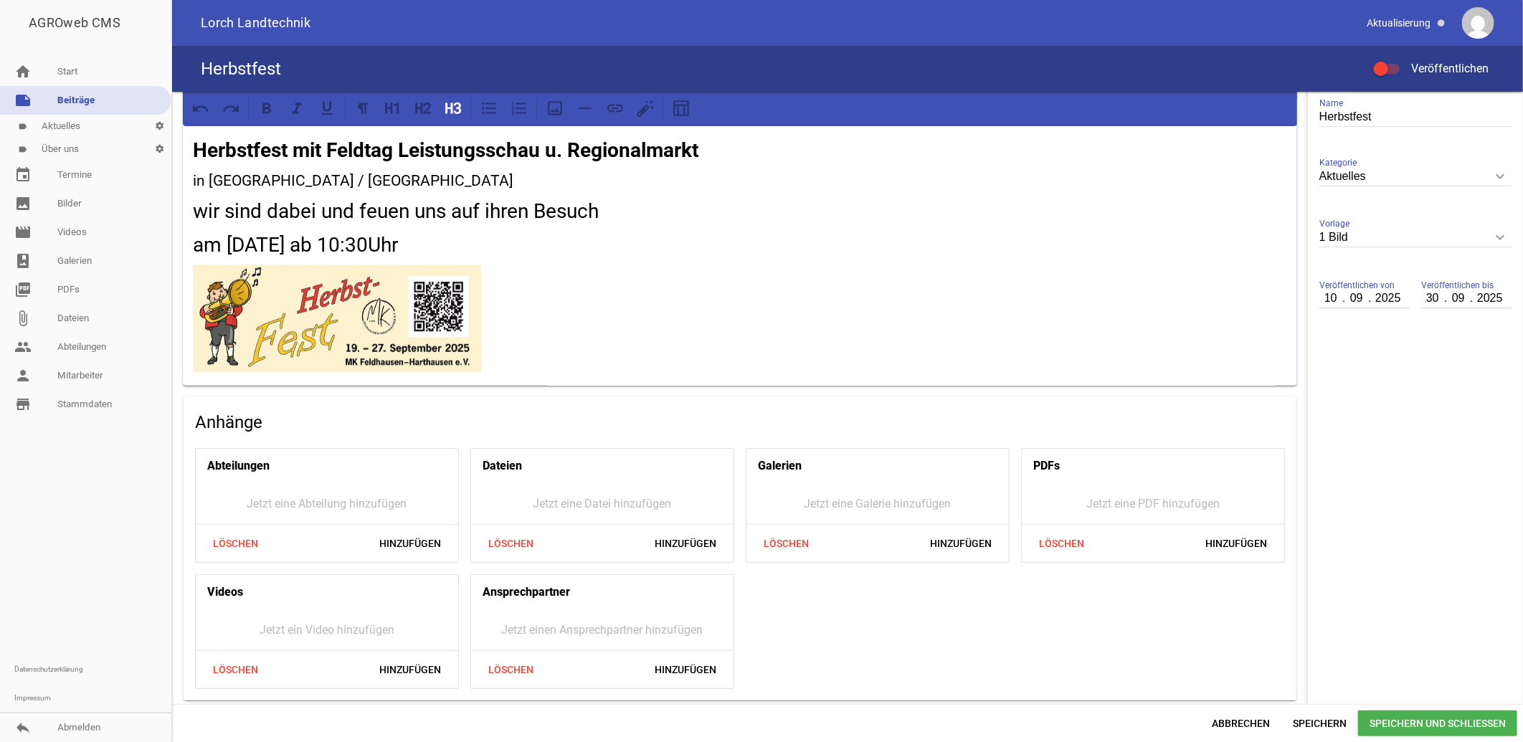
click at [1447, 720] on span "Speichern und Schließen" at bounding box center [1438, 724] width 159 height 26
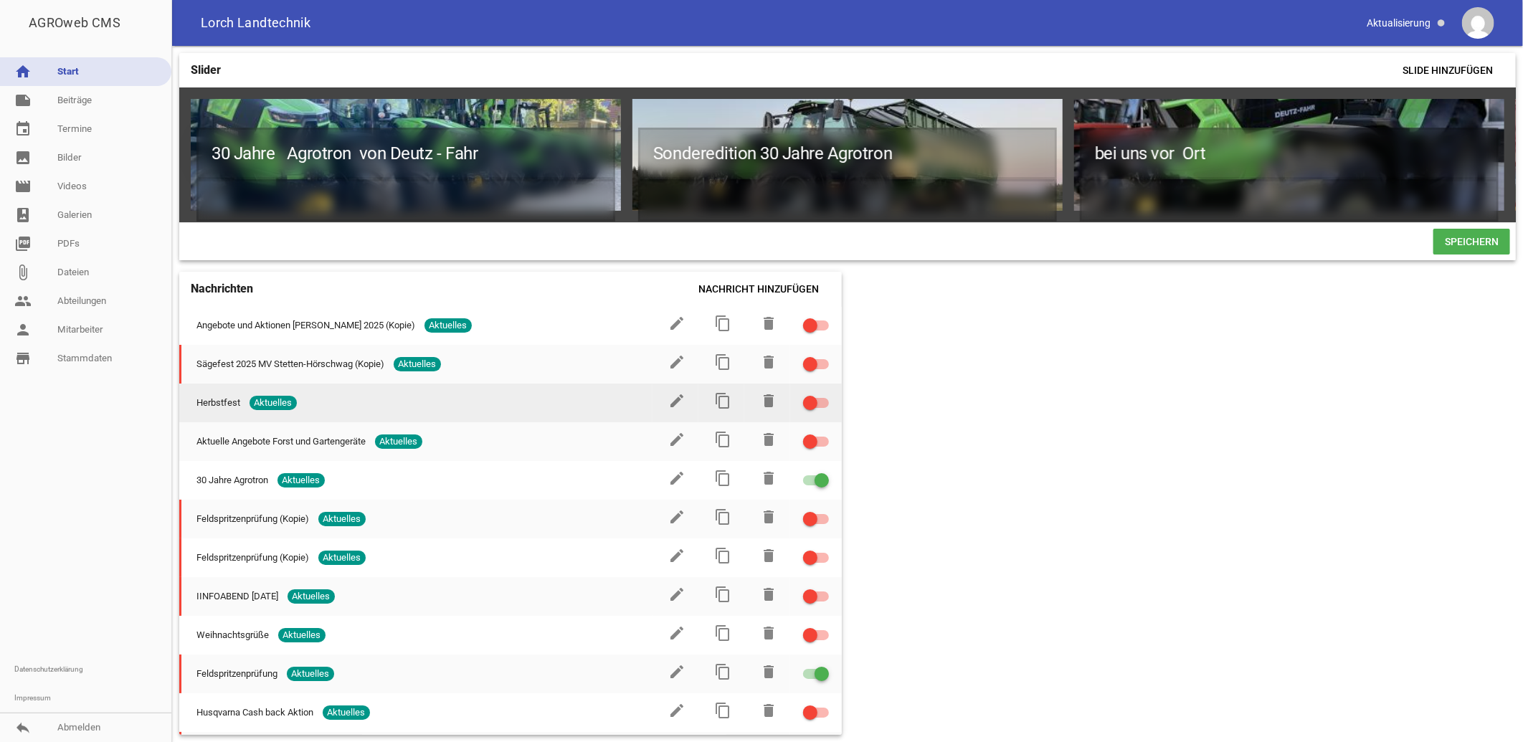
click at [813, 407] on div at bounding box center [816, 403] width 26 height 10
click at [825, 394] on input "checkbox" at bounding box center [825, 394] width 0 height 0
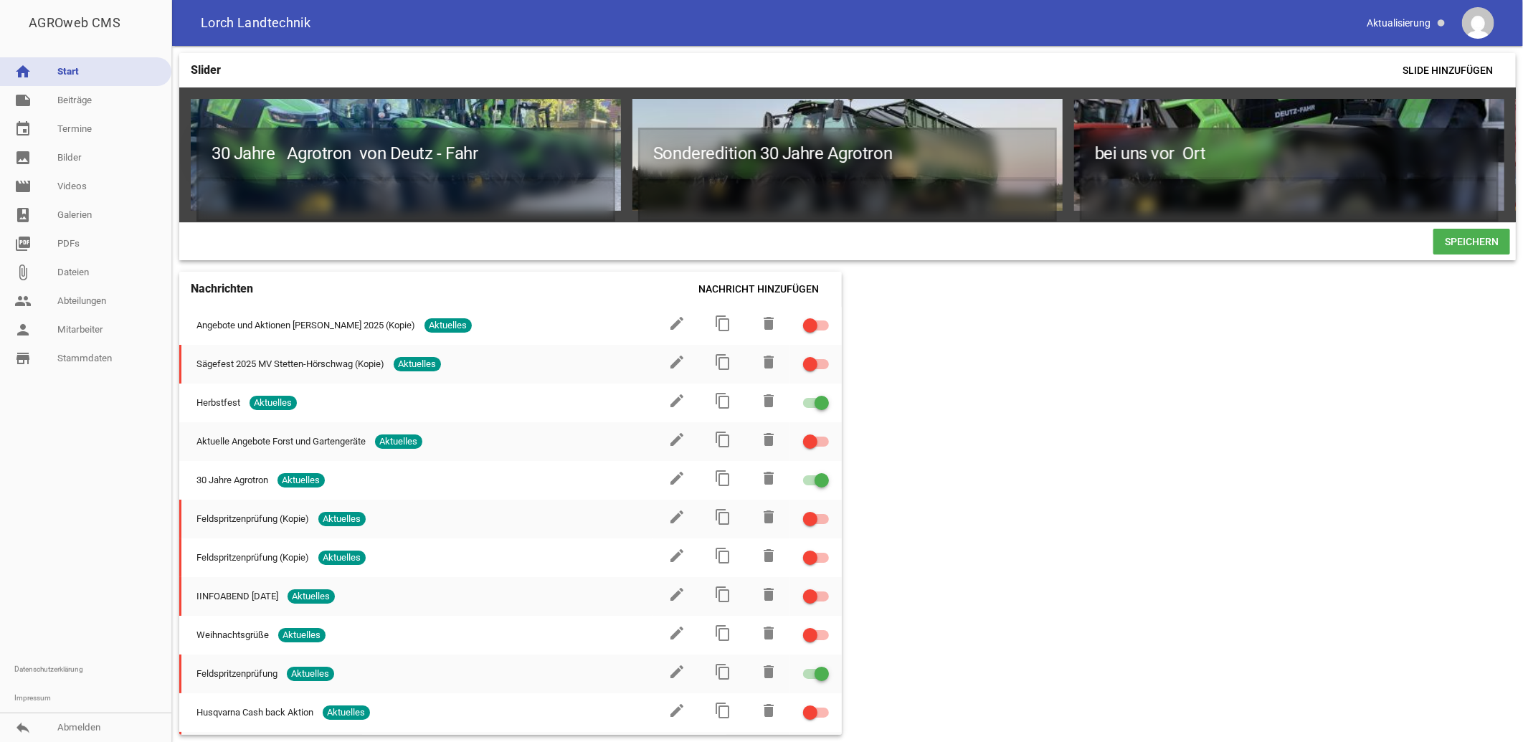
click at [1459, 249] on span "Speichern" at bounding box center [1472, 242] width 77 height 26
click at [1465, 250] on span "Speichern" at bounding box center [1472, 242] width 77 height 26
click at [1479, 242] on span "Speichern" at bounding box center [1472, 242] width 77 height 26
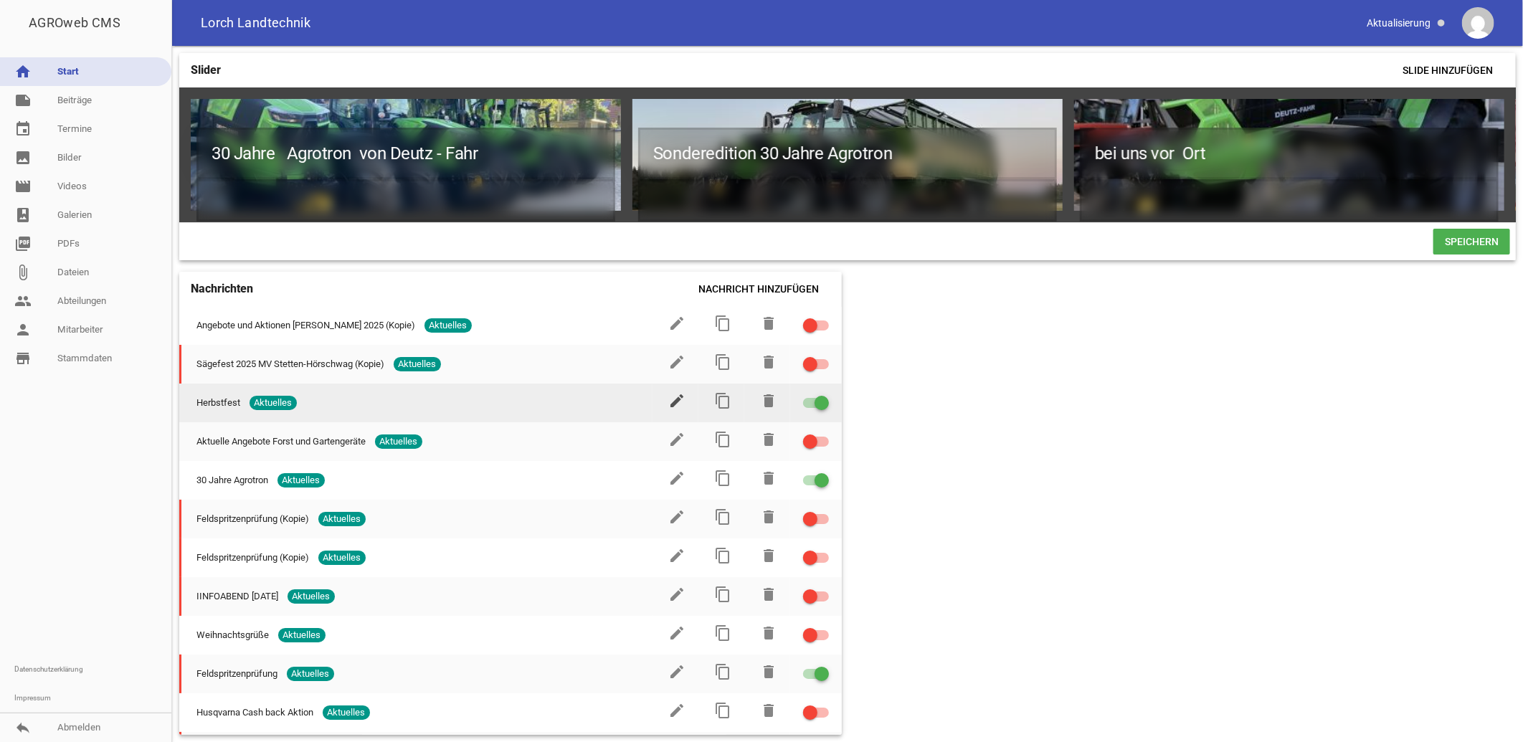
click at [668, 407] on icon "edit" at bounding box center [676, 400] width 17 height 17
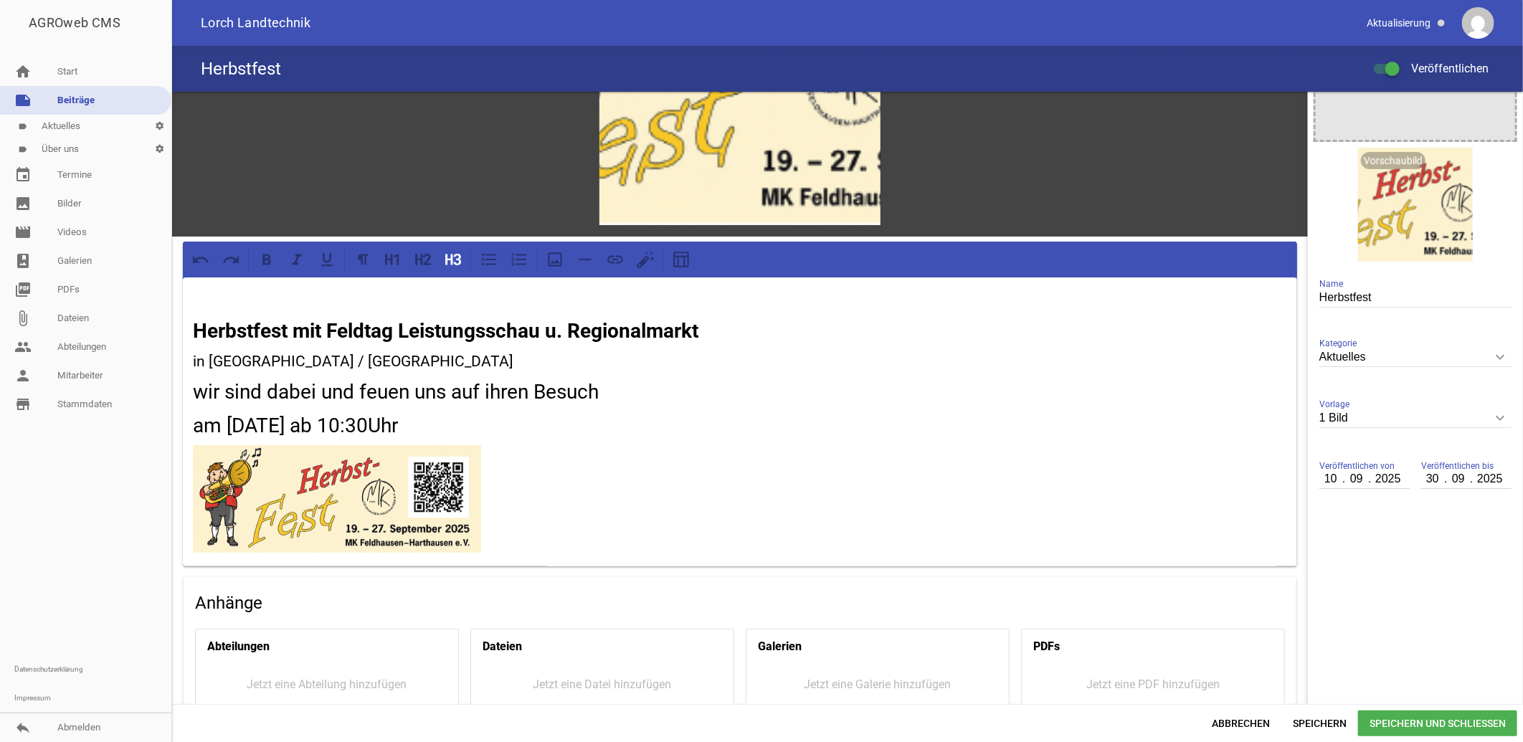
scroll to position [318, 0]
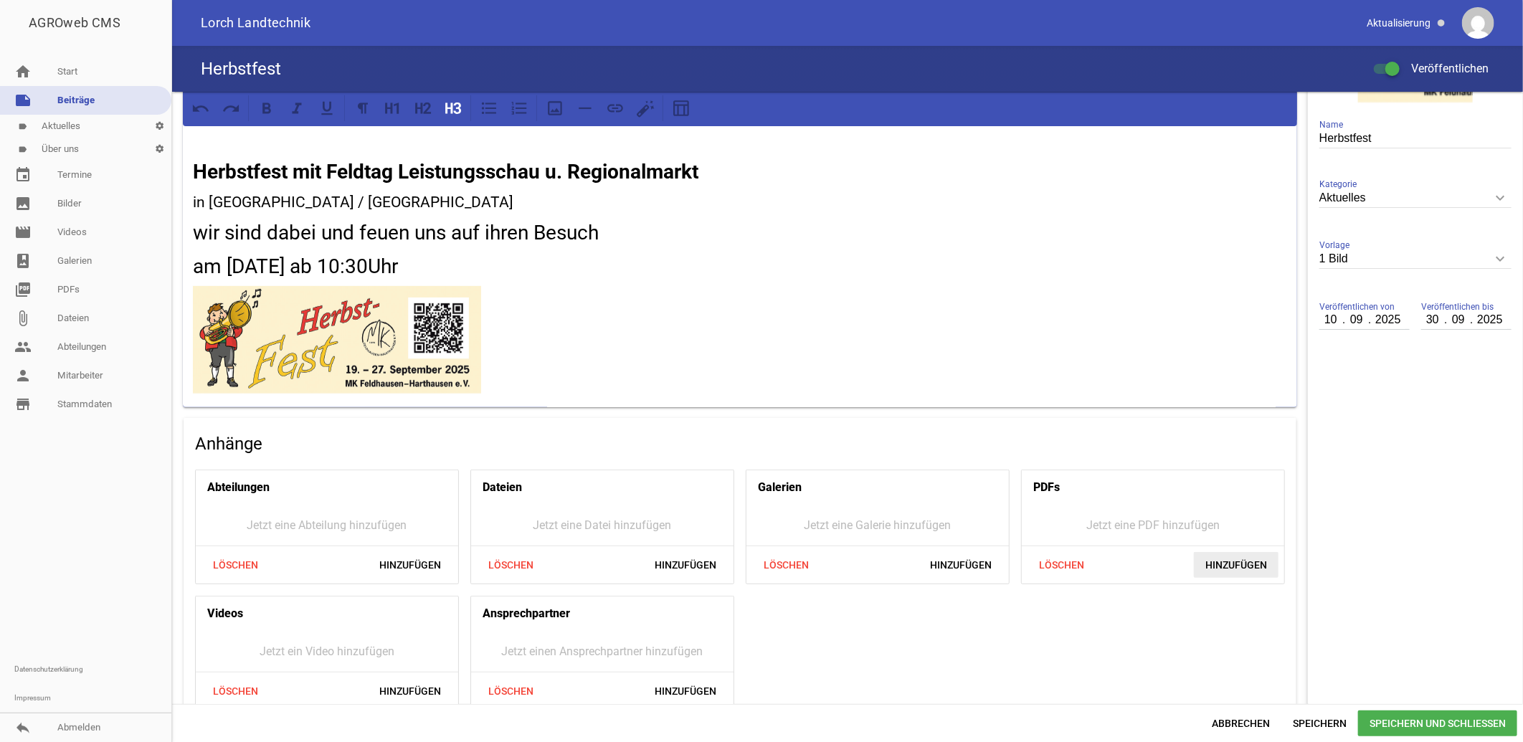
click at [1223, 565] on span "Hinzufügen" at bounding box center [1236, 565] width 85 height 26
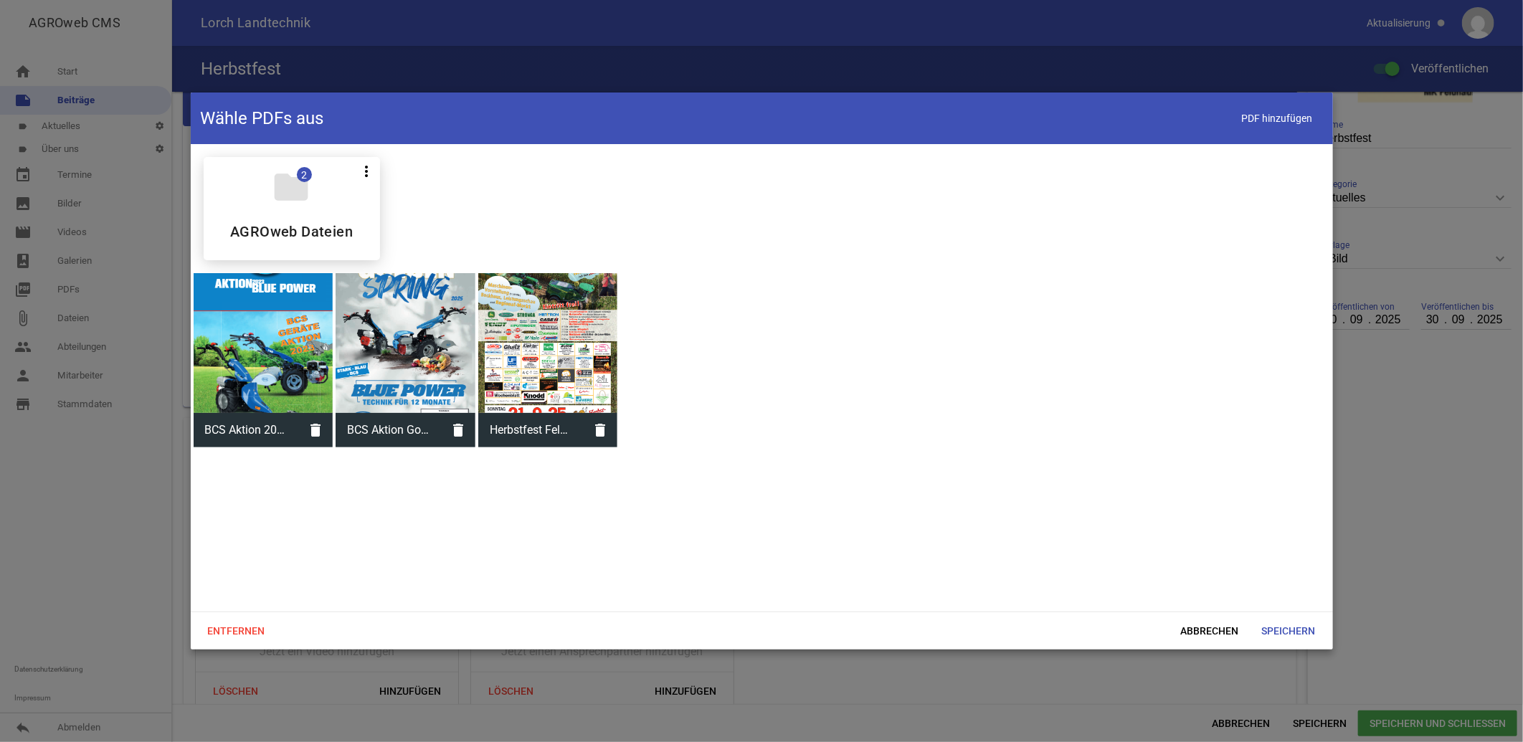
click at [538, 378] on div at bounding box center [548, 343] width 140 height 140
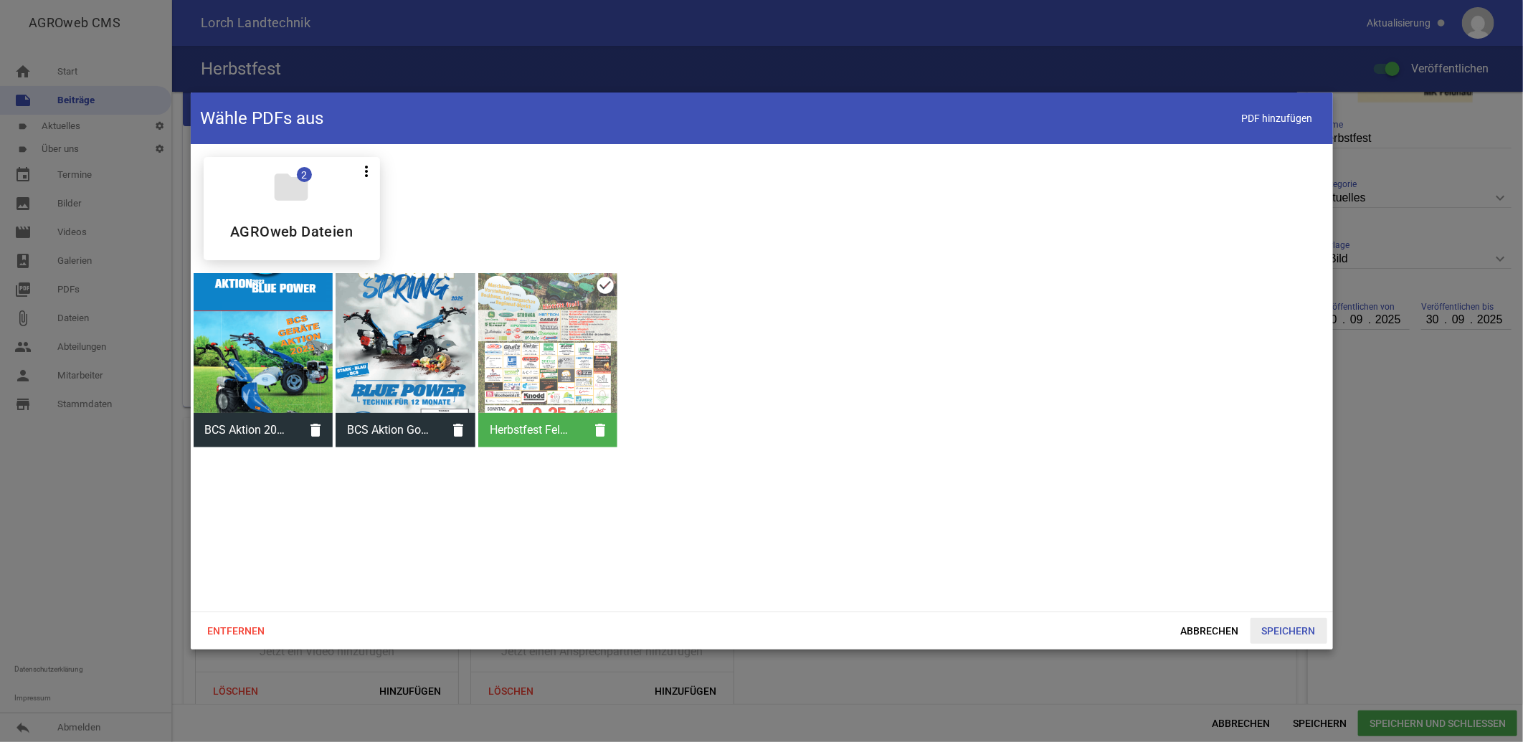
click at [1277, 628] on span "Speichern" at bounding box center [1289, 631] width 77 height 26
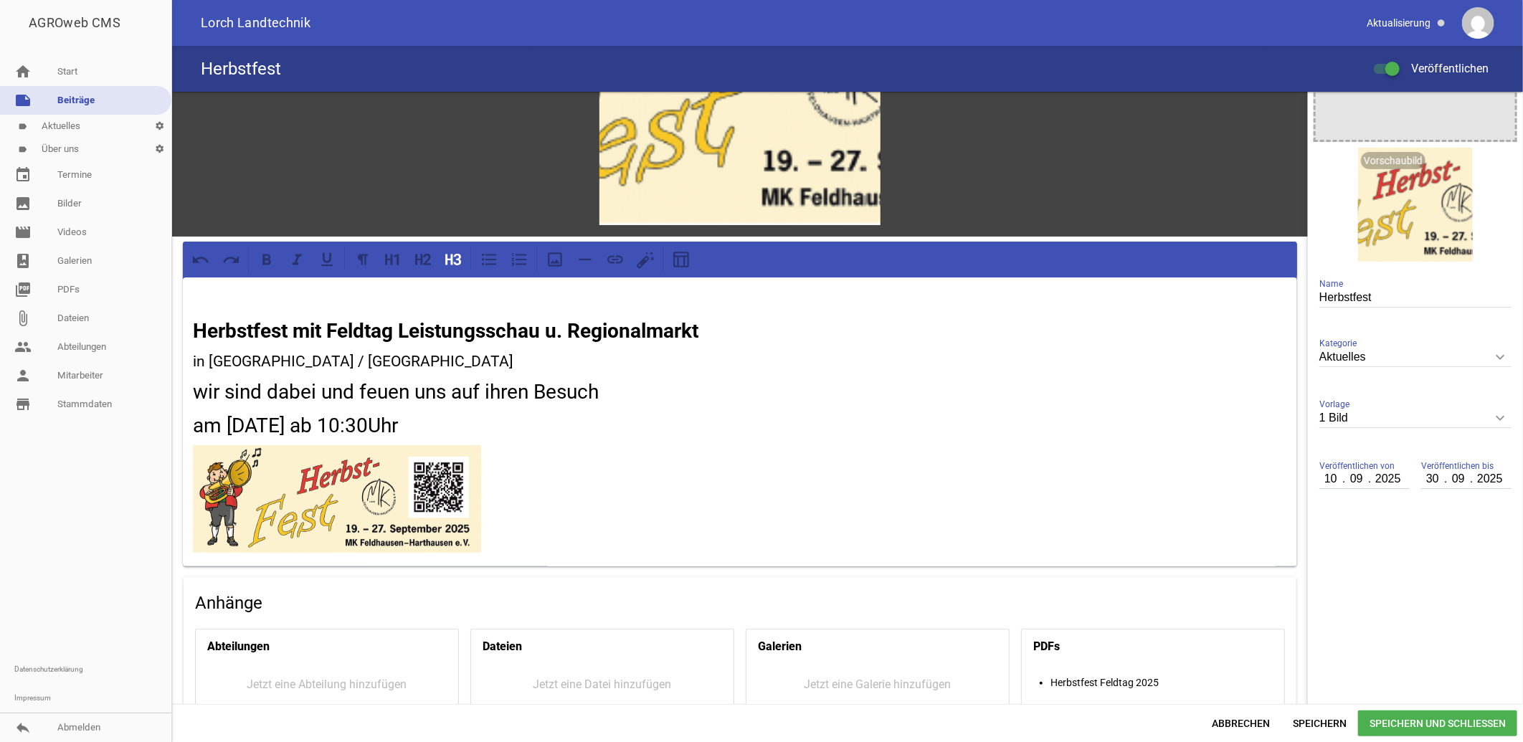
scroll to position [0, 0]
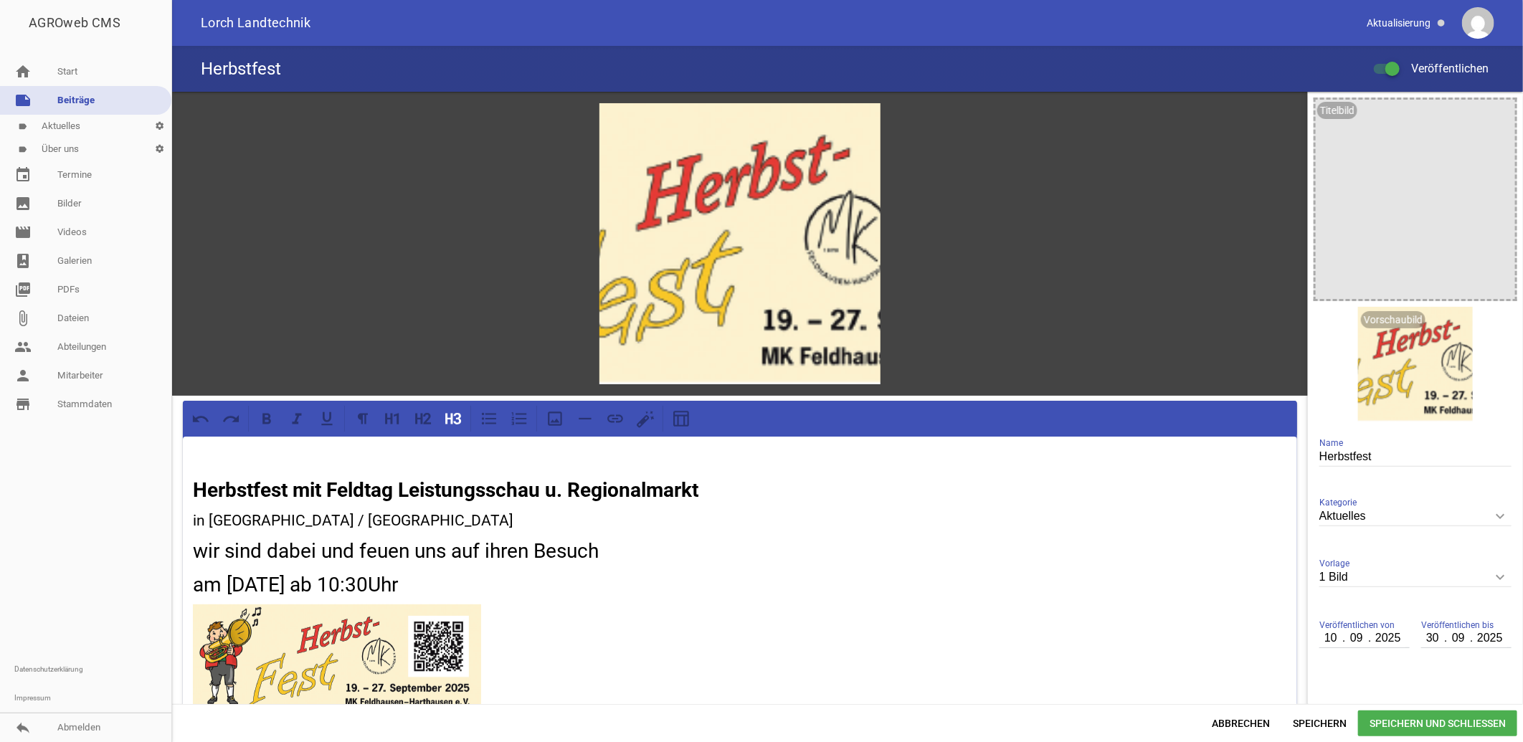
click at [1494, 577] on icon "keyboard_arrow_down" at bounding box center [1500, 577] width 23 height 23
click at [1494, 577] on input "1 Bild" at bounding box center [1416, 577] width 192 height 19
click at [1336, 615] on li "Nur Text" at bounding box center [1416, 610] width 192 height 34
type input "Nur Text"
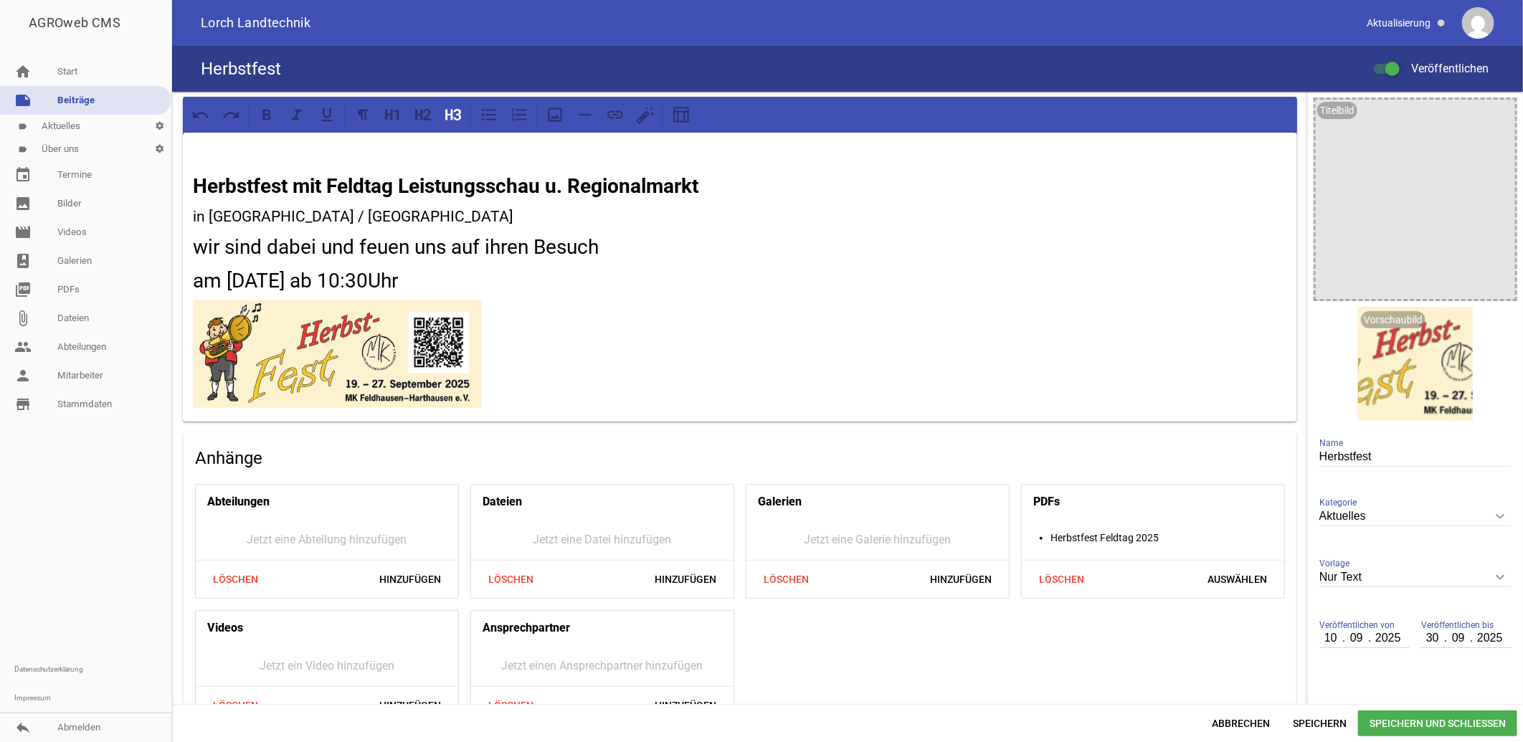
click at [1393, 721] on span "Speichern und Schließen" at bounding box center [1438, 724] width 159 height 26
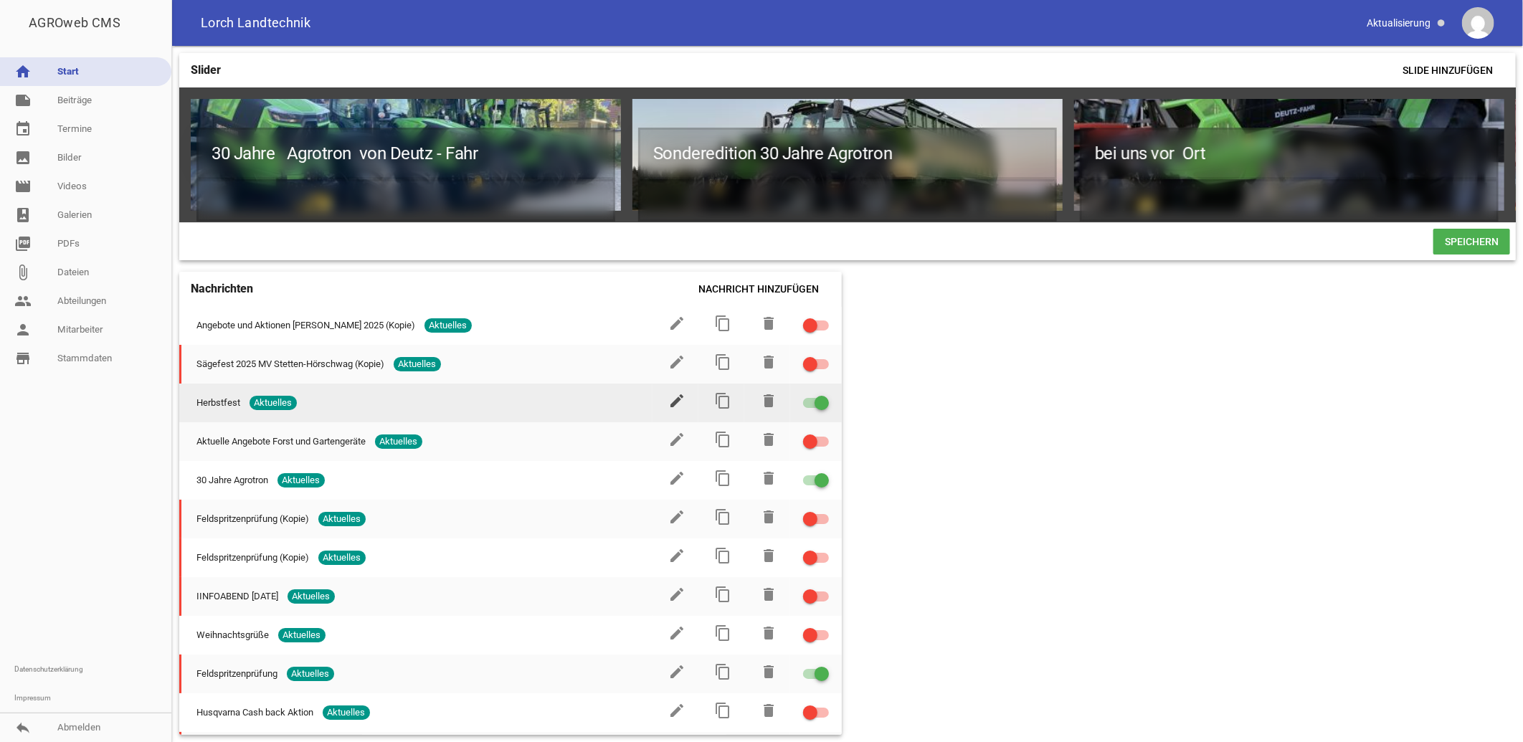
click at [671, 405] on icon "edit" at bounding box center [676, 400] width 17 height 17
click at [674, 405] on icon "edit" at bounding box center [676, 400] width 17 height 17
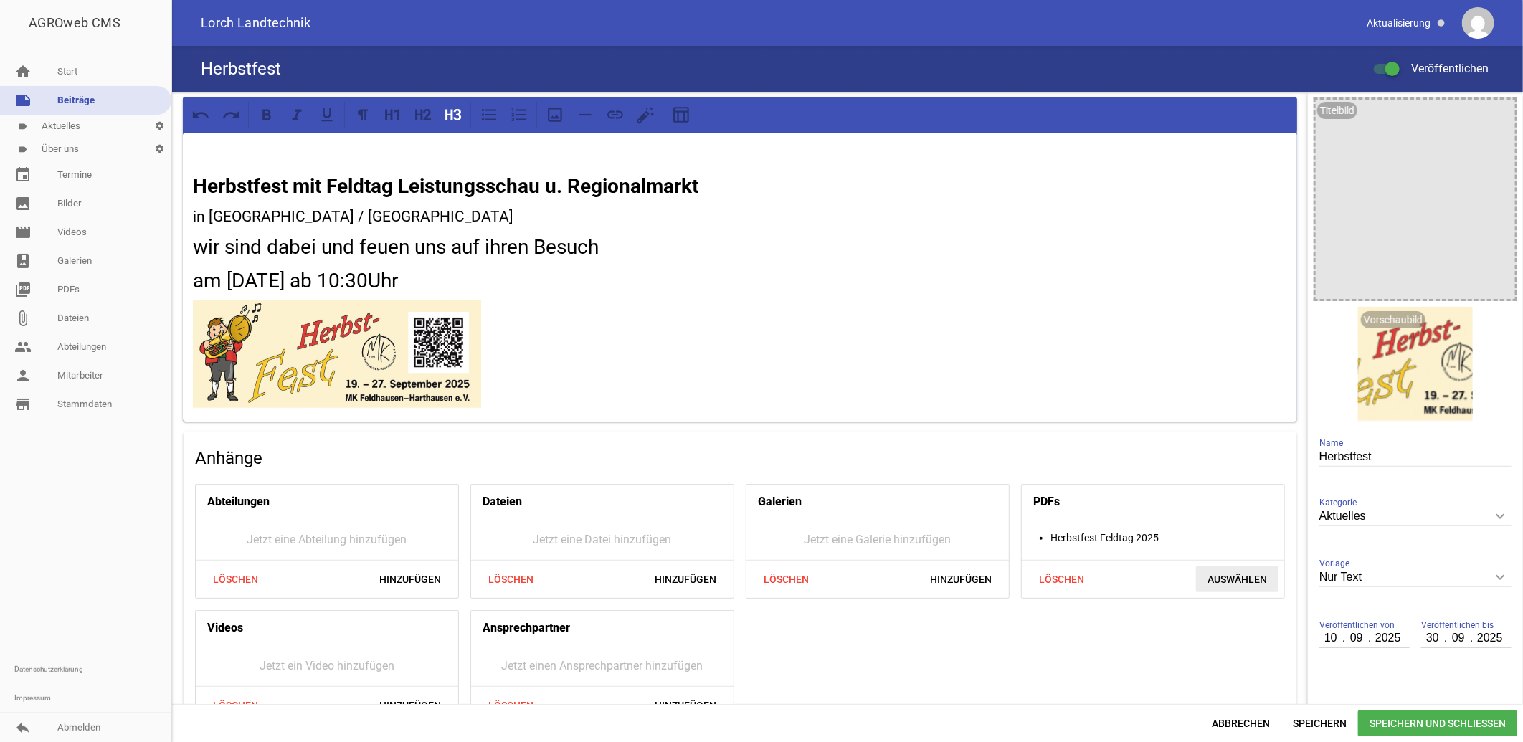
click at [1227, 578] on span "Auswählen" at bounding box center [1237, 580] width 82 height 26
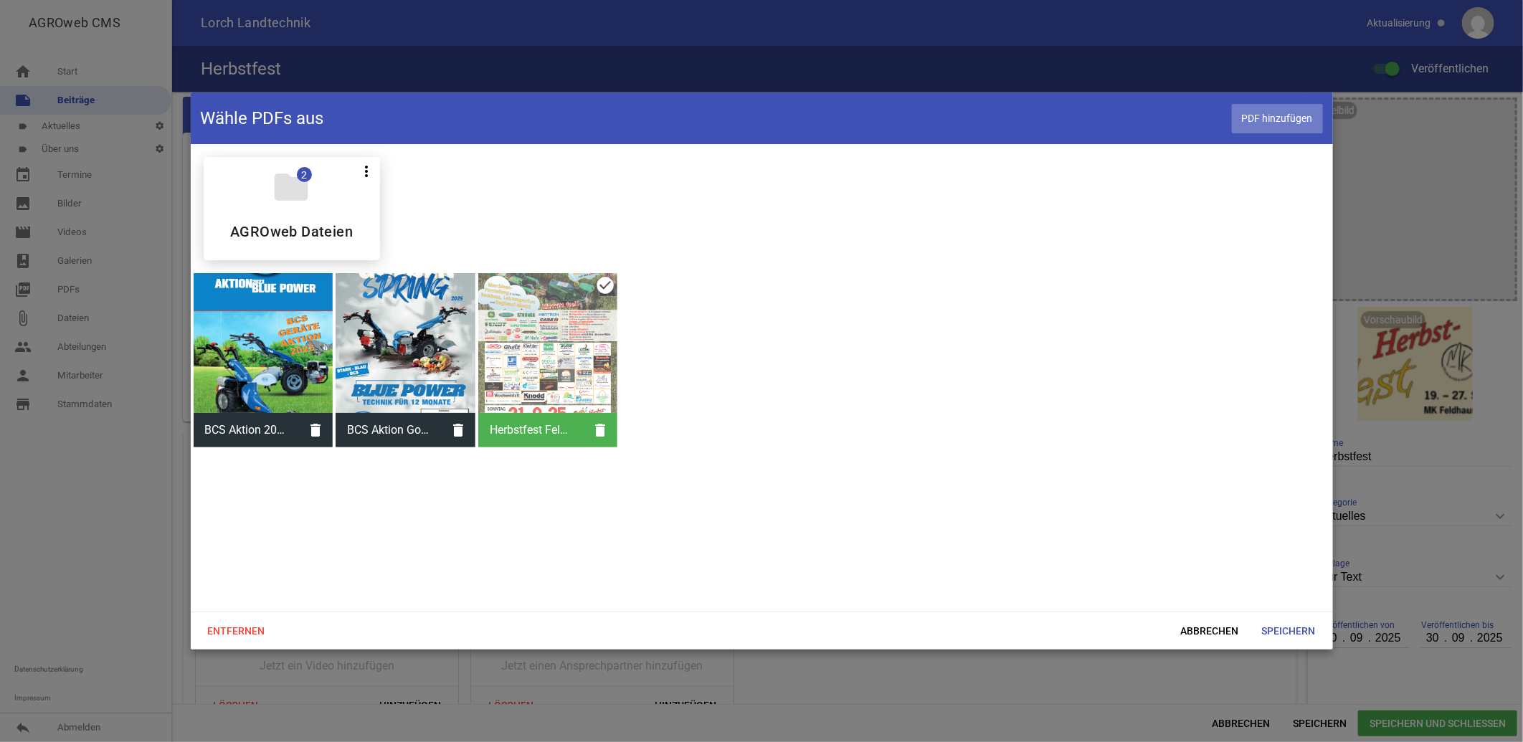
click at [1282, 115] on span "PDF hinzufügen" at bounding box center [1277, 118] width 91 height 29
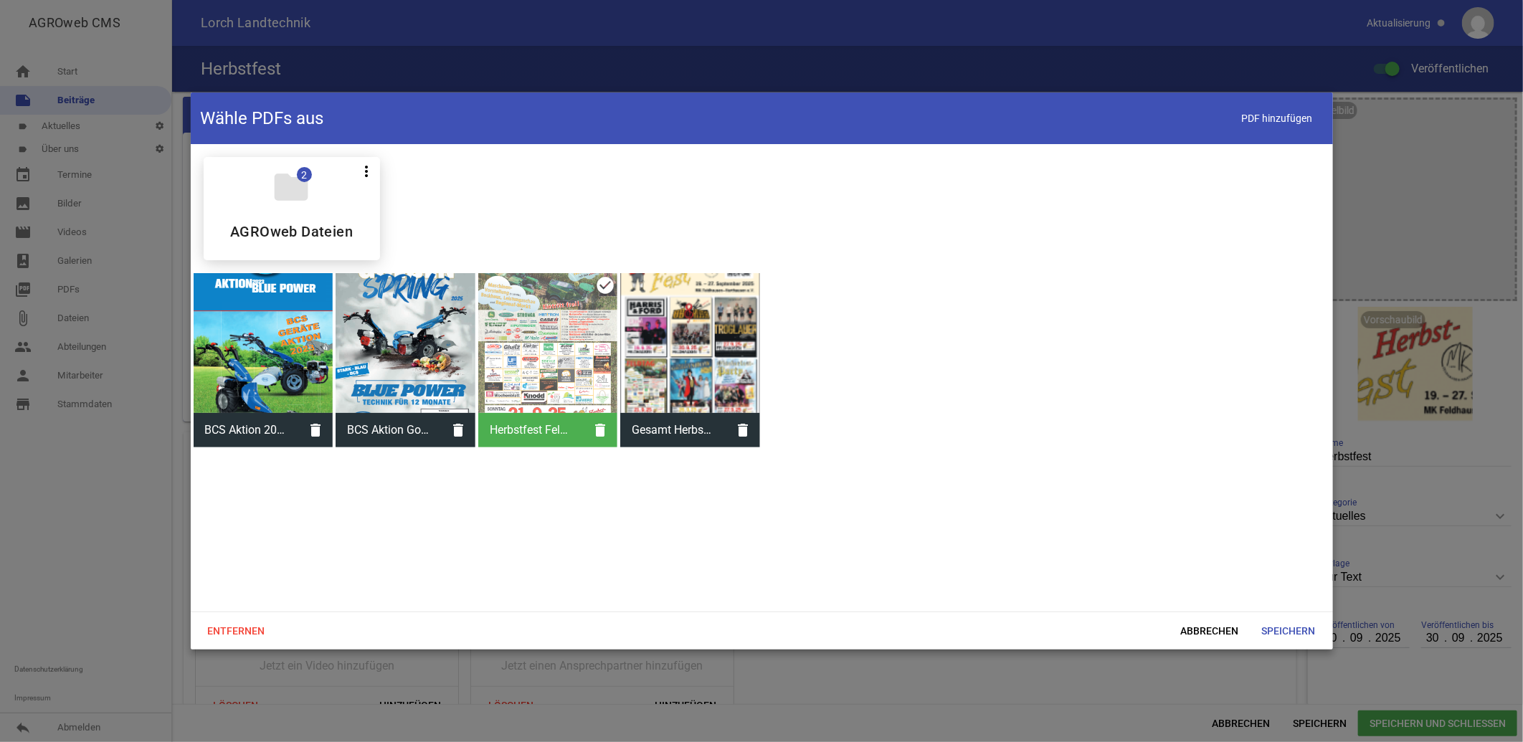
click at [727, 306] on div at bounding box center [690, 343] width 140 height 140
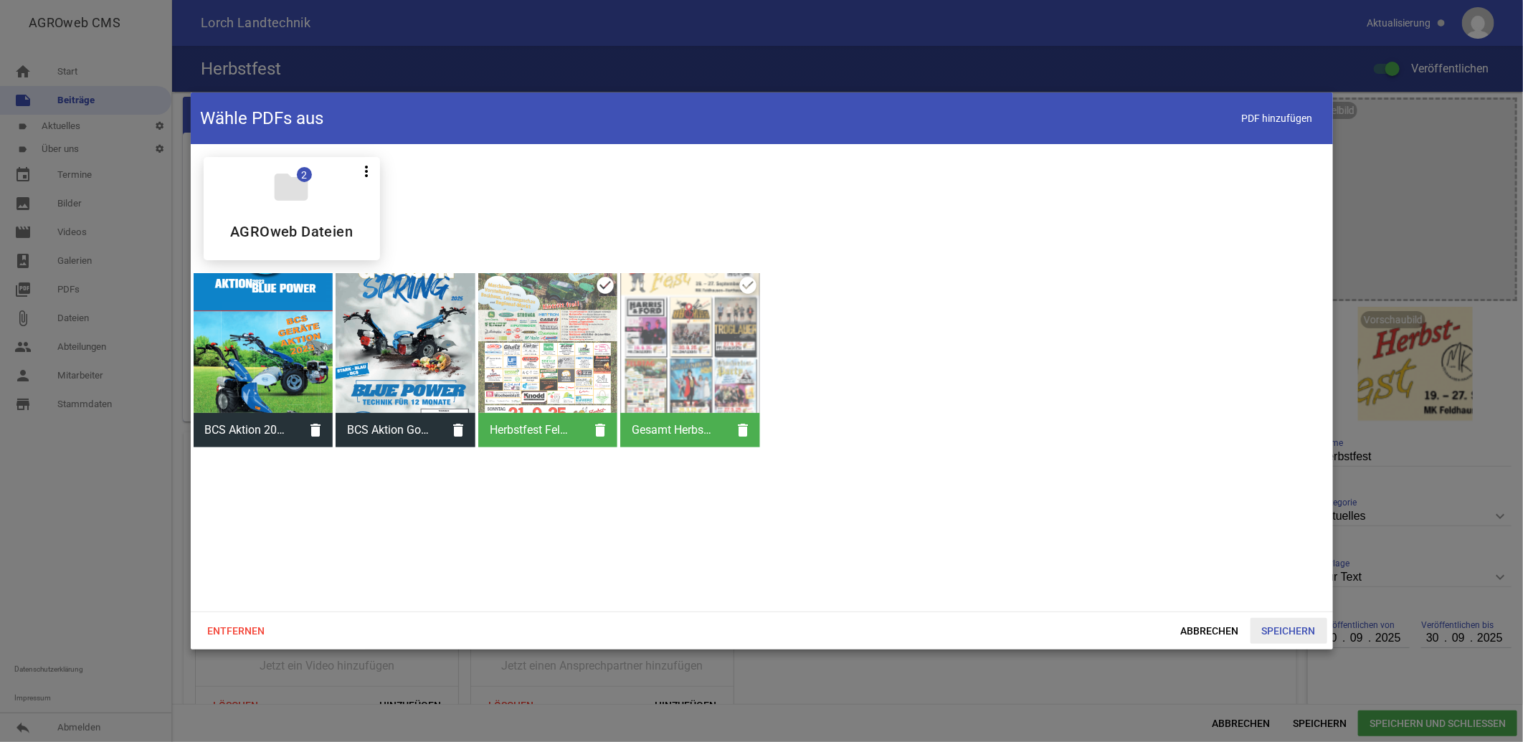
click at [1286, 632] on span "Speichern" at bounding box center [1289, 631] width 77 height 26
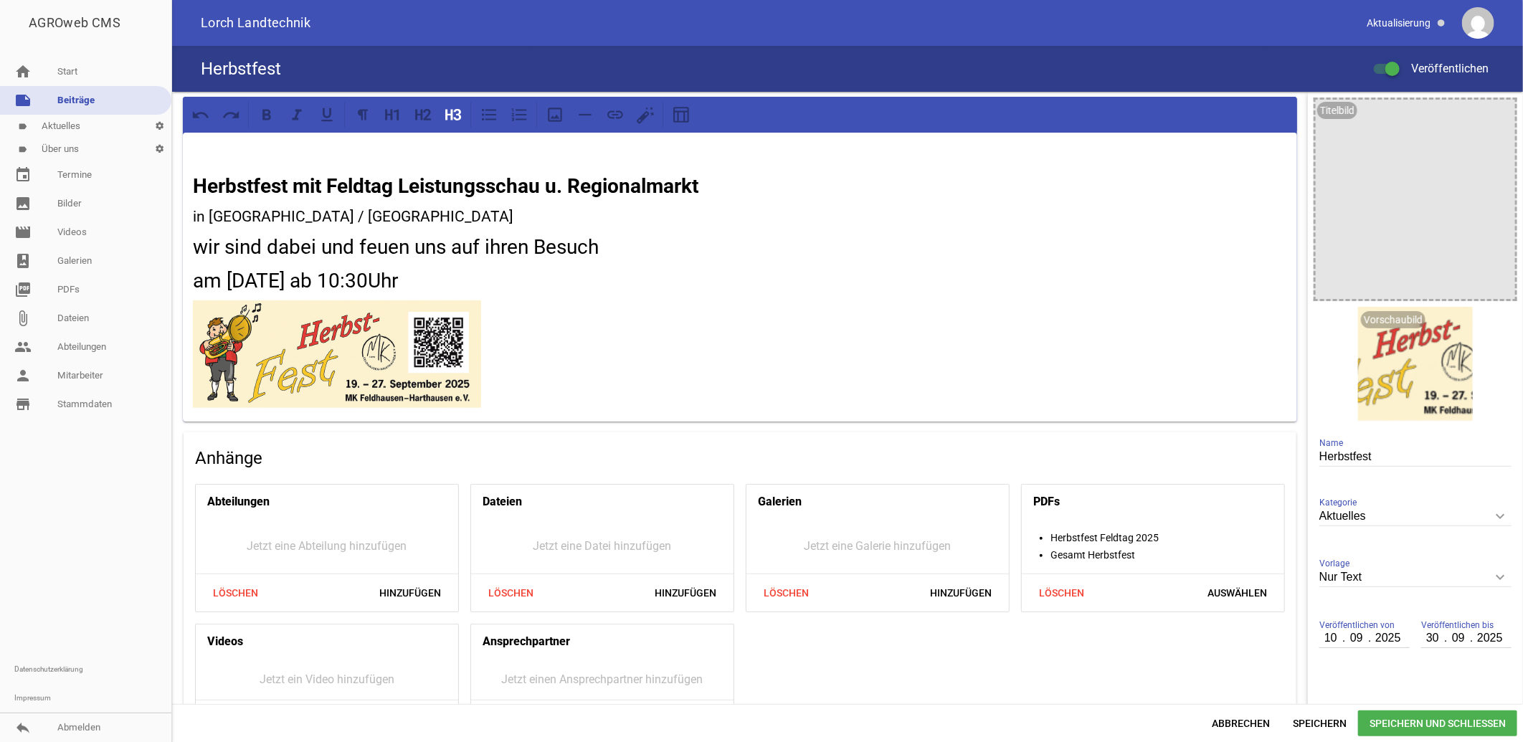
click at [1429, 721] on span "Speichern und Schließen" at bounding box center [1438, 724] width 159 height 26
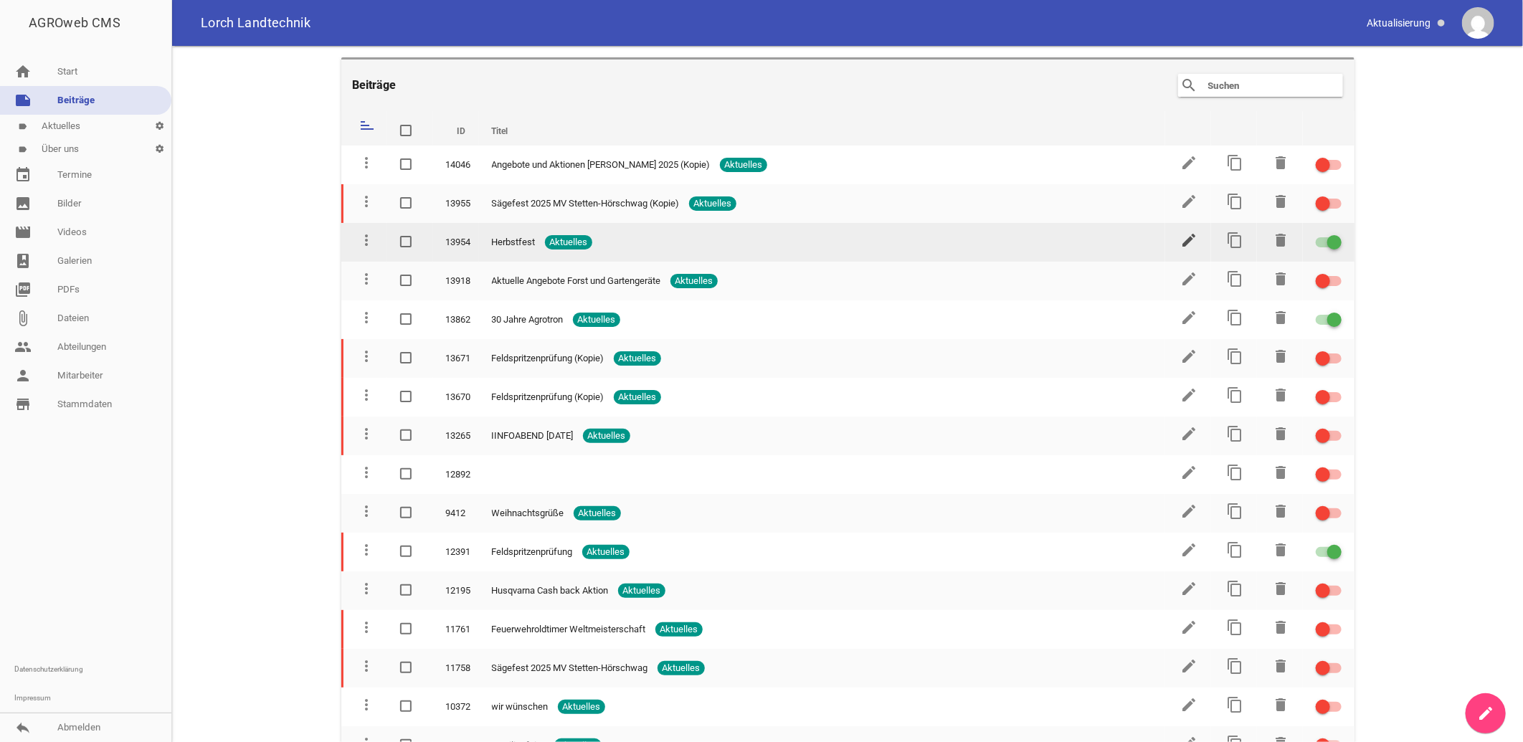
click at [1186, 240] on icon "edit" at bounding box center [1189, 240] width 17 height 17
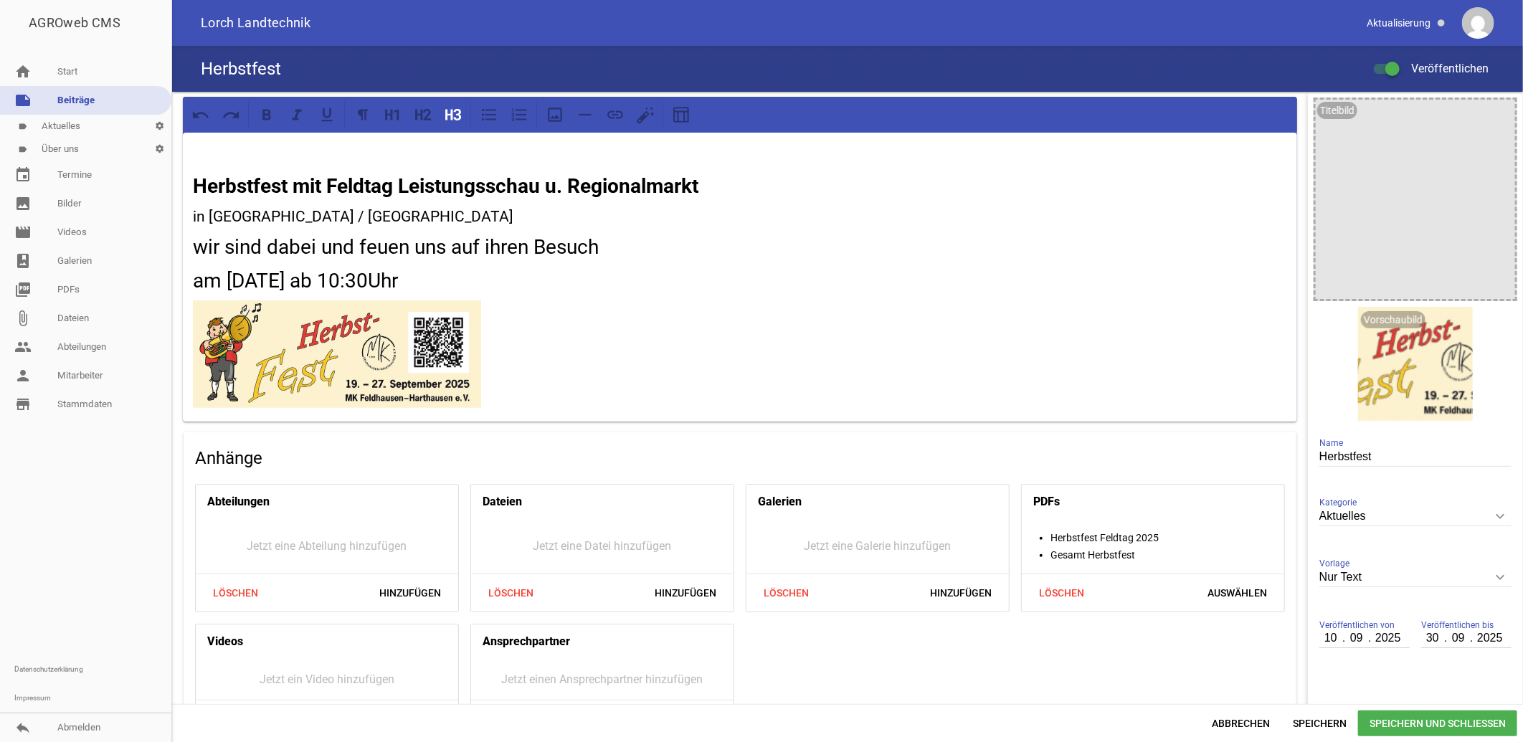
click at [320, 245] on h2 "wir sind dabei und feuen uns auf ihren Besuch" at bounding box center [740, 247] width 1095 height 30
click at [267, 245] on h2 "wir sind dabei und feuen uns auf ihren Besuch" at bounding box center [740, 247] width 1095 height 30
click at [353, 240] on h2 "wir sind mit dabei und feuen uns auf ihren Besuch" at bounding box center [740, 247] width 1095 height 30
click at [1498, 117] on icon "image" at bounding box center [1500, 114] width 23 height 23
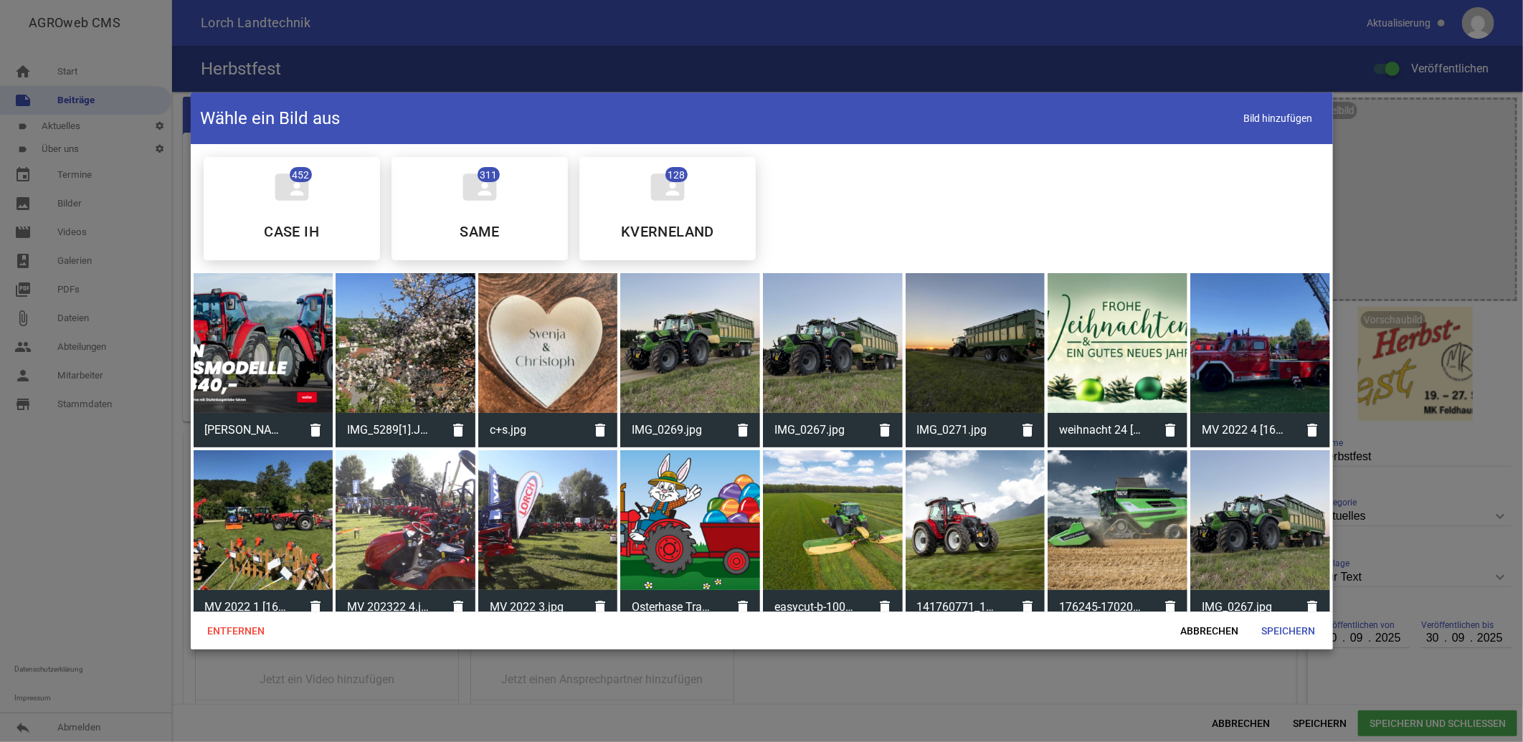
click at [825, 360] on div at bounding box center [833, 343] width 140 height 140
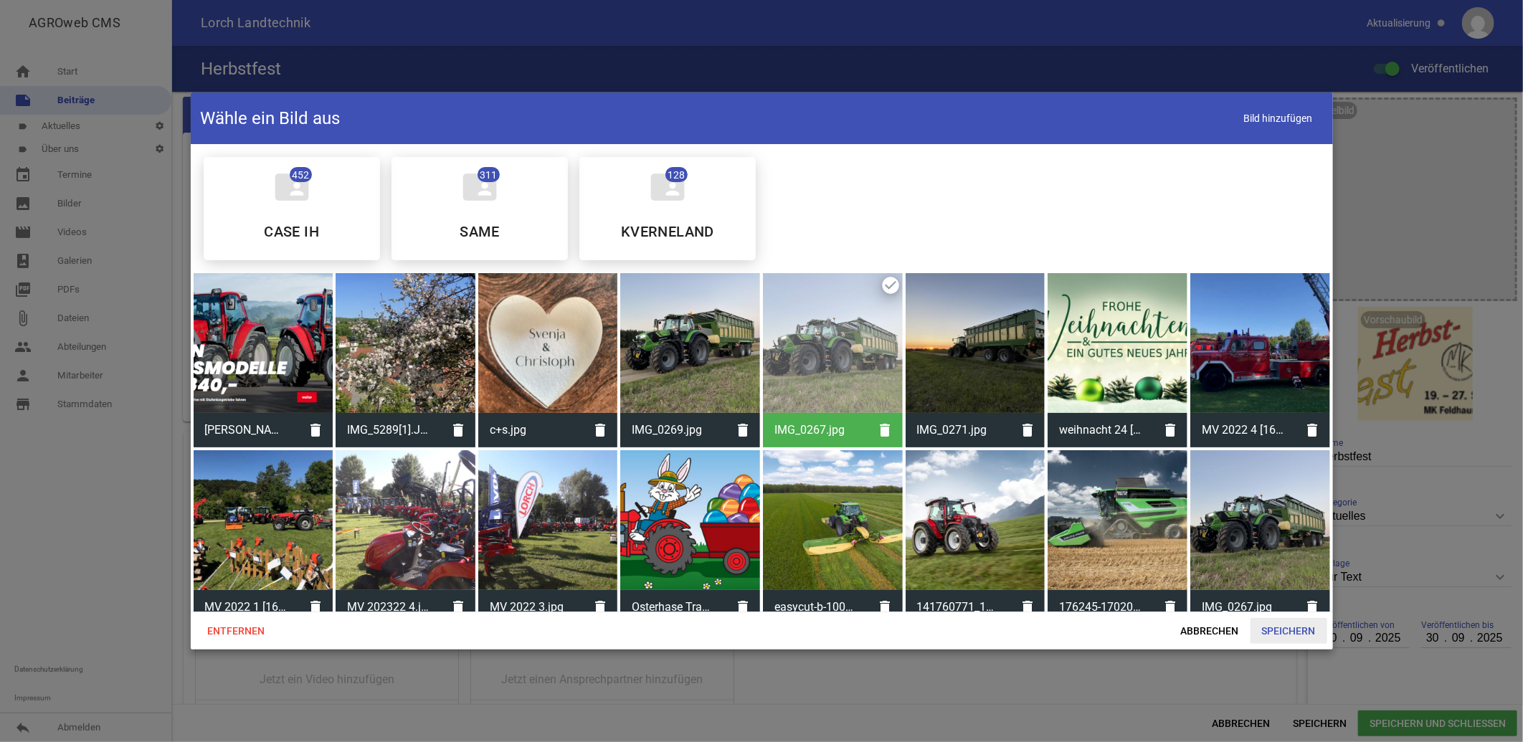
click at [1287, 632] on span "Speichern" at bounding box center [1289, 631] width 77 height 26
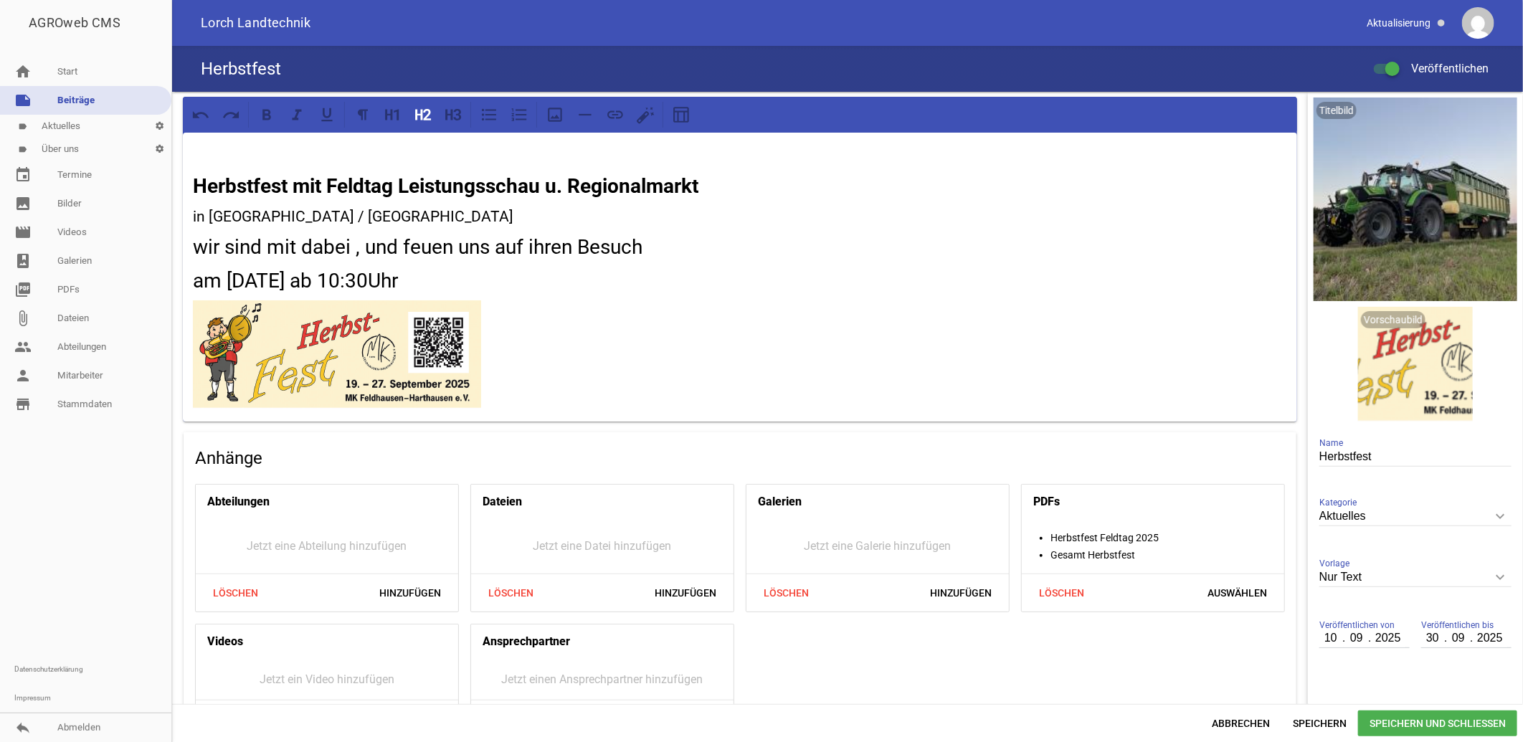
click at [1452, 719] on span "Speichern und Schließen" at bounding box center [1438, 724] width 159 height 26
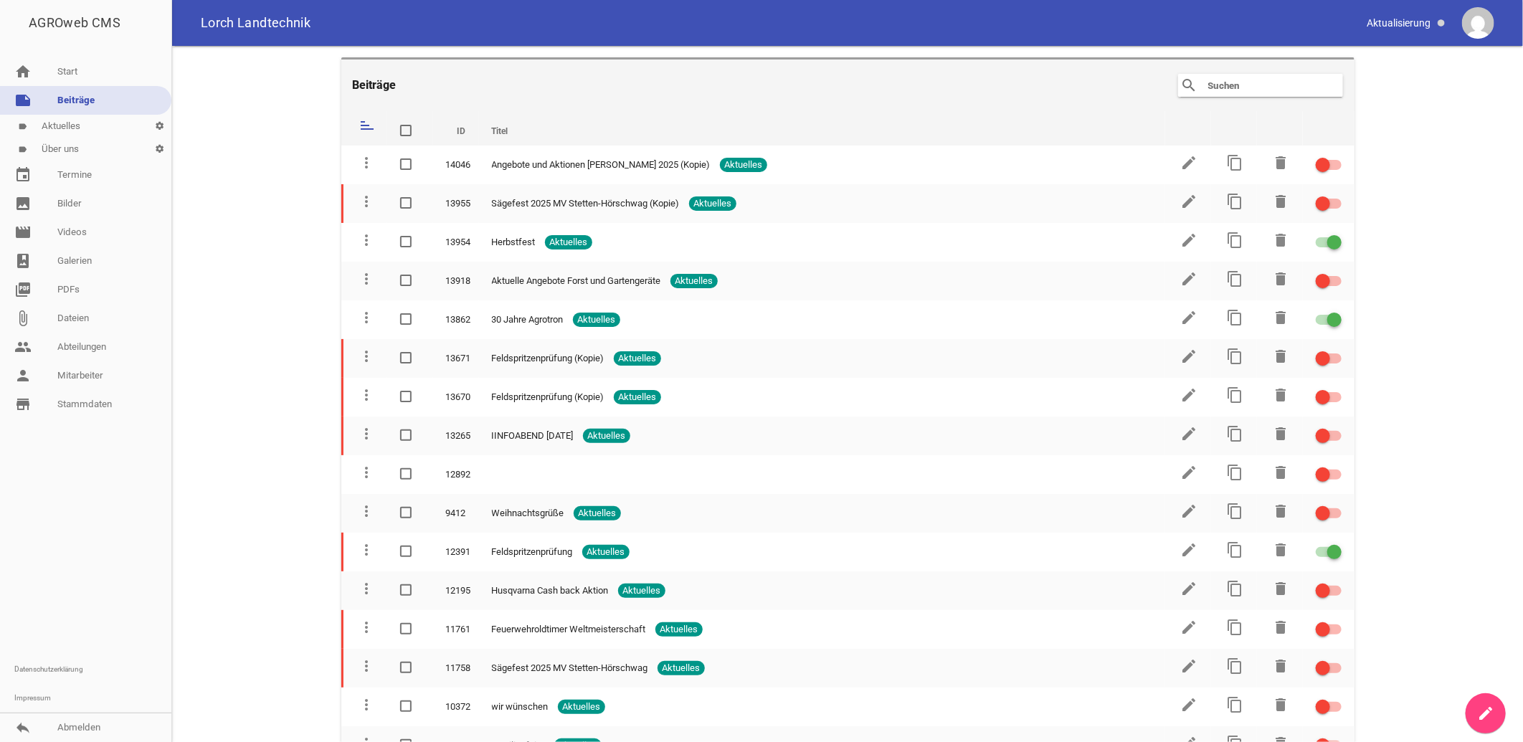
click at [194, 412] on main "Beiträge search clear sort ID Titel delete more_vert 14046 Angebote und Aktione…" at bounding box center [847, 394] width 1351 height 696
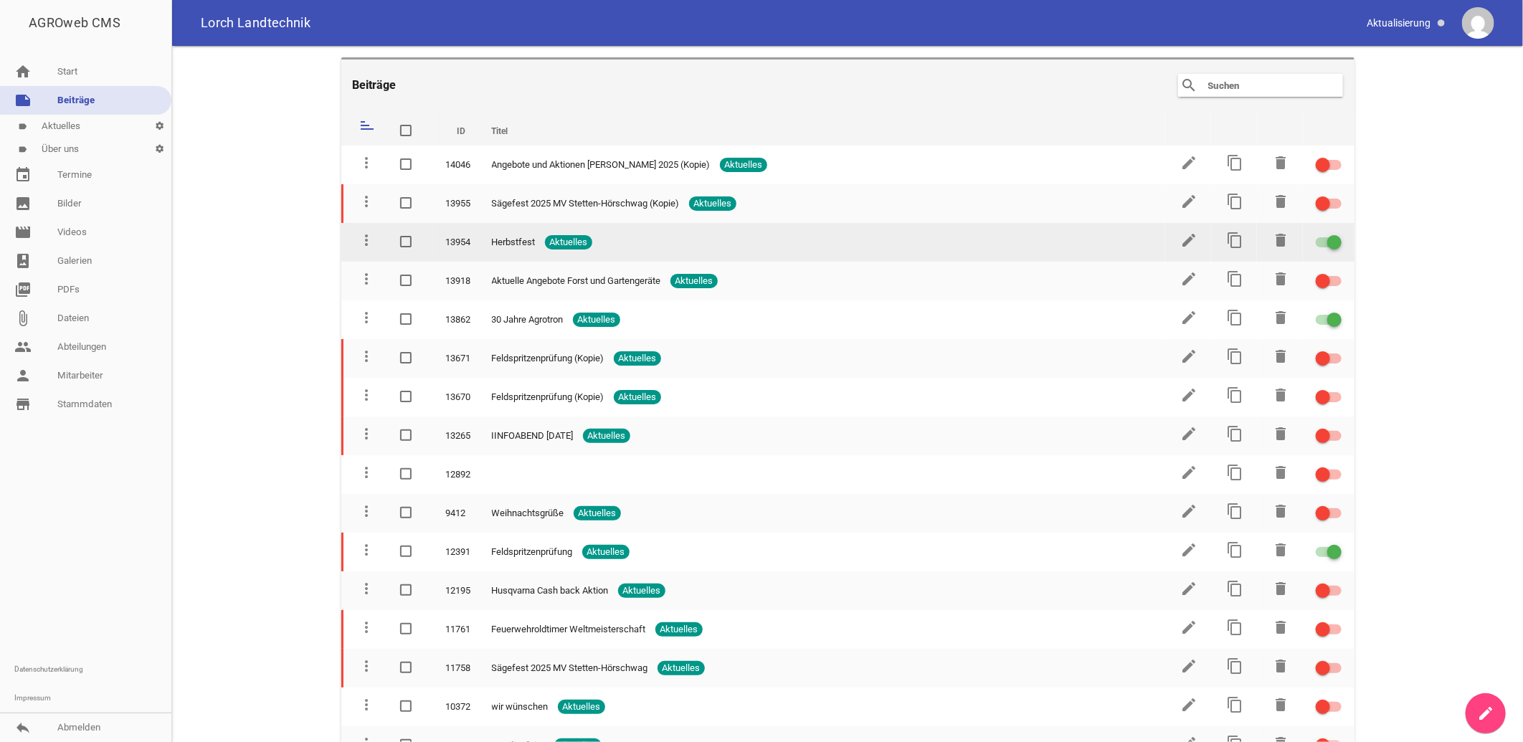
click at [524, 241] on span "Herbstfest" at bounding box center [514, 242] width 44 height 14
click at [1188, 237] on icon "edit" at bounding box center [1189, 240] width 17 height 17
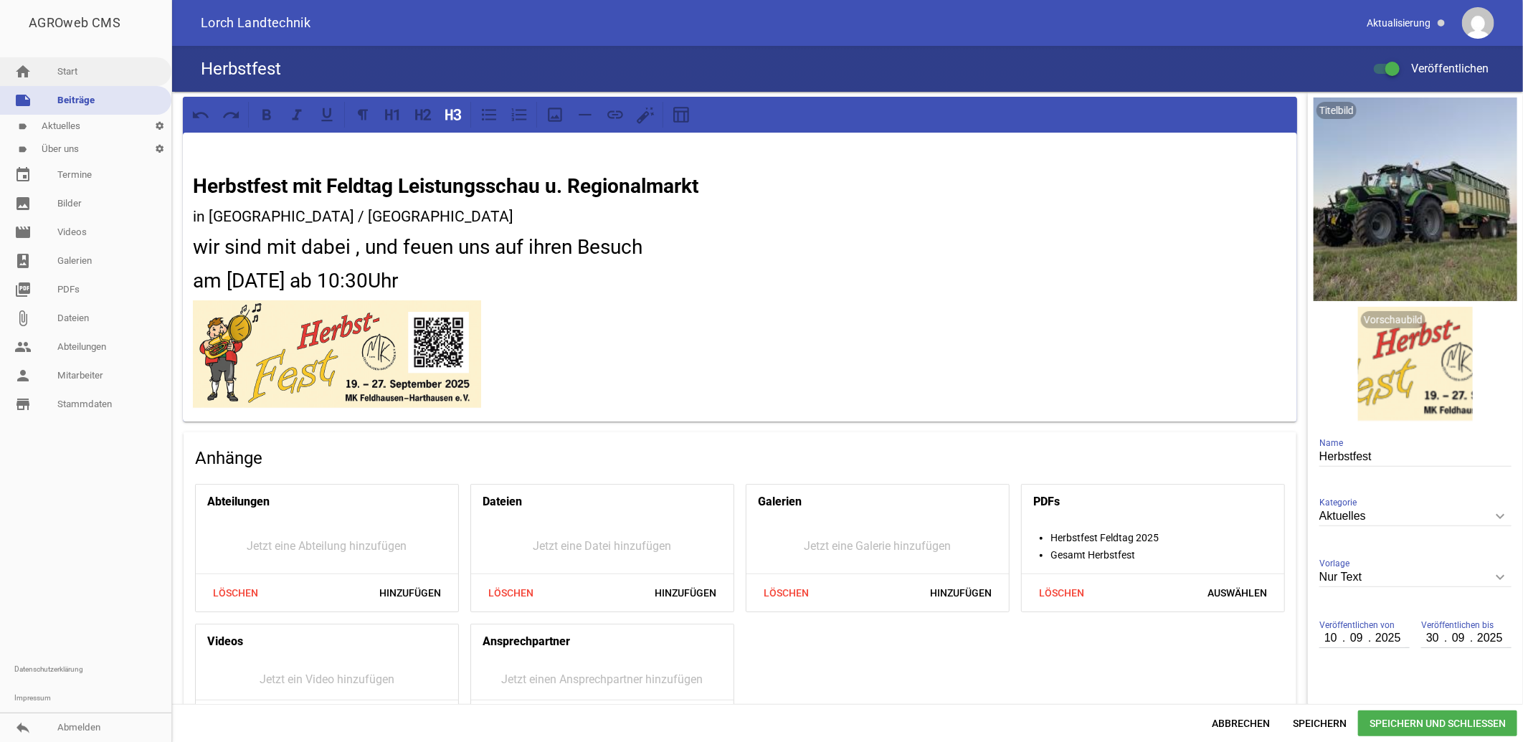
click at [82, 70] on link "home Start" at bounding box center [85, 71] width 171 height 29
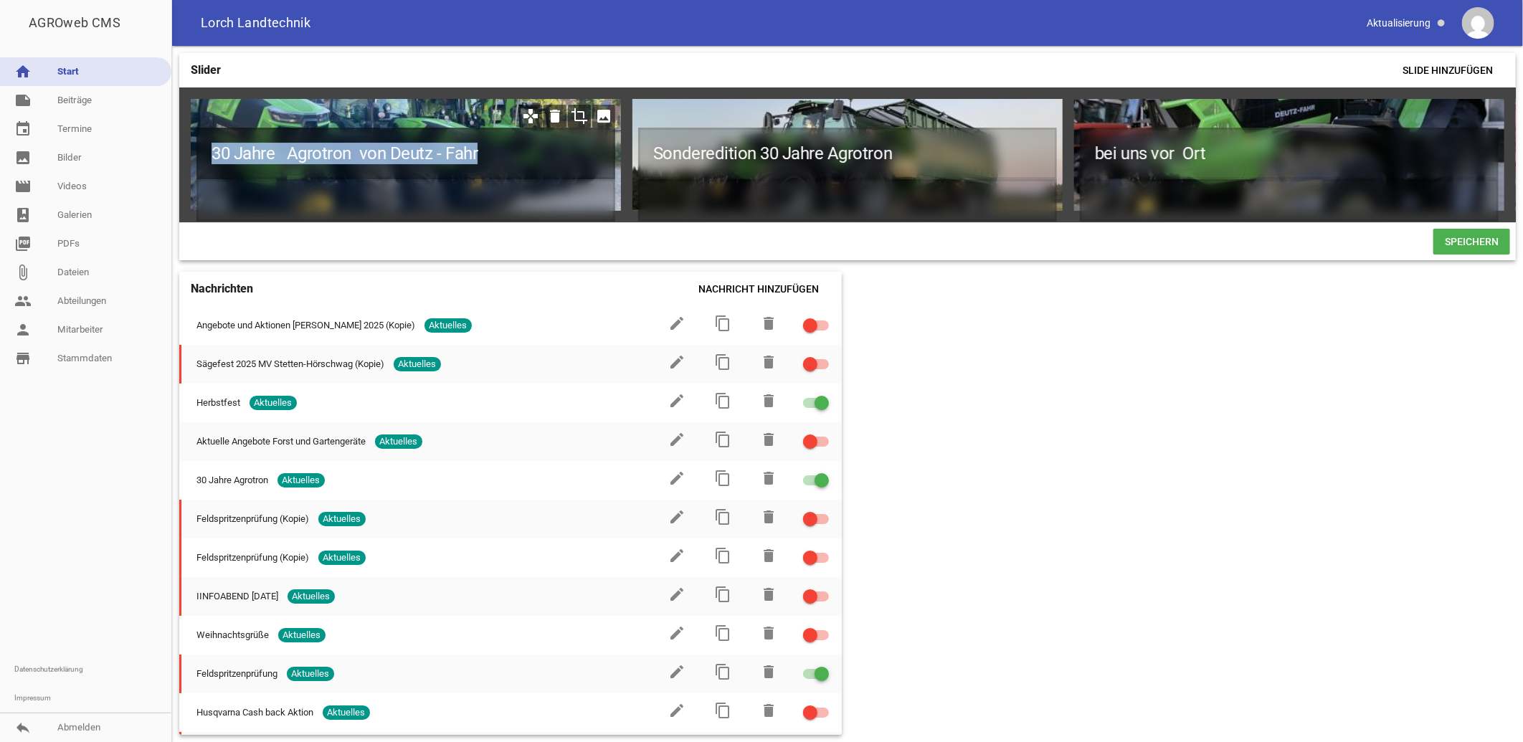
drag, startPoint x: 496, startPoint y: 151, endPoint x: 199, endPoint y: 154, distance: 296.3
click at [203, 156] on h1 "30 Jahre Agrotron von Deutz - Fahr" at bounding box center [406, 154] width 419 height 52
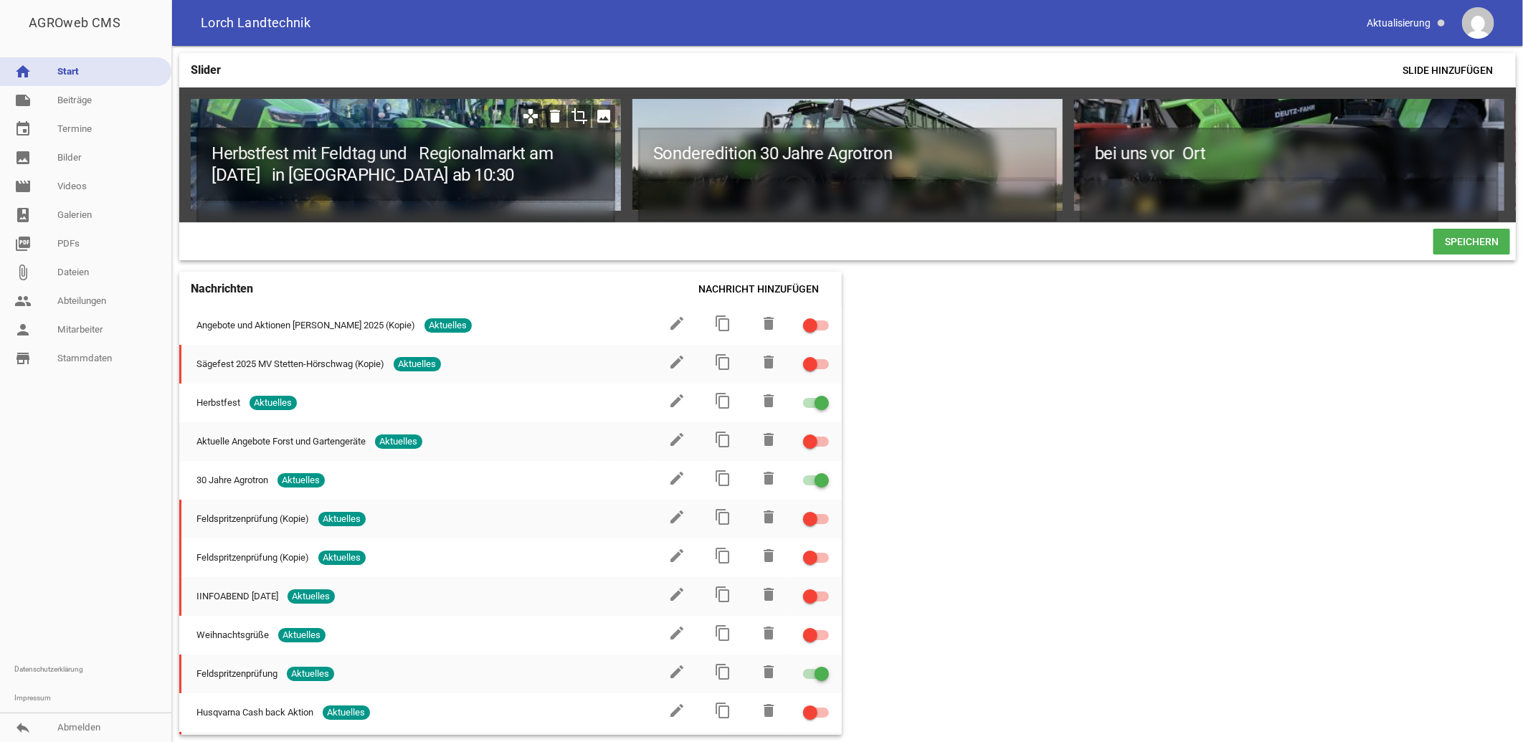
click at [290, 149] on h1 "Herbstfest mit Feldtag und Regionalmarkt am Sonntag 21.9.25 in Feldhausen ab 10…" at bounding box center [406, 164] width 419 height 73
click at [326, 155] on h1 "Herbstfest mit Feldtag und Regionalmarkt am Sonntag 21.9.25 in Feldhausen ab 10…" at bounding box center [406, 164] width 419 height 73
click at [417, 151] on h1 "Herbstfest mit Feldtag und Regionalmarkt am Sonntag 21.9.25 in Feldhausen ab 10…" at bounding box center [406, 164] width 419 height 73
click at [524, 176] on h1 "Herbstfest mit Feldtag und Regionalmarkt am Sonntag 21.9.25 in Feldhausen ab 10…" at bounding box center [406, 164] width 419 height 73
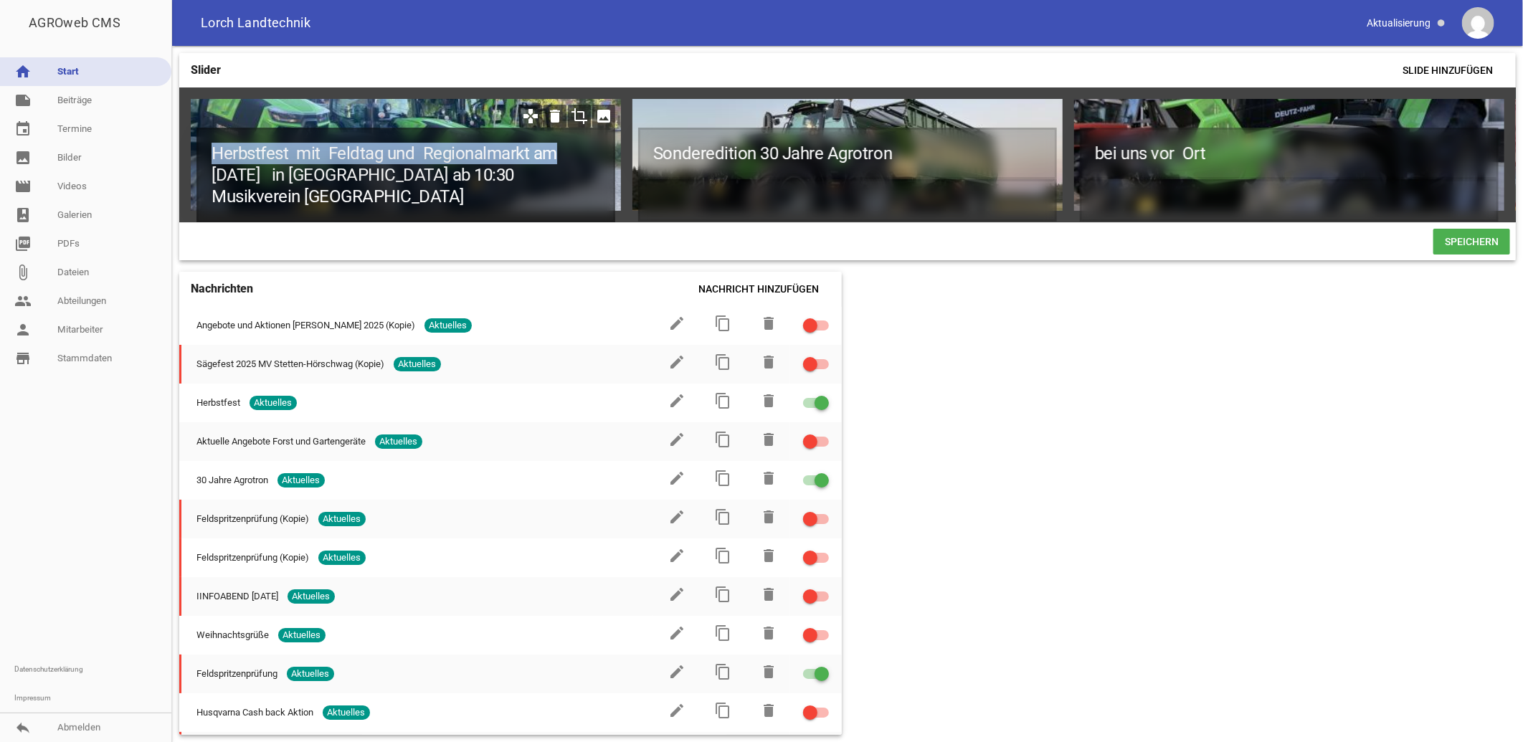
drag, startPoint x: 569, startPoint y: 153, endPoint x: 213, endPoint y: 154, distance: 355.8
click at [214, 154] on h1 "Herbstfest mit Feldtag und Regionalmarkt am Sonntag 21.9.25 in Feldhausen ab 10…" at bounding box center [406, 175] width 419 height 95
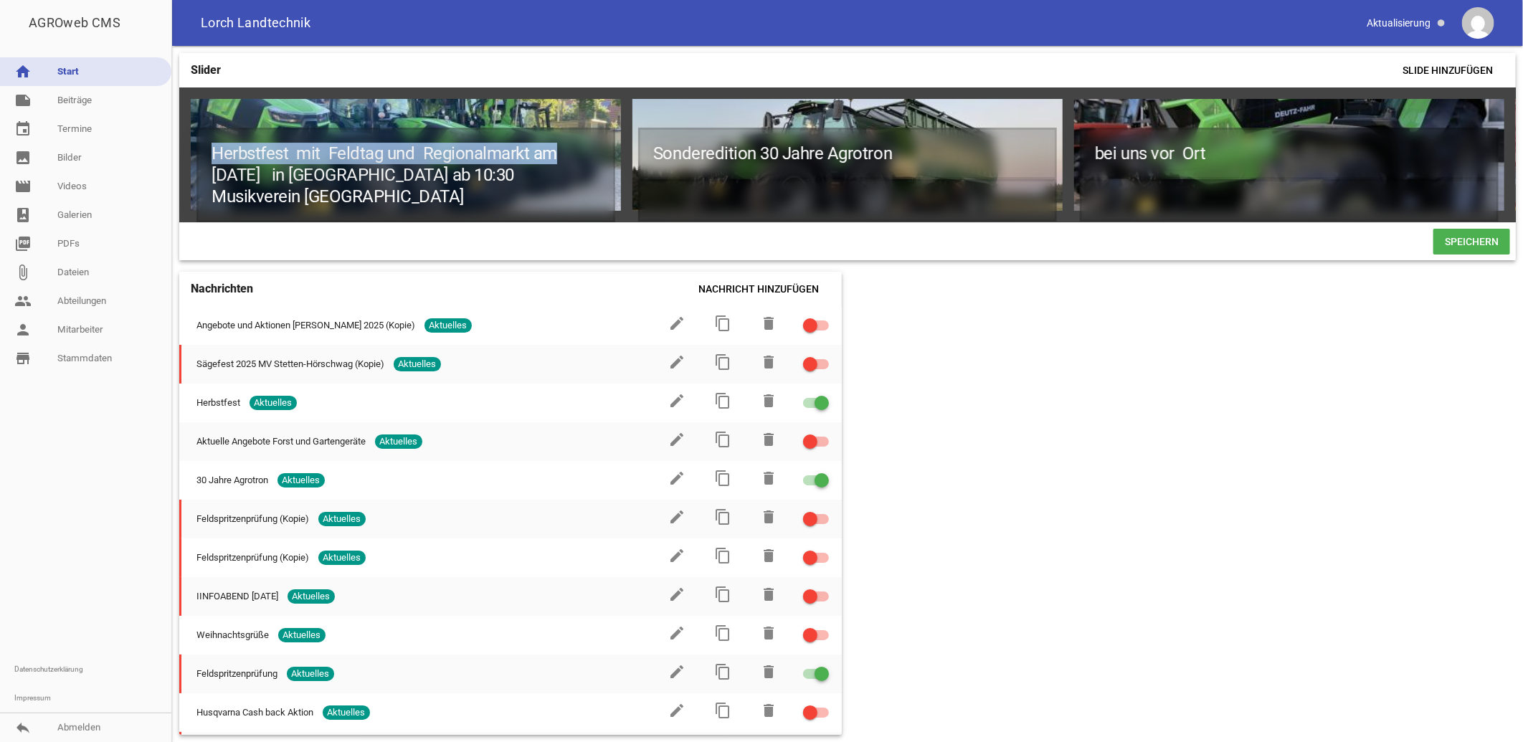
drag, startPoint x: 274, startPoint y: 151, endPoint x: 1090, endPoint y: 448, distance: 868.6
click at [1090, 448] on div "Slider Slide hinzufügen Herbstfest mit Feldtag und Regionalmarkt am Sonntag 21.…" at bounding box center [847, 394] width 1351 height 696
click at [1470, 247] on span "Speichern" at bounding box center [1472, 242] width 77 height 26
click at [1462, 245] on span "Speichern" at bounding box center [1472, 242] width 77 height 26
click at [1467, 247] on span "Speichern" at bounding box center [1472, 242] width 77 height 26
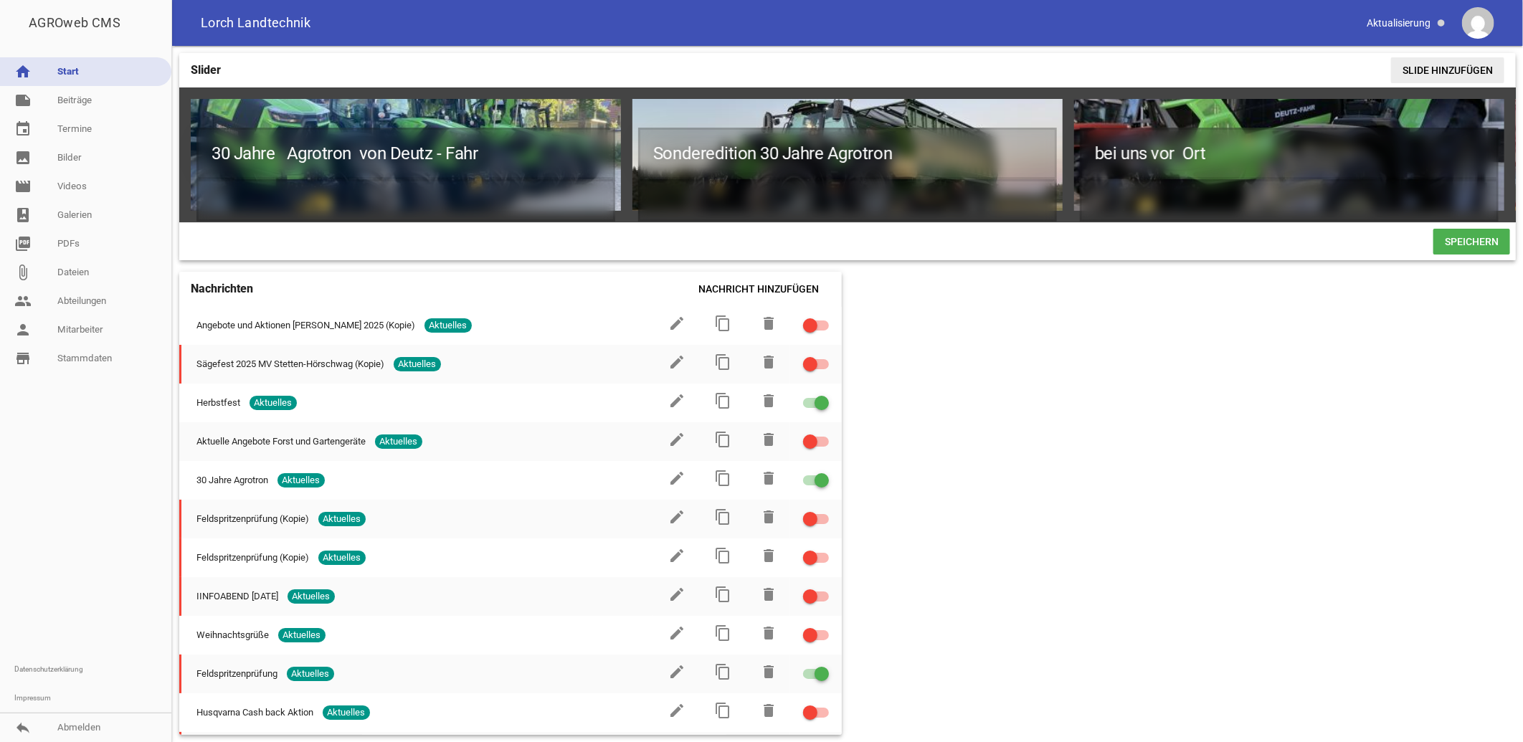
click at [1430, 63] on span "Slide hinzufügen" at bounding box center [1448, 70] width 113 height 26
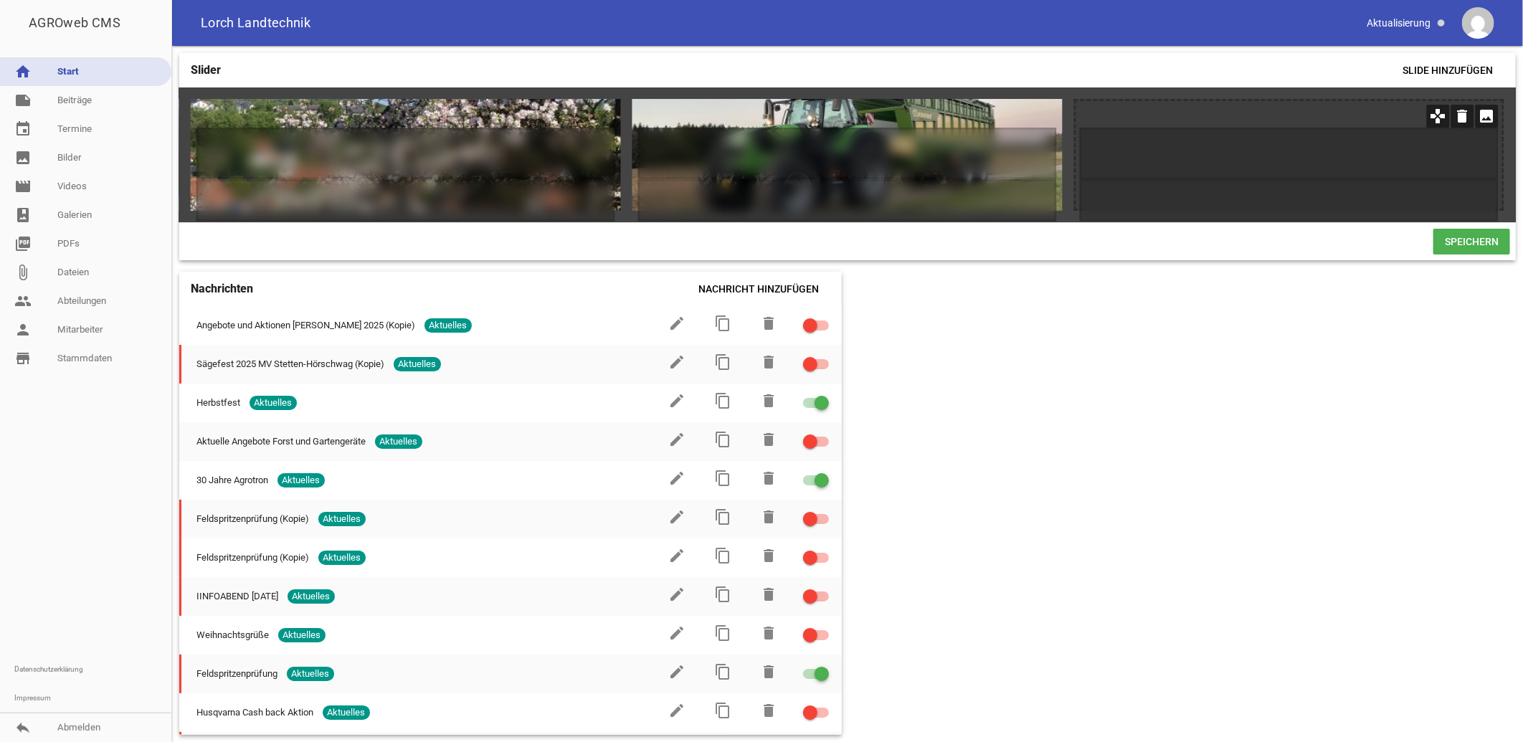
click at [1486, 116] on icon "image" at bounding box center [1487, 116] width 23 height 23
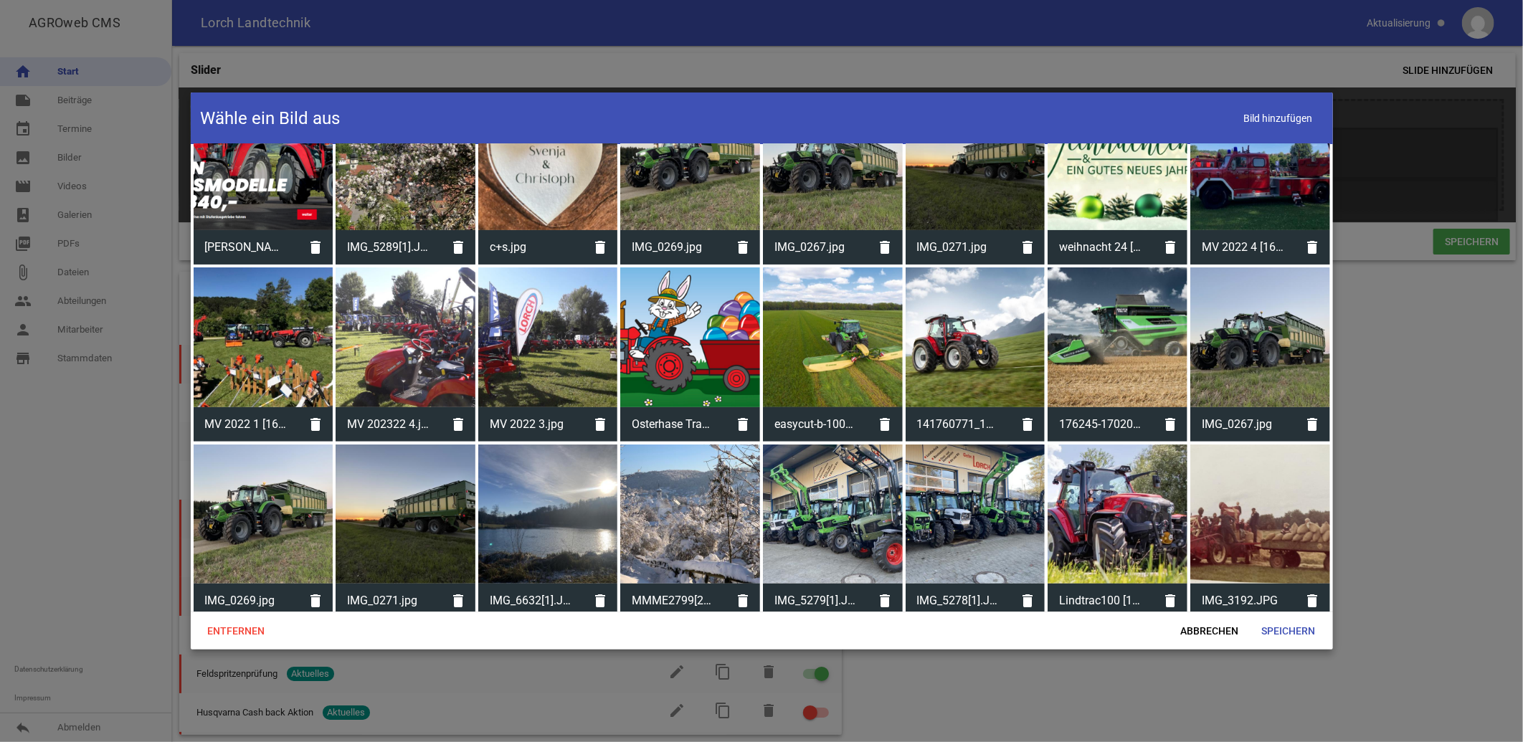
scroll to position [0, 0]
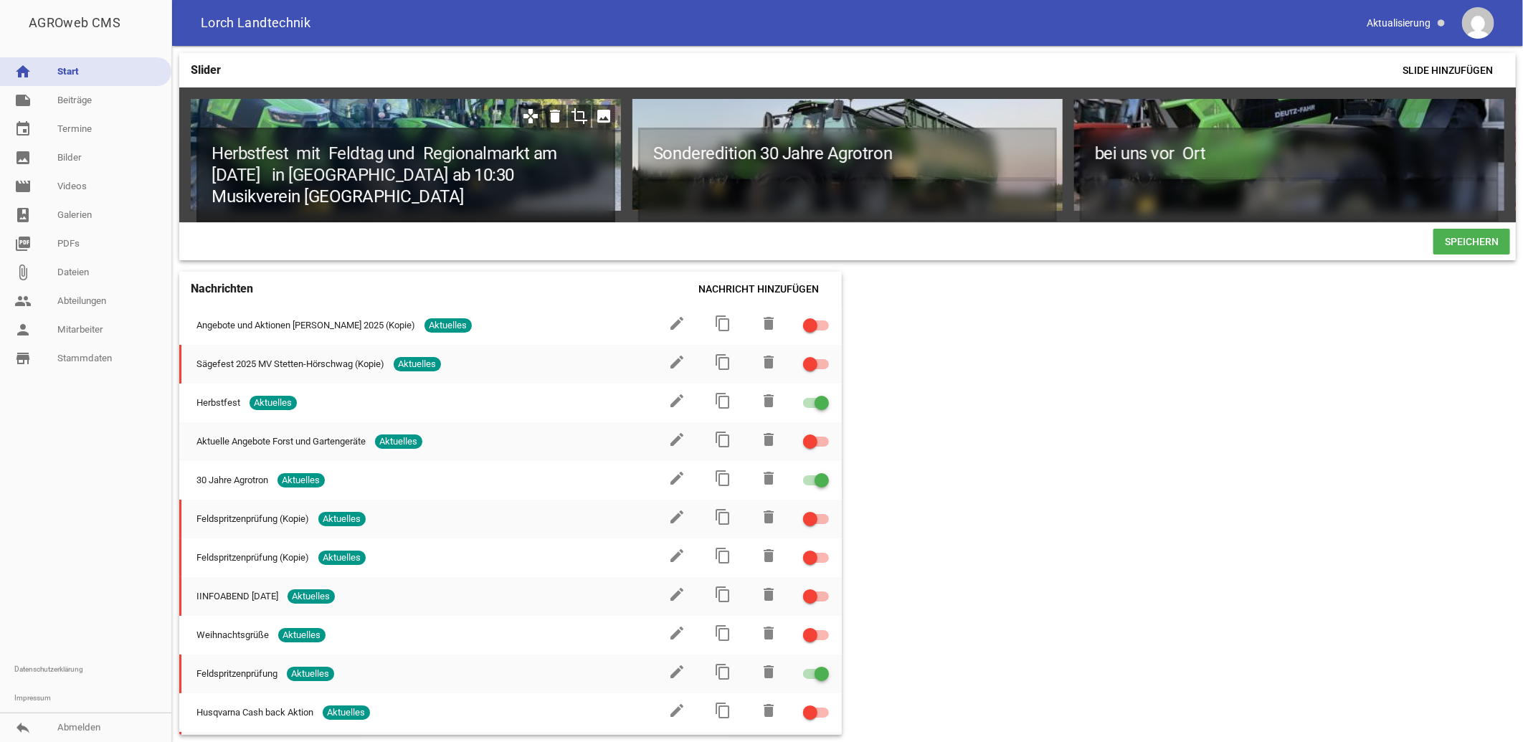
click at [212, 194] on h1 "Herbstfest mit Feldtag und Regionalmarkt am [DATE] in [GEOGRAPHIC_DATA] ab 10:3…" at bounding box center [406, 175] width 419 height 95
click at [515, 170] on h1 "Herbstfest mit Feldtag und Regionalmarkt am [DATE] in [GEOGRAPHIC_DATA] ab 10:3…" at bounding box center [406, 175] width 419 height 95
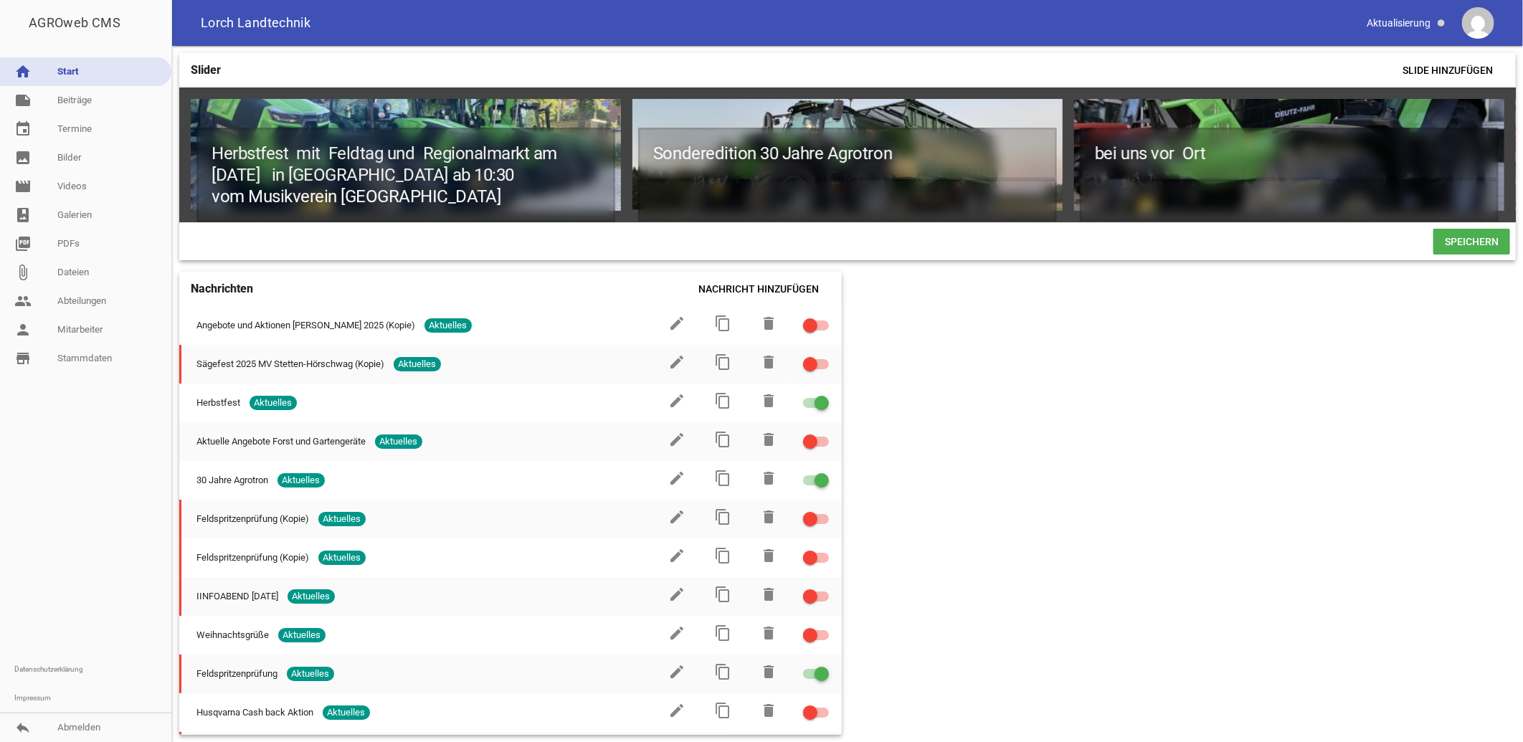
click at [1460, 246] on span "Speichern" at bounding box center [1472, 242] width 77 height 26
click at [1463, 247] on span "Speichern" at bounding box center [1472, 242] width 77 height 26
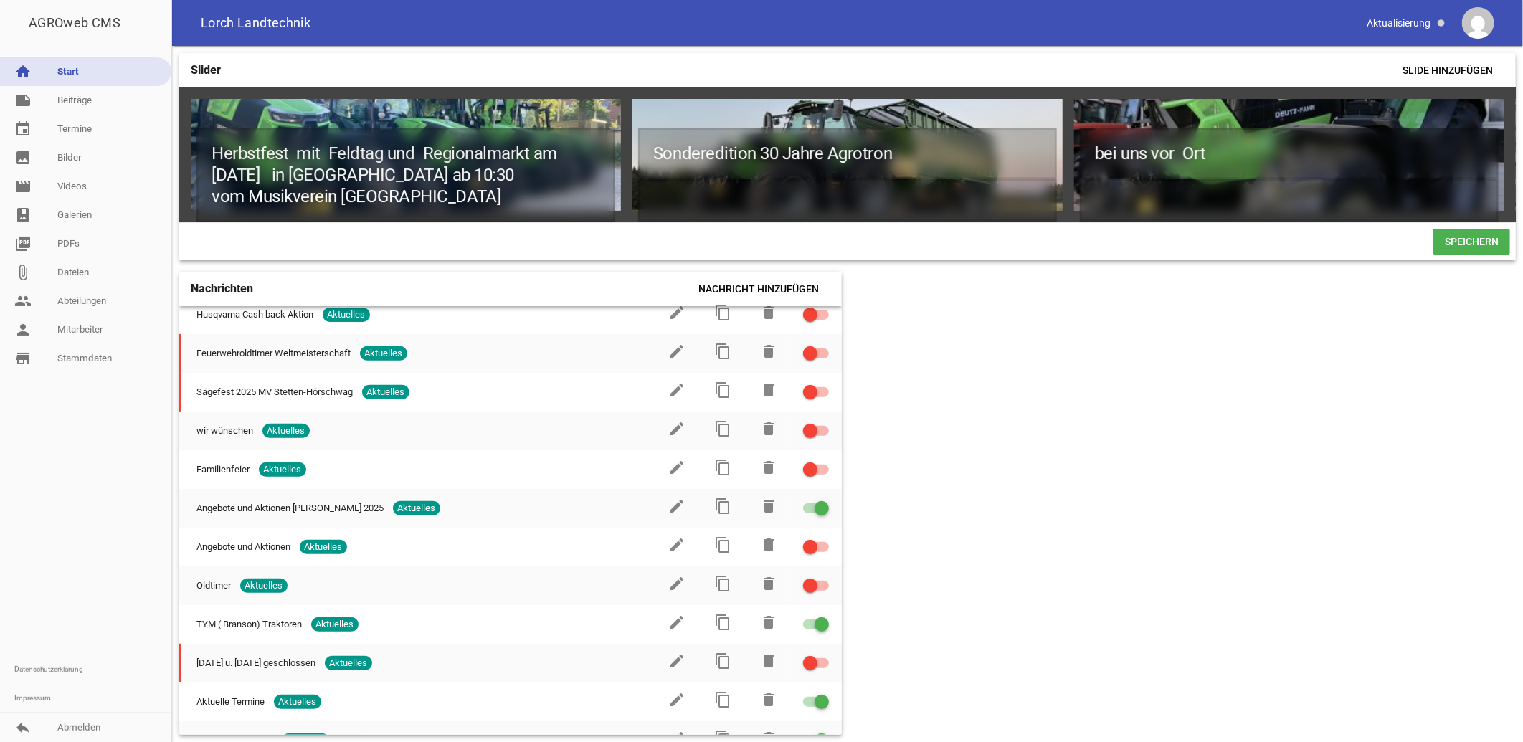
scroll to position [412, 0]
